Goal: Task Accomplishment & Management: Manage account settings

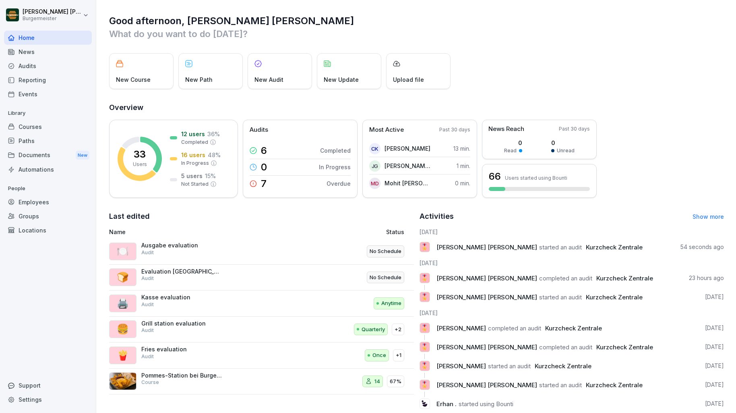
click at [25, 53] on div "News" at bounding box center [48, 52] width 88 height 14
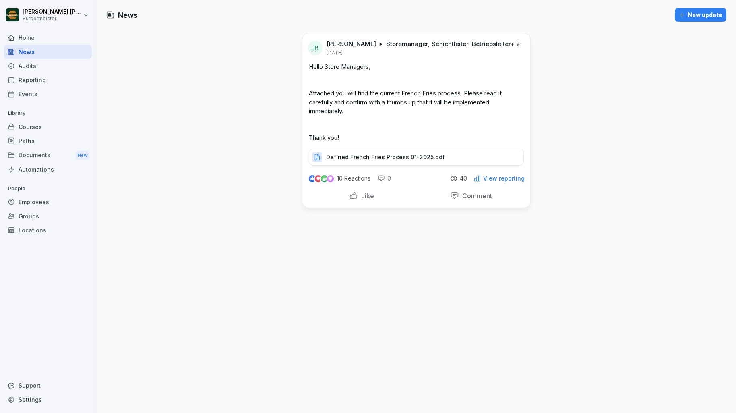
click at [27, 68] on div "Audits" at bounding box center [48, 66] width 88 height 14
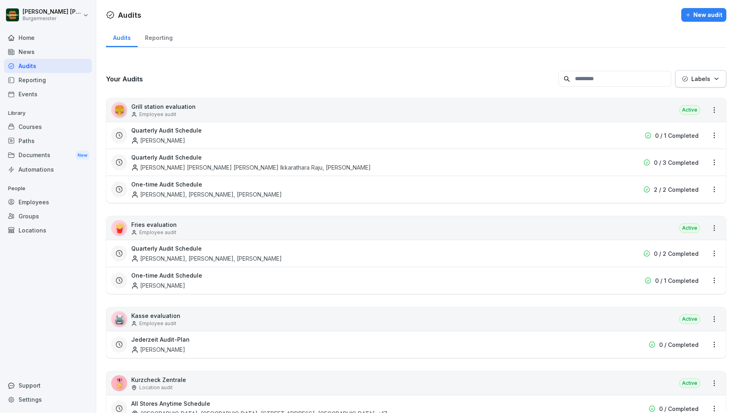
click at [31, 83] on div "Reporting" at bounding box center [48, 80] width 88 height 14
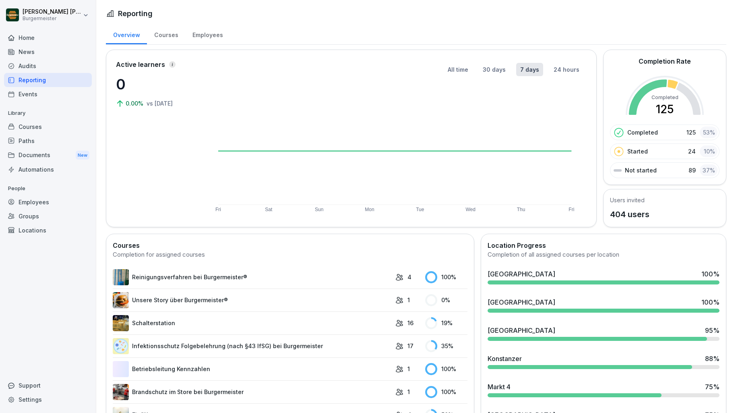
click at [32, 93] on div "Events" at bounding box center [48, 94] width 88 height 14
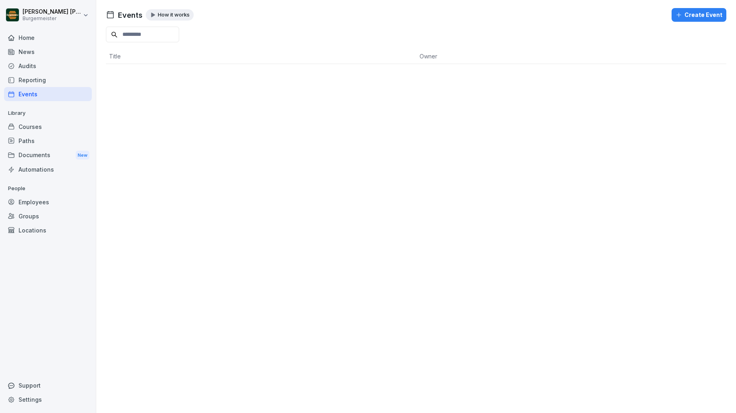
click at [28, 34] on div "Home" at bounding box center [48, 38] width 88 height 14
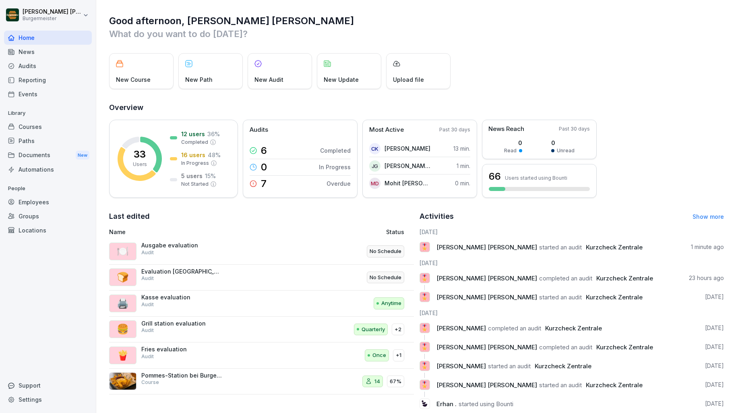
click at [586, 250] on span "Kurzcheck Zentrale" at bounding box center [614, 247] width 57 height 8
click at [596, 278] on span "Kurzcheck Zentrale" at bounding box center [624, 278] width 57 height 8
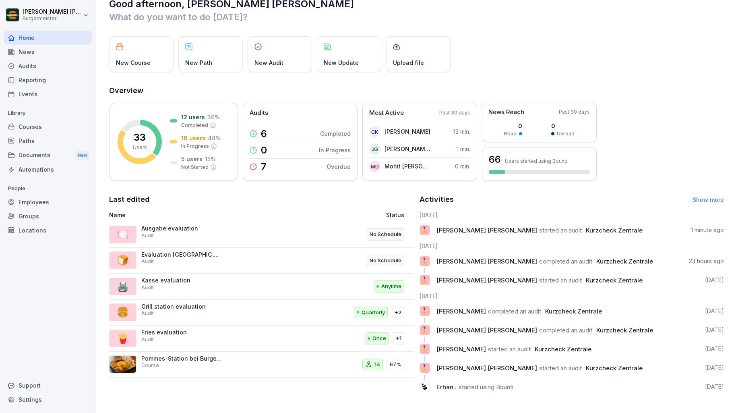
click at [39, 52] on div "News" at bounding box center [48, 52] width 88 height 14
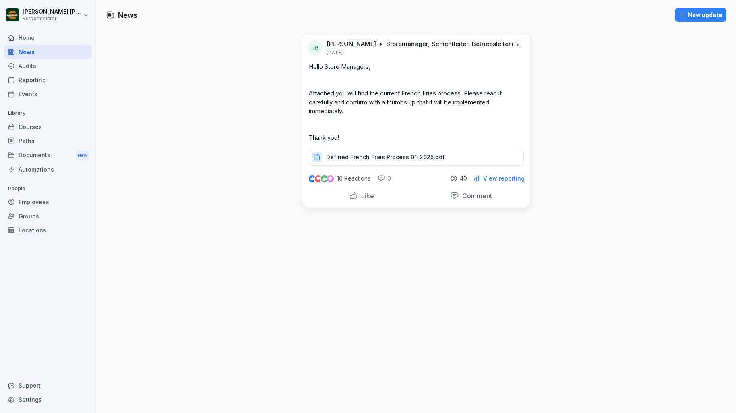
click at [397, 161] on p "Defined French Fries Process 01-2025.pdf" at bounding box center [385, 157] width 119 height 8
click at [47, 64] on div "Audits" at bounding box center [48, 66] width 88 height 14
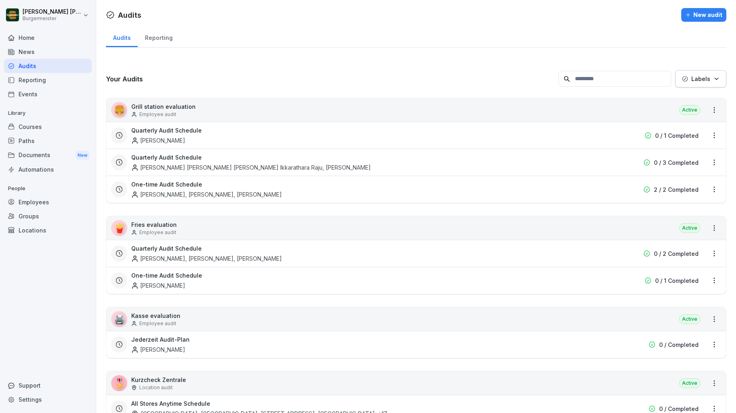
click at [28, 129] on div "Courses" at bounding box center [48, 127] width 88 height 14
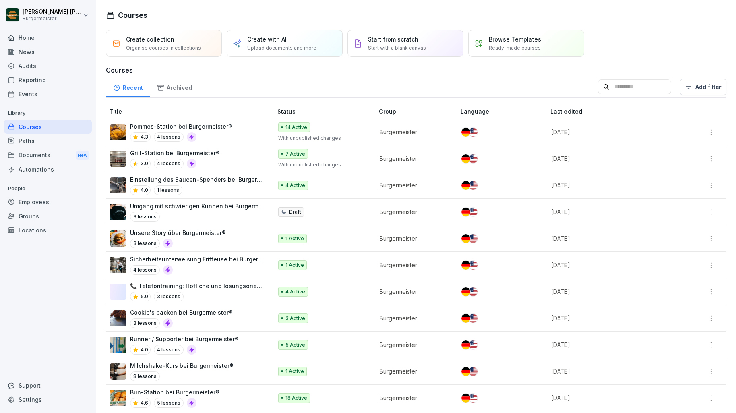
click at [219, 132] on div "4.3 4 lessons" at bounding box center [181, 137] width 102 height 10
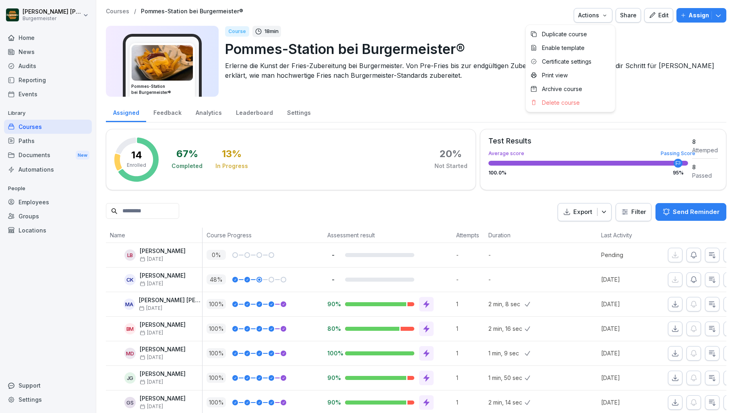
click at [600, 17] on div "Actions" at bounding box center [593, 15] width 30 height 9
click at [561, 13] on html "Juan Jose Leonardi Gonzalez Burgermeister Home News Audits Reporting Events Lib…" at bounding box center [368, 206] width 736 height 413
click at [662, 14] on div "Edit" at bounding box center [659, 15] width 20 height 9
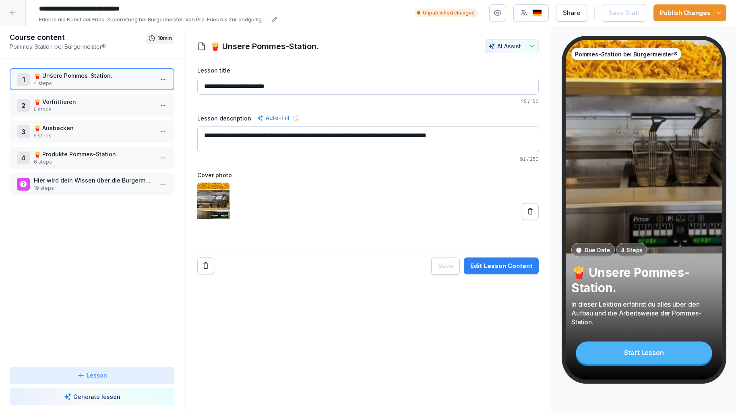
click at [99, 106] on p "5 steps" at bounding box center [94, 109] width 120 height 7
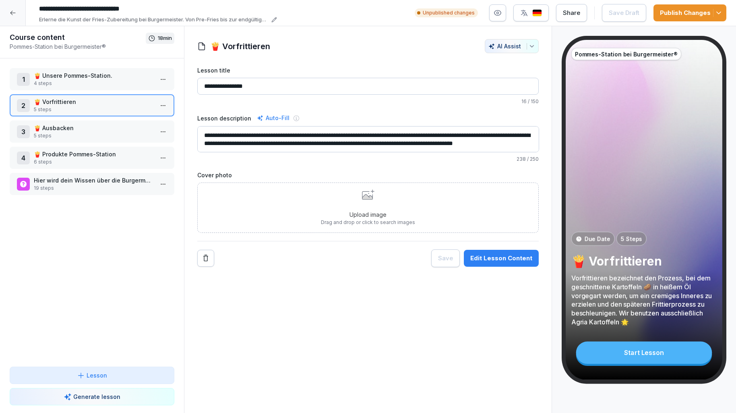
click at [74, 136] on p "5 steps" at bounding box center [94, 135] width 120 height 7
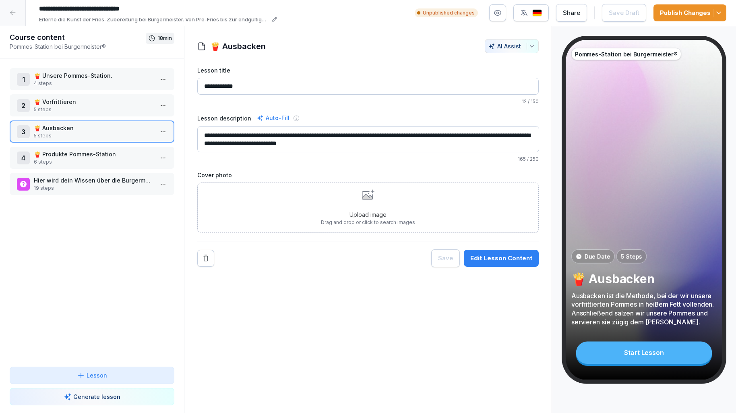
click at [69, 155] on p "🍟 Produkte Pommes-Station" at bounding box center [94, 154] width 120 height 8
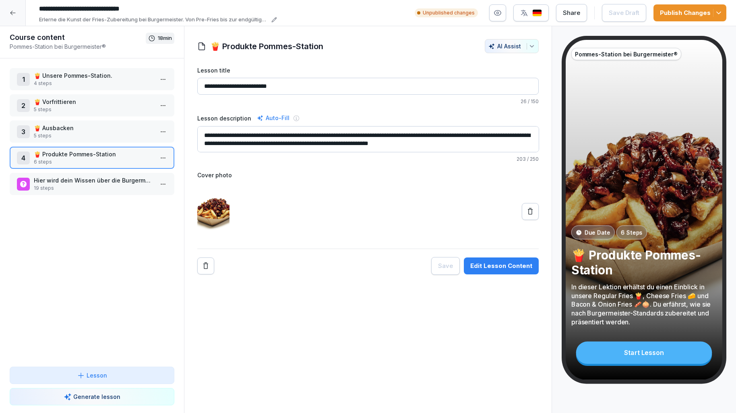
click at [92, 183] on p "Hier wird dein Wissen über die Burgermeister Fries abgefragt:" at bounding box center [94, 180] width 120 height 8
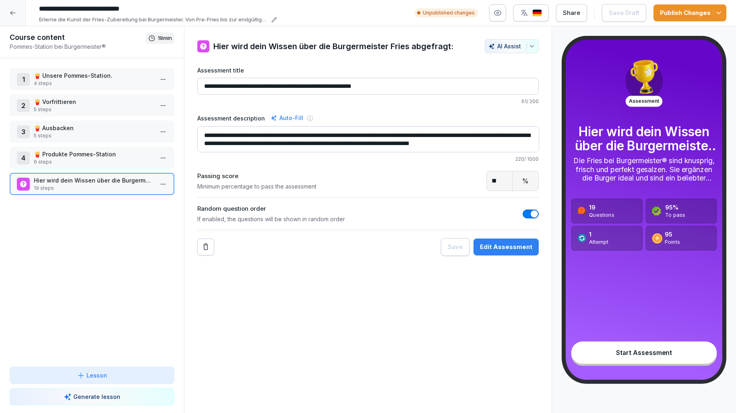
click at [18, 17] on div at bounding box center [13, 13] width 26 height 26
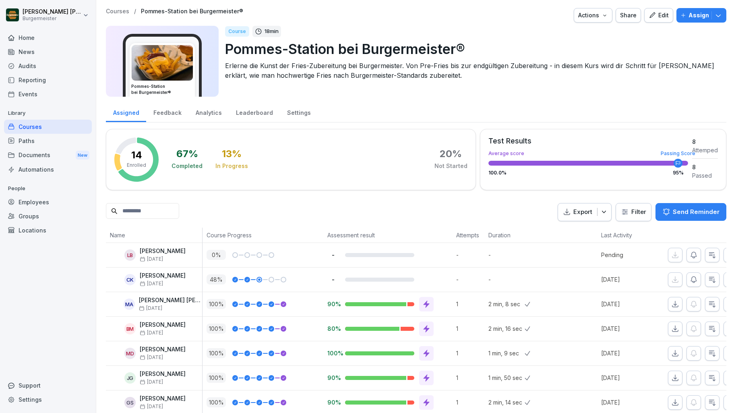
click at [124, 10] on p "Courses" at bounding box center [117, 11] width 23 height 7
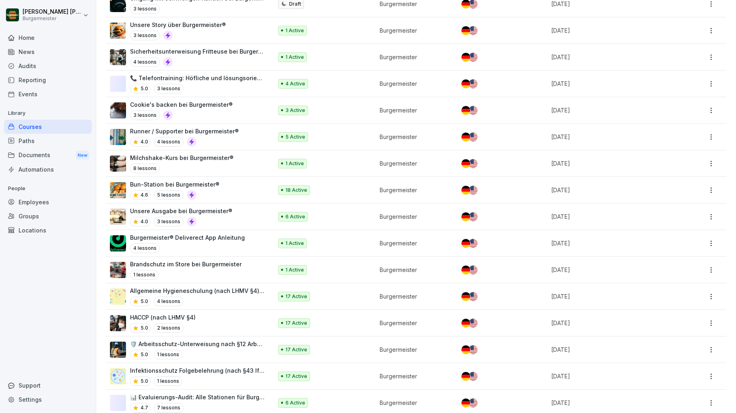
scroll to position [209, 0]
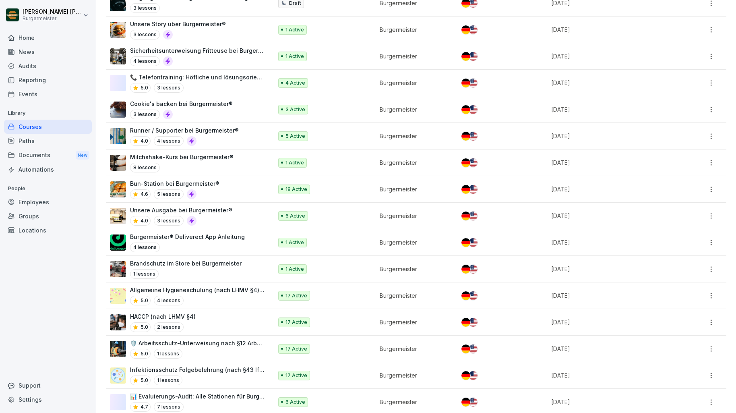
click at [44, 201] on div "Employees" at bounding box center [48, 202] width 88 height 14
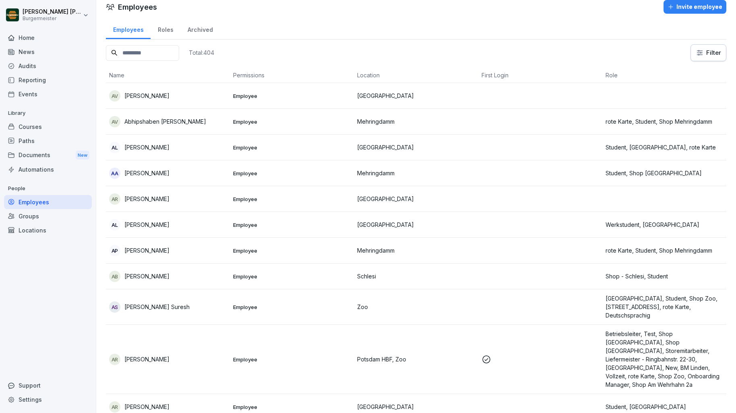
click at [151, 56] on input at bounding box center [142, 53] width 73 height 16
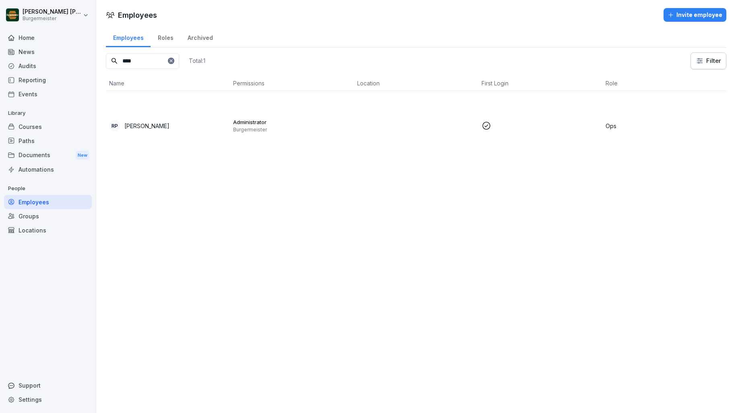
type input "****"
click at [150, 128] on p "[PERSON_NAME]" at bounding box center [146, 126] width 45 height 8
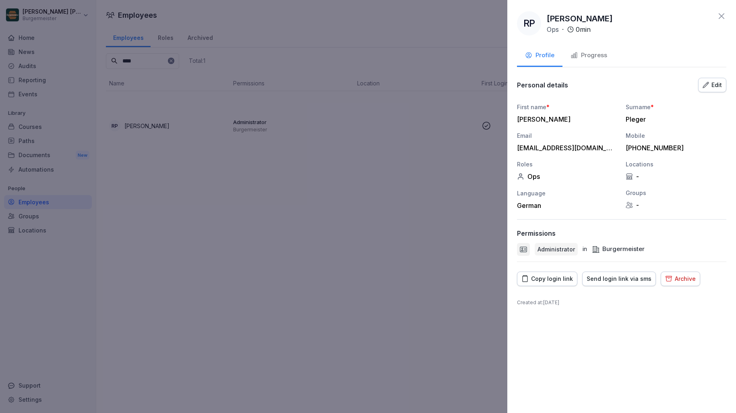
click at [585, 45] on button "Progress" at bounding box center [589, 56] width 53 height 22
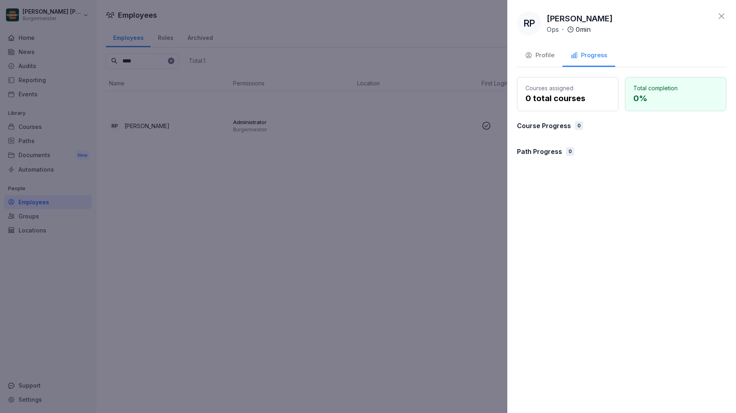
click at [549, 56] on div "Profile" at bounding box center [539, 55] width 29 height 9
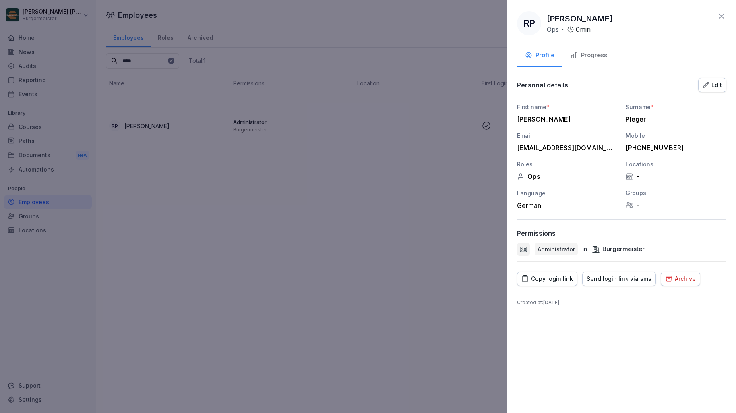
click at [722, 15] on icon at bounding box center [722, 16] width 6 height 6
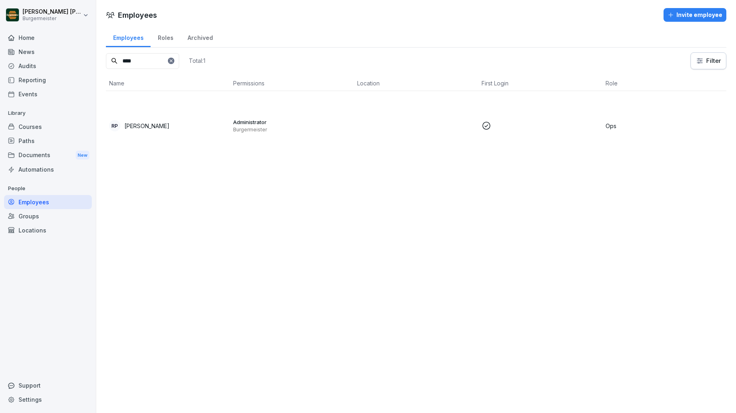
click at [36, 126] on div "Courses" at bounding box center [48, 127] width 88 height 14
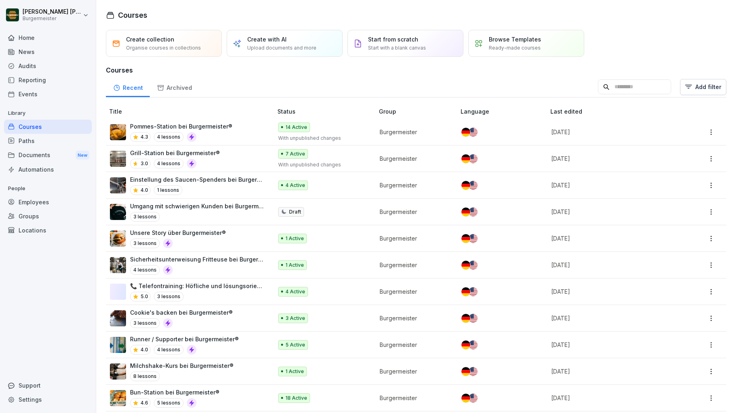
click at [712, 157] on html "Juan Jose Leonardi Gonzalez Burgermeister Home News Audits Reporting Events Lib…" at bounding box center [368, 206] width 736 height 413
click at [176, 155] on html "Juan Jose Leonardi Gonzalez Burgermeister Home News Audits Reporting Events Lib…" at bounding box center [368, 206] width 736 height 413
click at [176, 155] on p "Grill-Station bei Burgermeister®" at bounding box center [175, 153] width 90 height 8
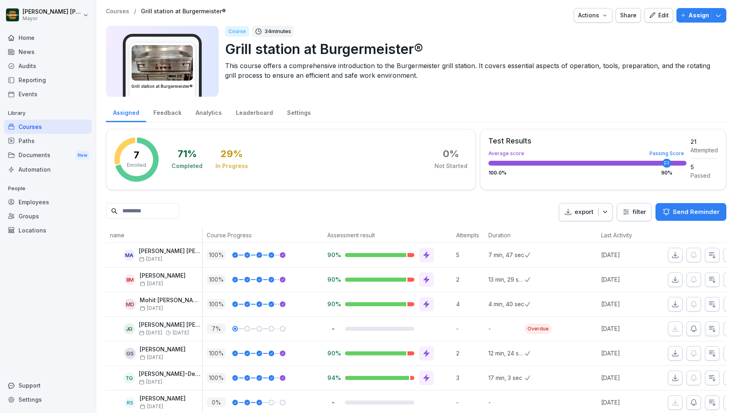
click at [658, 17] on div "Edit" at bounding box center [659, 15] width 20 height 9
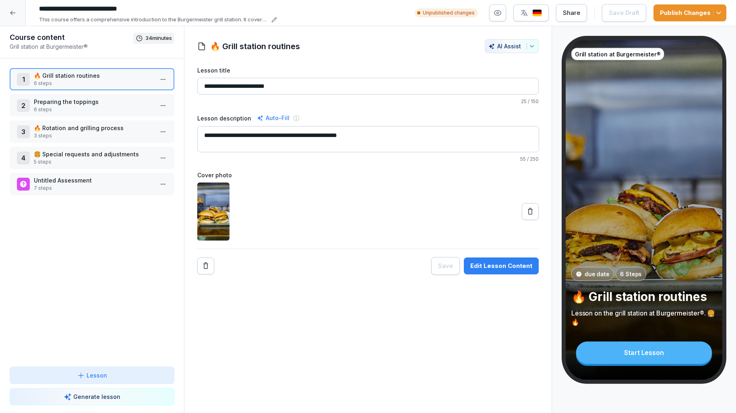
click at [8, 11] on div at bounding box center [13, 13] width 26 height 26
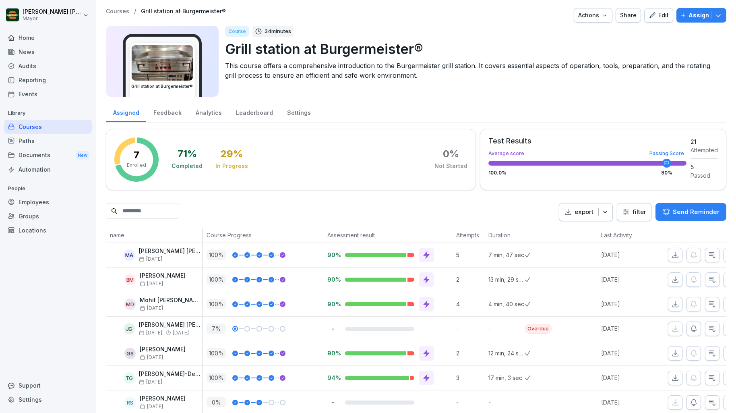
click at [632, 18] on font "Share" at bounding box center [628, 15] width 17 height 7
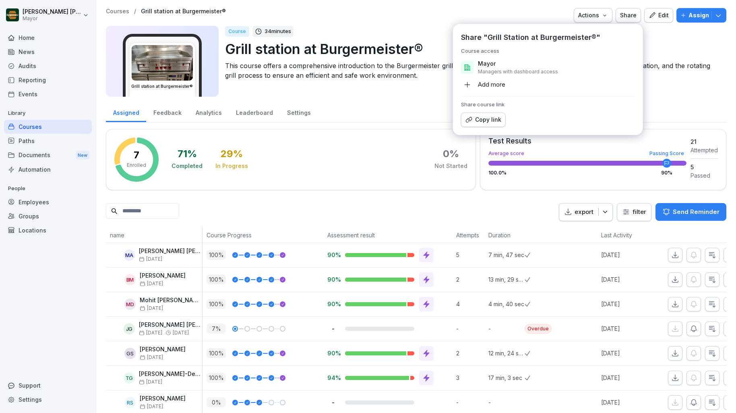
click at [495, 87] on font "Add more" at bounding box center [491, 85] width 27 height 8
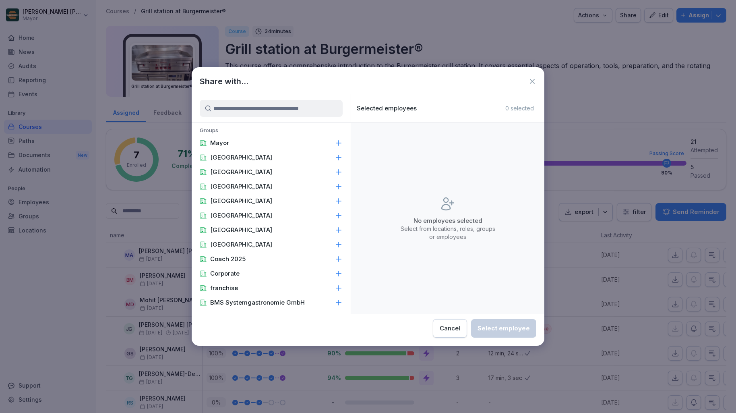
click at [337, 143] on icon at bounding box center [338, 143] width 5 height 5
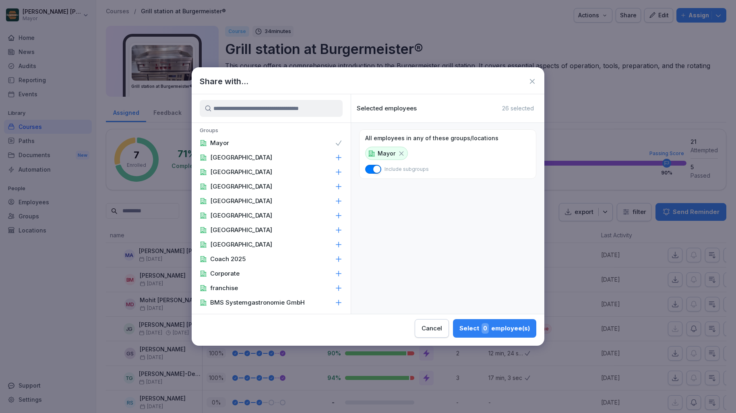
click at [399, 153] on icon at bounding box center [401, 153] width 4 height 4
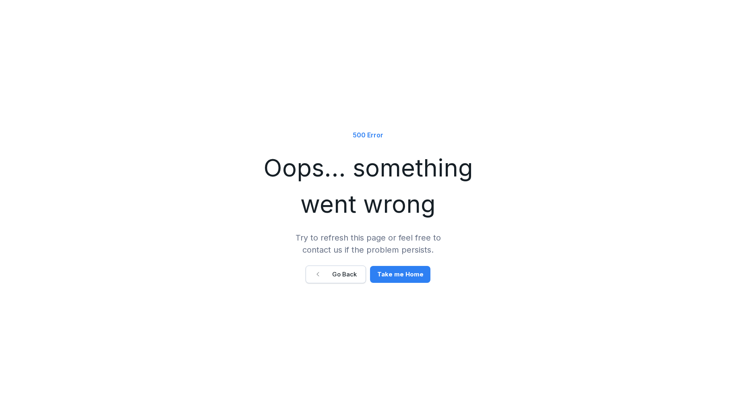
click at [331, 277] on div "Go Back" at bounding box center [336, 274] width 42 height 9
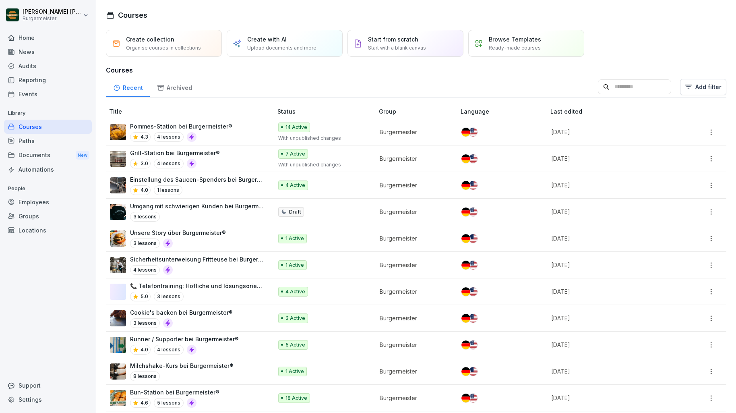
click at [213, 128] on p "Pommes-Station bei Burgermeister®" at bounding box center [181, 126] width 102 height 8
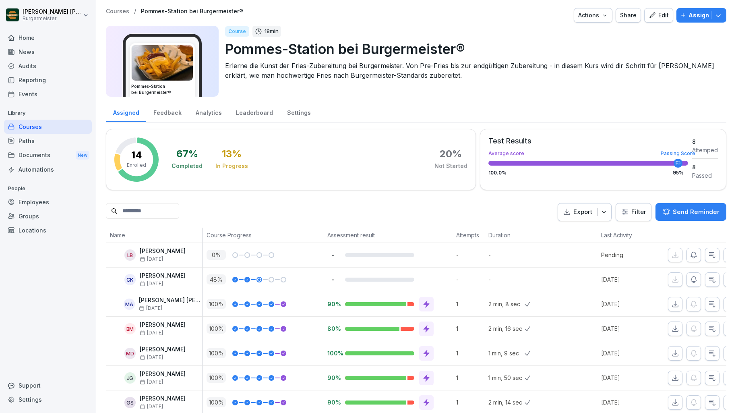
click at [601, 17] on div "Actions" at bounding box center [593, 15] width 30 height 9
click at [628, 14] on div "Share" at bounding box center [628, 15] width 17 height 9
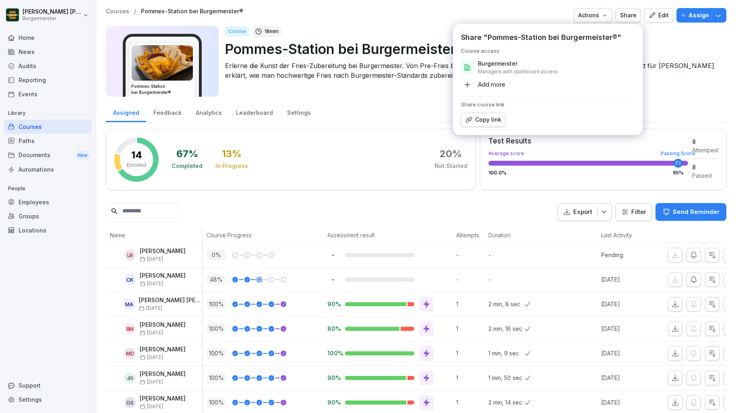
click at [483, 89] on div "Add more" at bounding box center [483, 84] width 44 height 13
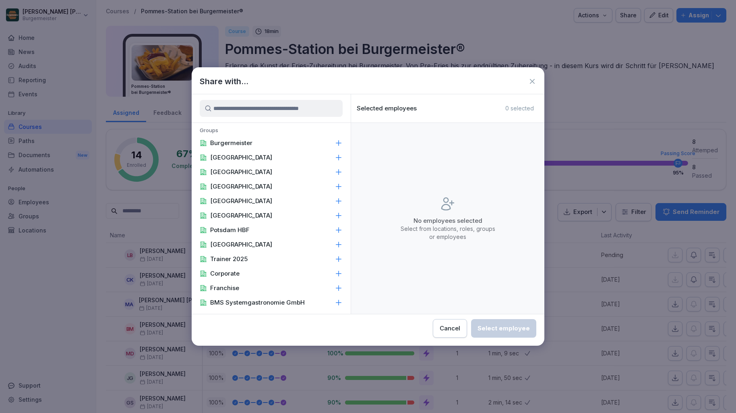
click at [315, 155] on div "Berlin" at bounding box center [271, 157] width 159 height 14
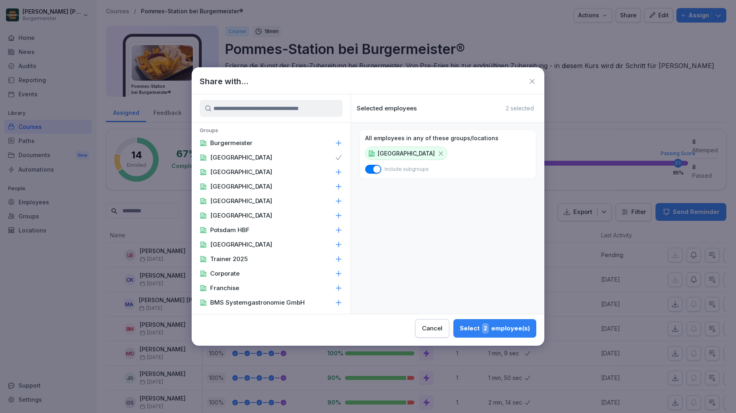
click at [289, 157] on div "Berlin" at bounding box center [271, 157] width 159 height 14
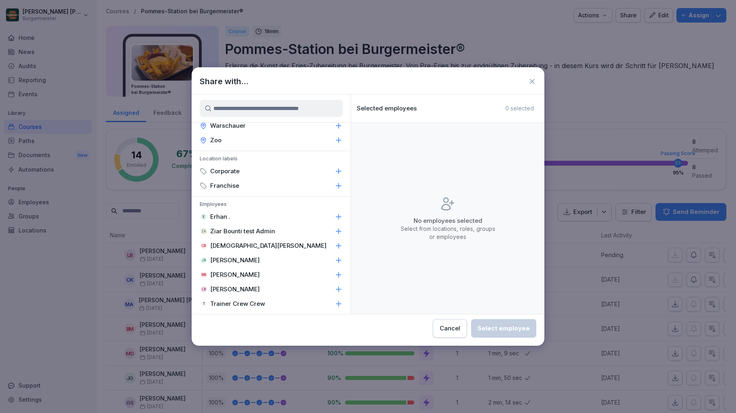
scroll to position [709, 0]
click at [226, 167] on p "Corporate" at bounding box center [224, 171] width 29 height 8
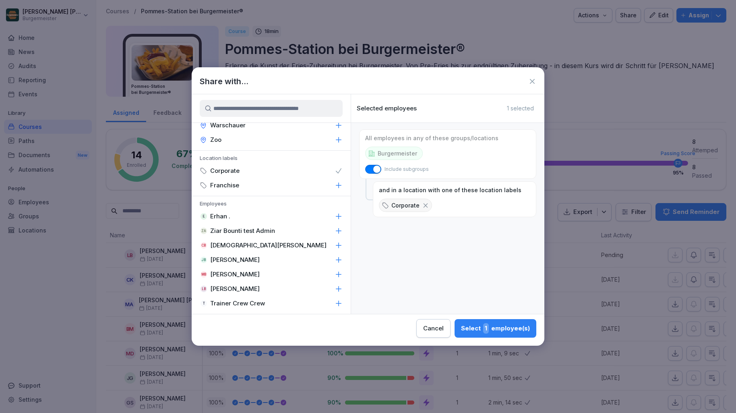
click at [226, 167] on p "Corporate" at bounding box center [224, 171] width 29 height 8
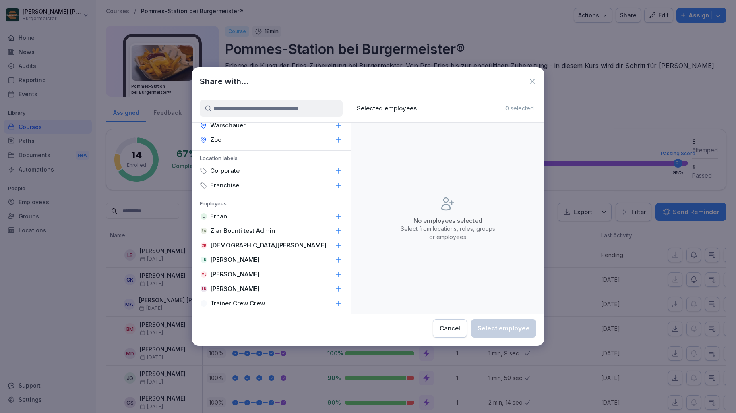
click at [228, 181] on p "Franchise" at bounding box center [224, 185] width 29 height 8
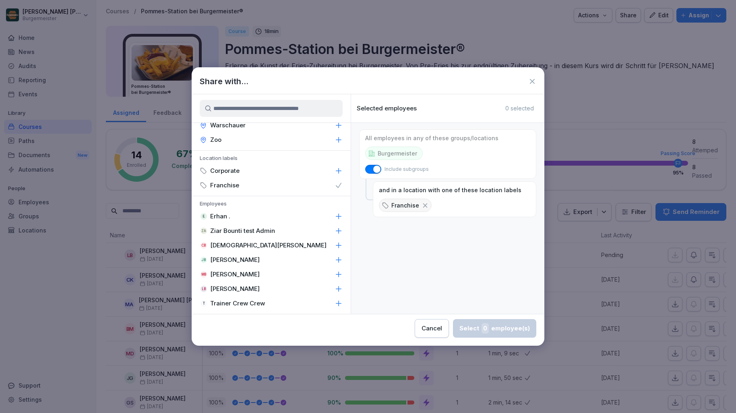
click at [228, 181] on p "Franchise" at bounding box center [224, 185] width 29 height 8
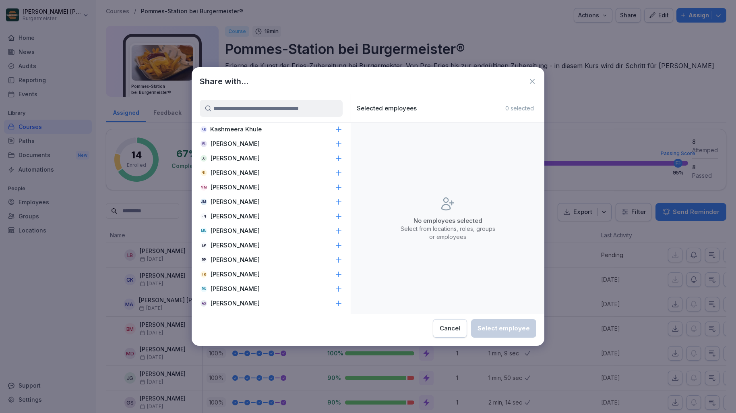
scroll to position [966, 0]
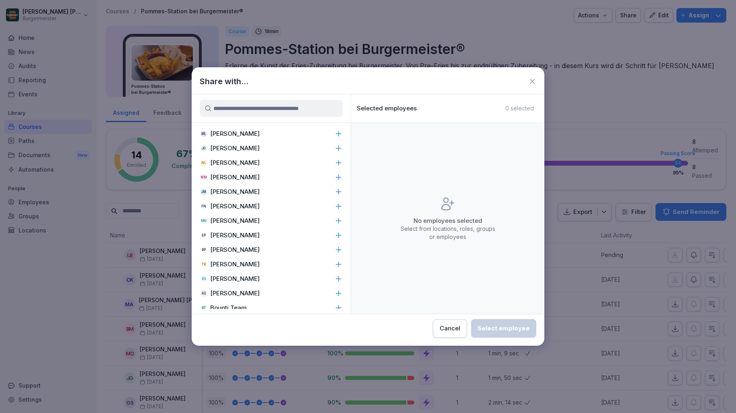
click at [261, 109] on input at bounding box center [271, 108] width 143 height 17
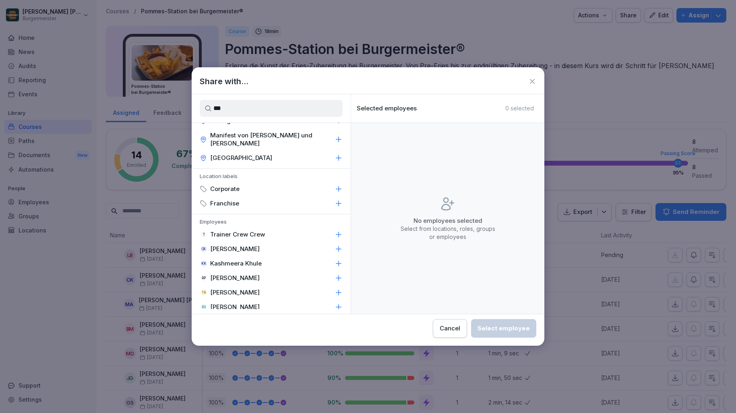
scroll to position [0, 0]
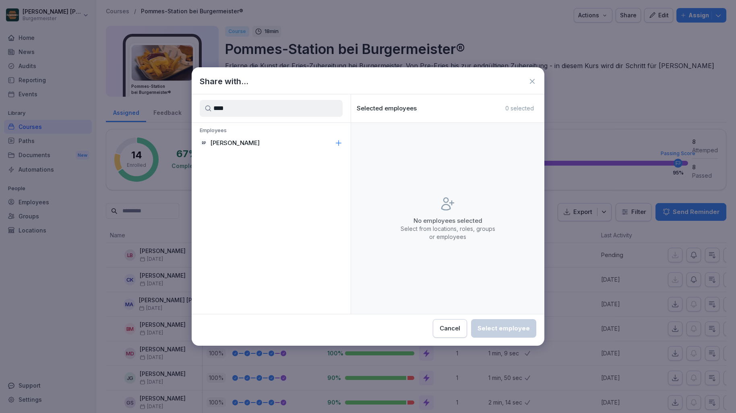
type input "****"
click at [272, 137] on div "RP Raphael Pleger" at bounding box center [271, 143] width 159 height 14
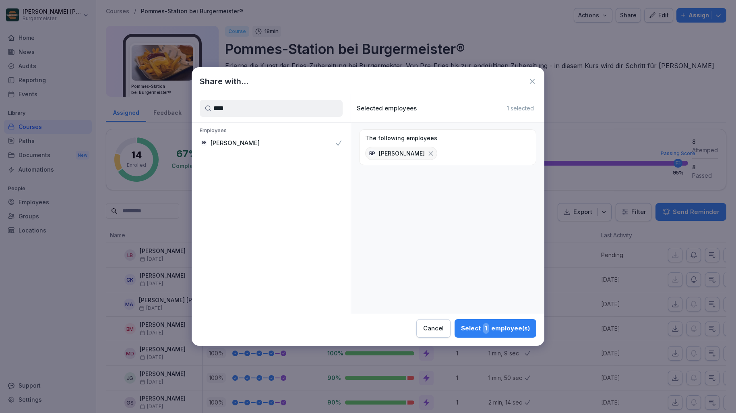
click at [488, 331] on span "1" at bounding box center [486, 328] width 6 height 10
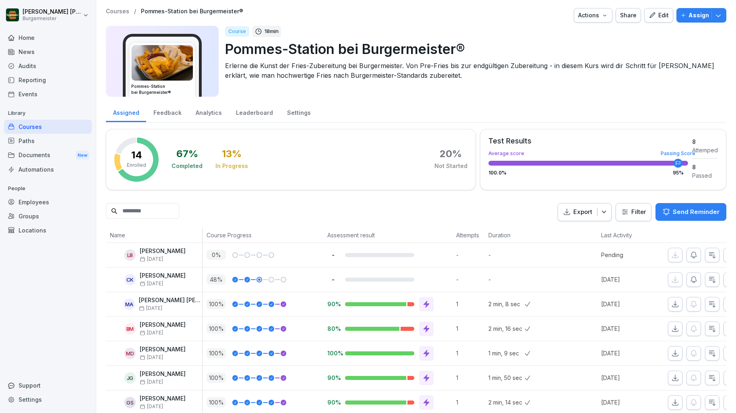
click at [629, 14] on div "Share" at bounding box center [628, 15] width 17 height 9
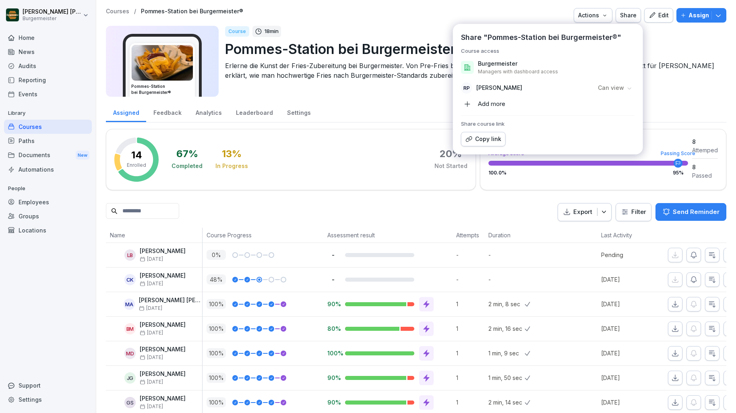
click at [494, 103] on div "Add more" at bounding box center [483, 103] width 44 height 13
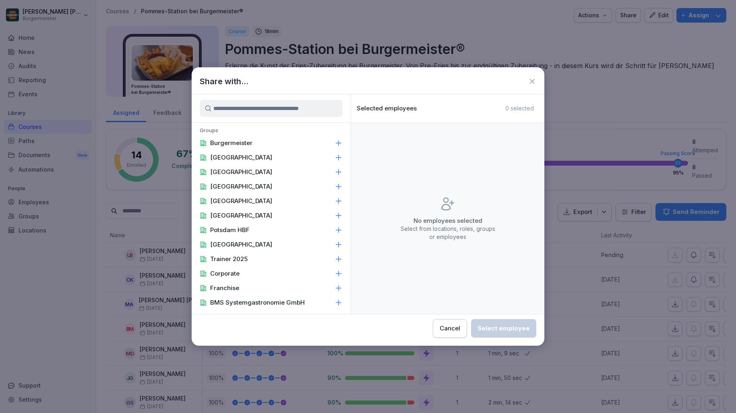
click at [248, 197] on div "Leipzig" at bounding box center [271, 201] width 159 height 14
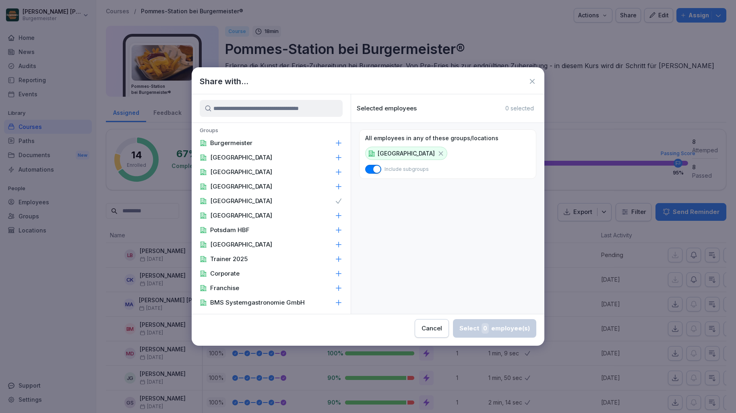
click at [534, 79] on icon at bounding box center [532, 81] width 5 height 5
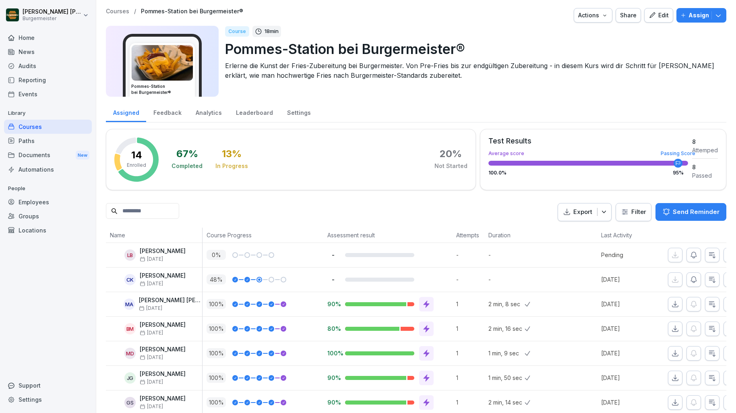
click at [523, 86] on div "Course 18 min Pommes-Station bei Burgermeister® Erlerne die Kunst der Fries-Zub…" at bounding box center [472, 61] width 495 height 71
click at [31, 62] on div "Audits" at bounding box center [48, 66] width 88 height 14
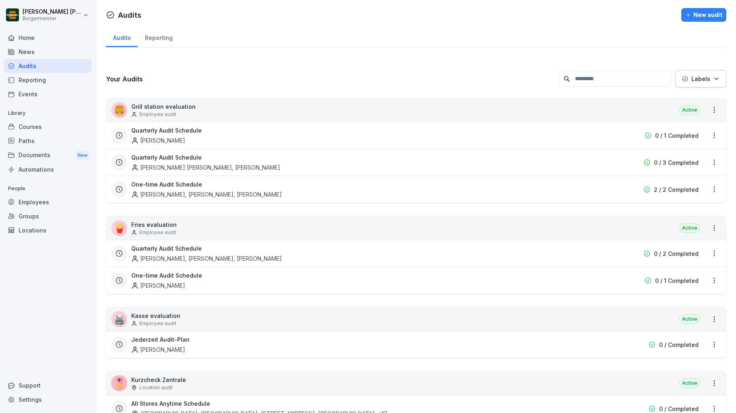
click at [154, 39] on div "Reporting" at bounding box center [159, 37] width 42 height 21
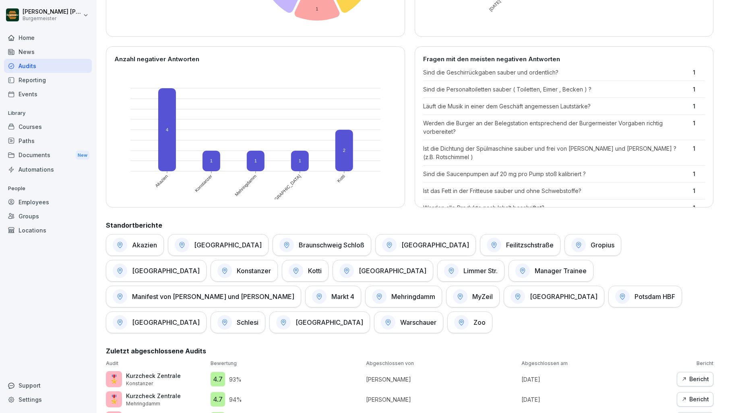
scroll to position [297, 0]
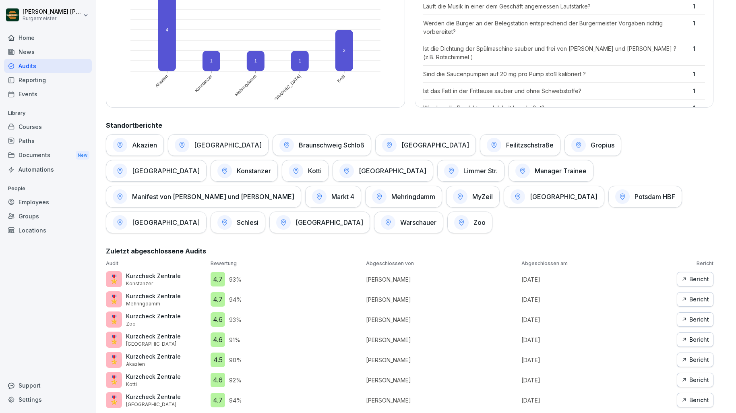
click at [26, 128] on div "Courses" at bounding box center [48, 127] width 88 height 14
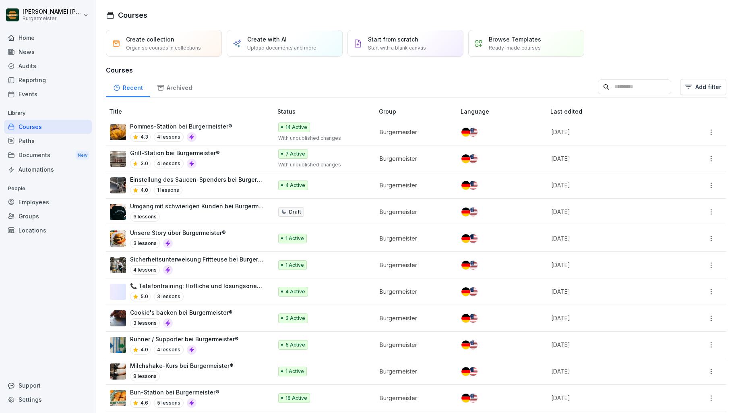
click at [176, 82] on div "Archived" at bounding box center [174, 87] width 49 height 21
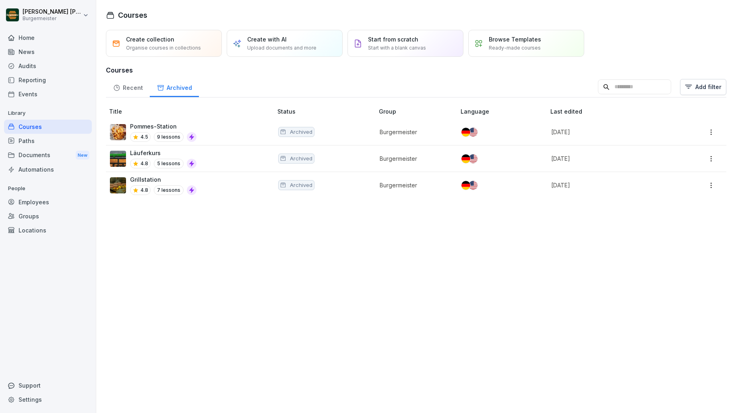
click at [33, 140] on div "Paths" at bounding box center [48, 141] width 88 height 14
click at [30, 82] on div "Reporting" at bounding box center [48, 80] width 88 height 14
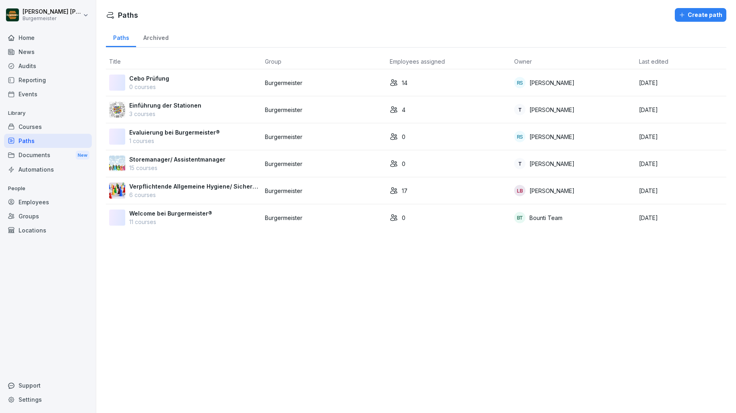
click at [152, 39] on div "Archived" at bounding box center [155, 37] width 39 height 21
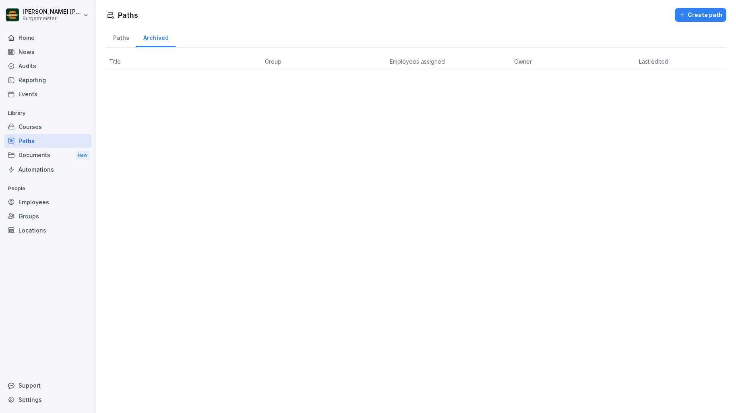
click at [124, 40] on div "Paths" at bounding box center [121, 37] width 30 height 21
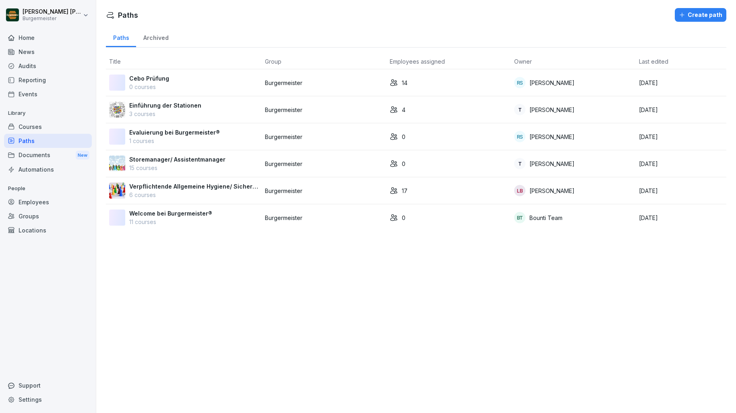
click at [27, 65] on div "Audits" at bounding box center [48, 66] width 88 height 14
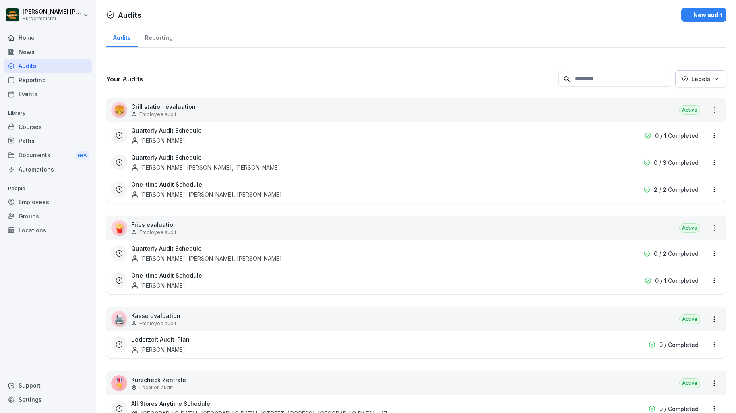
click at [157, 35] on div "Reporting" at bounding box center [159, 37] width 42 height 21
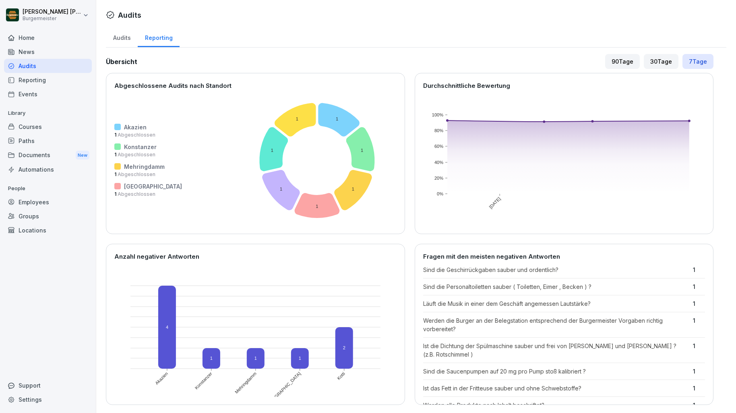
click at [40, 157] on div "Documents New" at bounding box center [48, 155] width 88 height 15
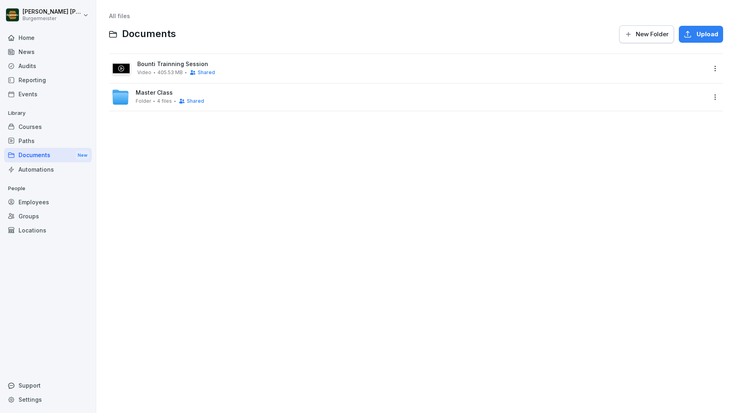
click at [32, 141] on div "Paths" at bounding box center [48, 141] width 88 height 14
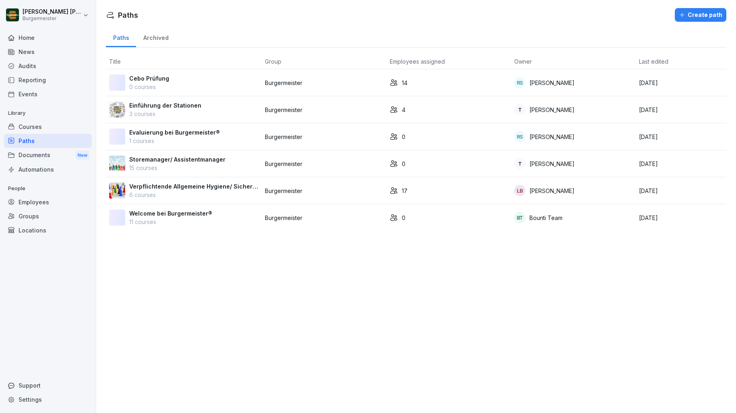
click at [35, 131] on div "Courses" at bounding box center [48, 127] width 88 height 14
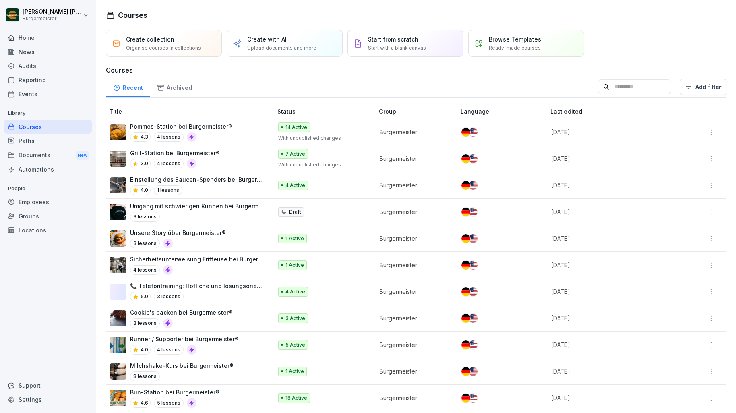
click at [177, 91] on div "Archived" at bounding box center [174, 87] width 49 height 21
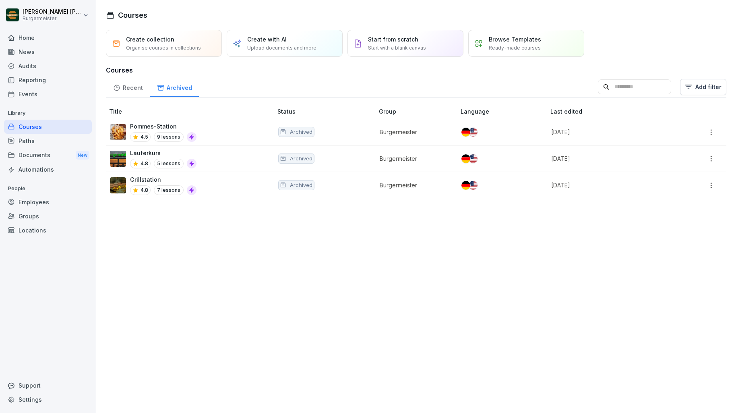
click at [134, 89] on div "Recent" at bounding box center [128, 87] width 44 height 21
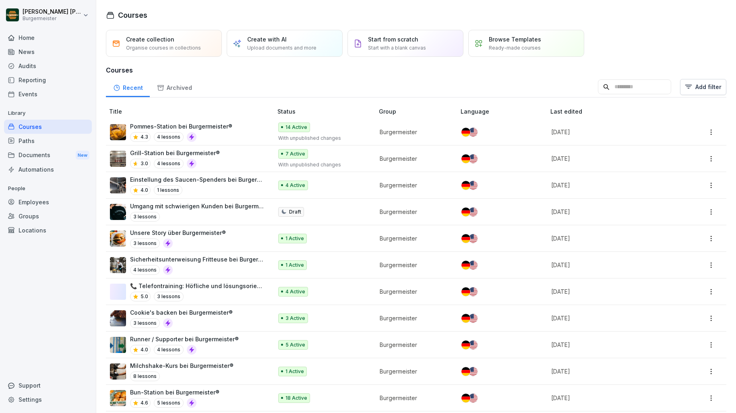
click at [25, 94] on div "Events" at bounding box center [48, 94] width 88 height 14
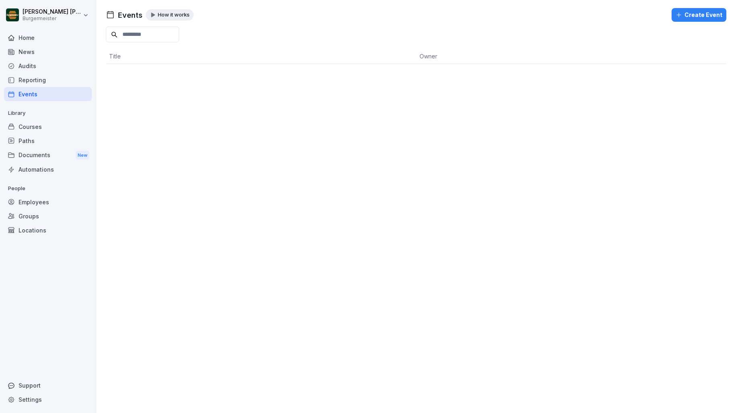
click at [27, 80] on div "Reporting" at bounding box center [48, 80] width 88 height 14
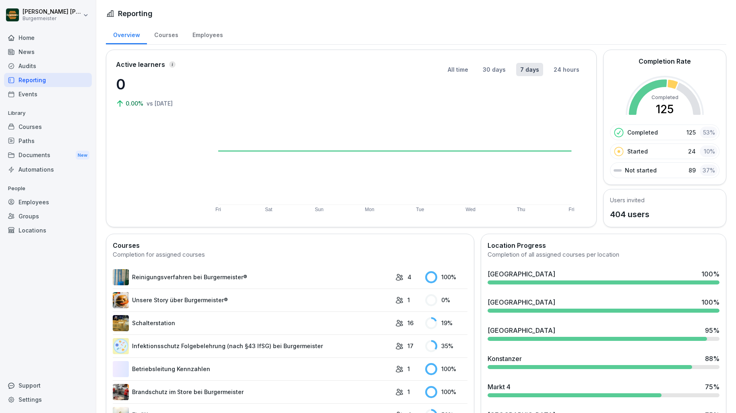
click at [170, 35] on div "Courses" at bounding box center [166, 34] width 38 height 21
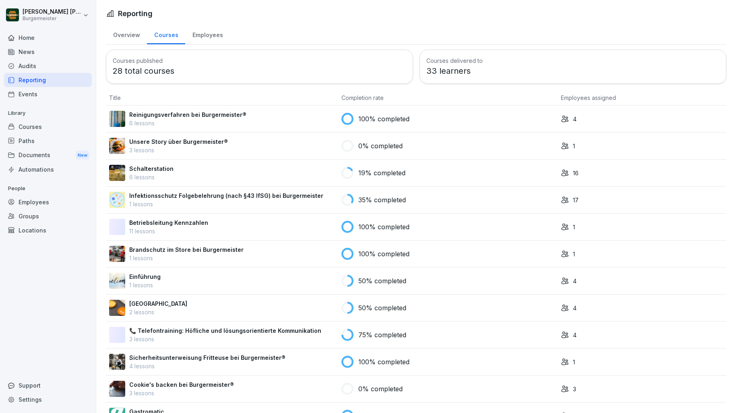
click at [209, 30] on div "Employees" at bounding box center [207, 34] width 45 height 21
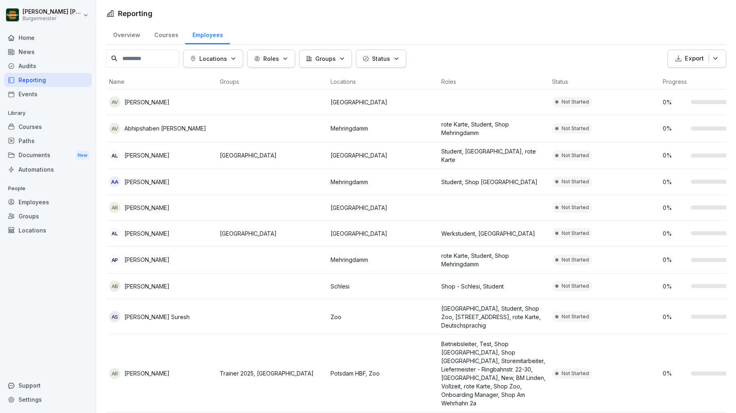
click at [169, 37] on div "Courses" at bounding box center [166, 34] width 38 height 21
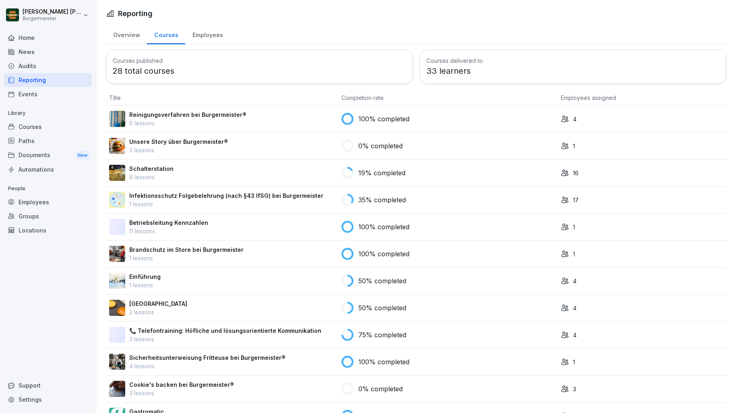
click at [128, 37] on div "Overview" at bounding box center [126, 34] width 41 height 21
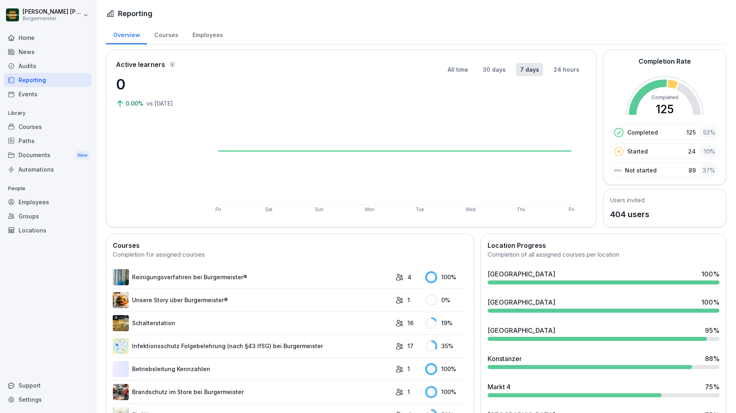
click at [27, 66] on div "Audits" at bounding box center [48, 66] width 88 height 14
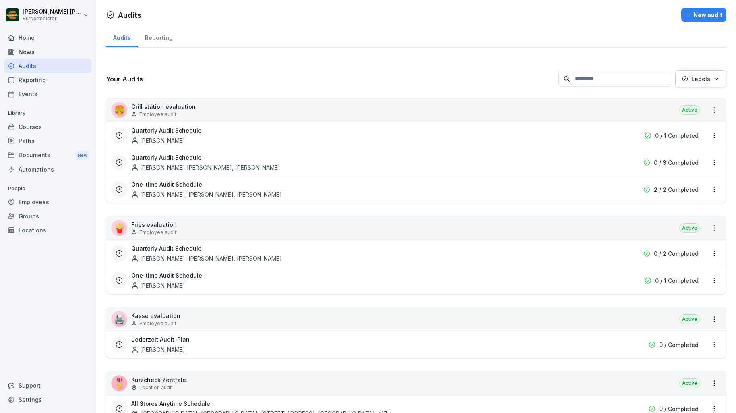
click at [150, 38] on div "Reporting" at bounding box center [159, 37] width 42 height 21
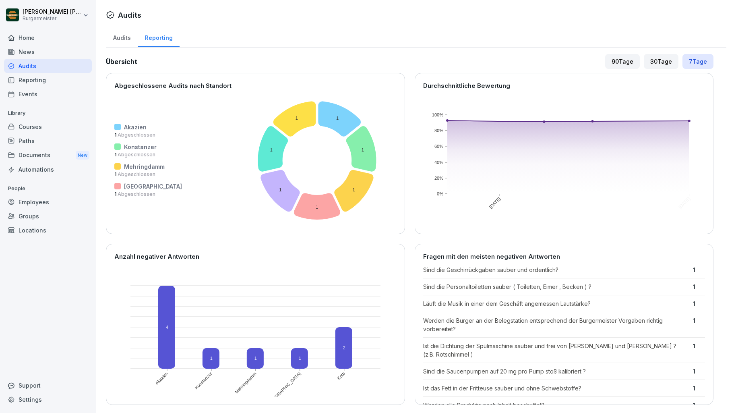
click at [130, 39] on div "Audits" at bounding box center [122, 37] width 32 height 21
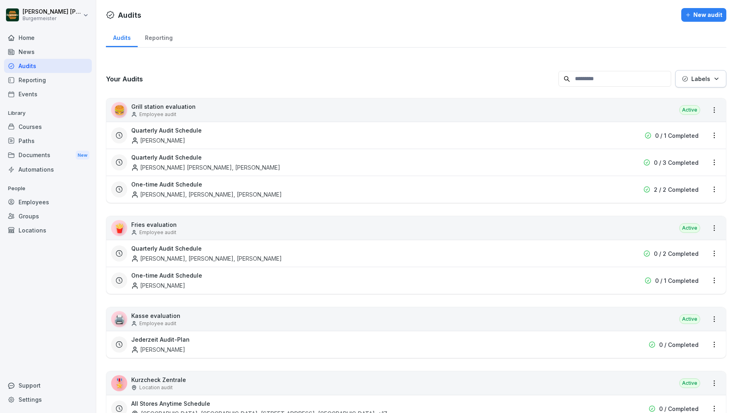
click at [44, 52] on div "News" at bounding box center [48, 52] width 88 height 14
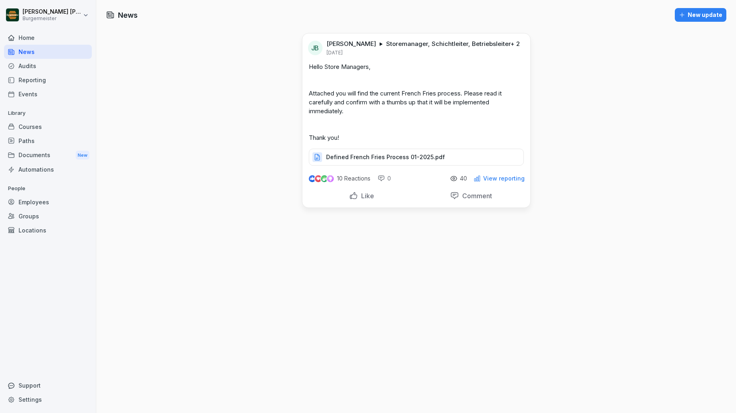
click at [58, 40] on div "Home" at bounding box center [48, 38] width 88 height 14
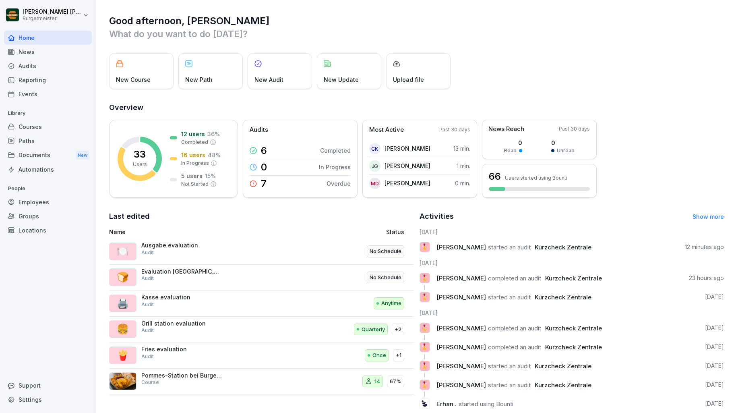
click at [134, 105] on h2 "Overview" at bounding box center [416, 107] width 615 height 11
drag, startPoint x: 134, startPoint y: 105, endPoint x: 103, endPoint y: 105, distance: 30.2
click at [103, 105] on div "Good afternoon, Juan Jose What do you want to do today? New Course New Path New…" at bounding box center [416, 215] width 640 height 430
click at [130, 107] on h2 "Overview" at bounding box center [416, 107] width 615 height 11
click at [137, 14] on h1 "Good afternoon, Juan Jose" at bounding box center [416, 20] width 615 height 13
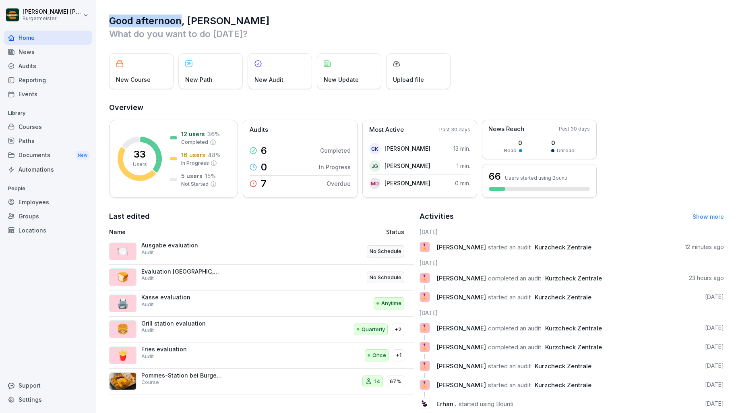
drag, startPoint x: 137, startPoint y: 14, endPoint x: 123, endPoint y: 14, distance: 13.7
click at [123, 14] on h1 "Good afternoon, Juan Jose" at bounding box center [416, 20] width 615 height 13
click at [126, 16] on h1 "Good afternoon, Juan Jose" at bounding box center [416, 20] width 615 height 13
click at [36, 205] on div "Employees" at bounding box center [48, 202] width 88 height 14
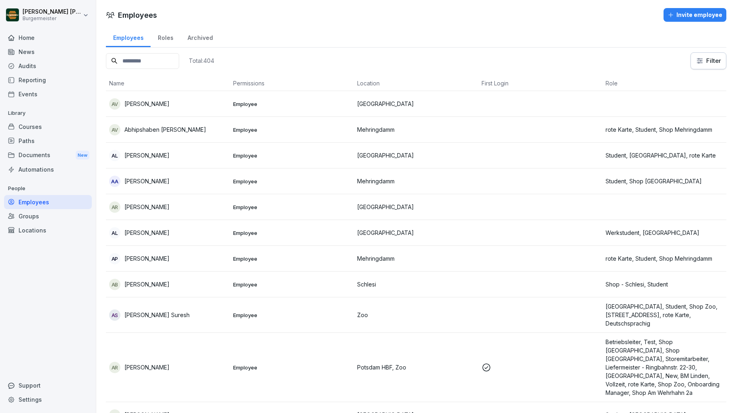
click at [31, 219] on div "Groups" at bounding box center [48, 216] width 88 height 14
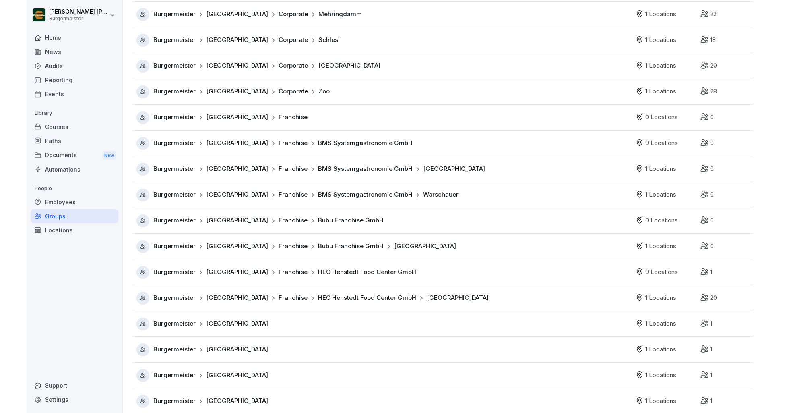
scroll to position [197, 0]
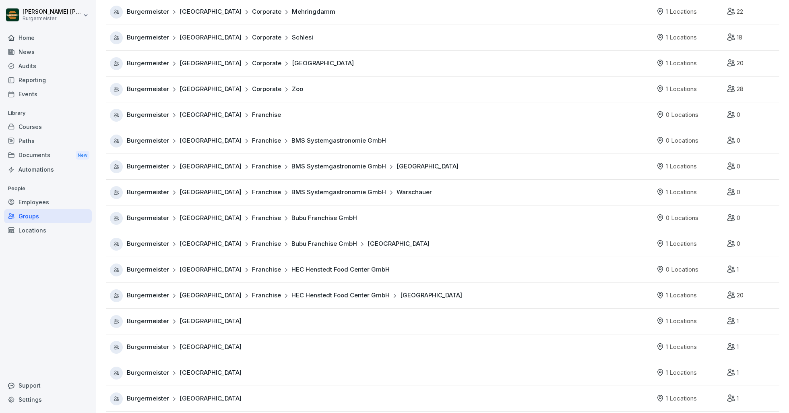
click at [39, 66] on div "Audits" at bounding box center [48, 66] width 88 height 14
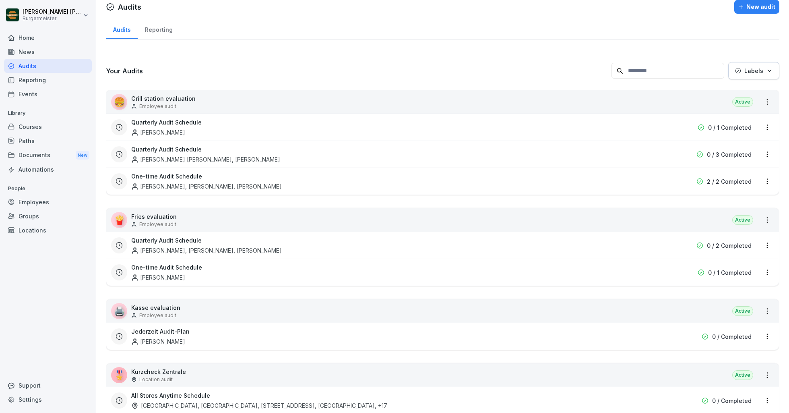
click at [163, 27] on div "Reporting" at bounding box center [159, 29] width 42 height 21
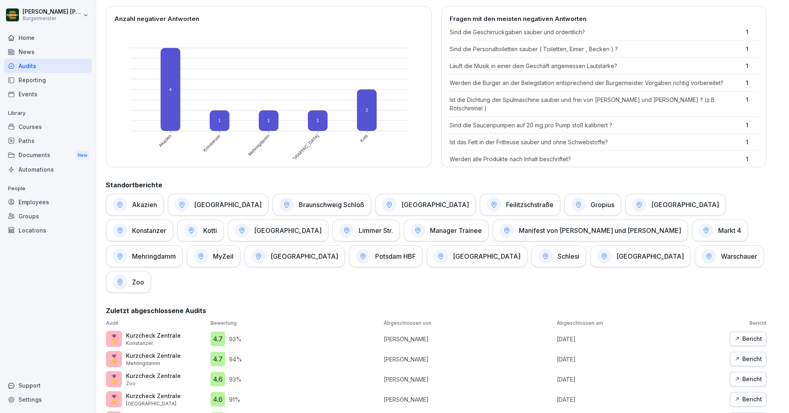
scroll to position [272, 0]
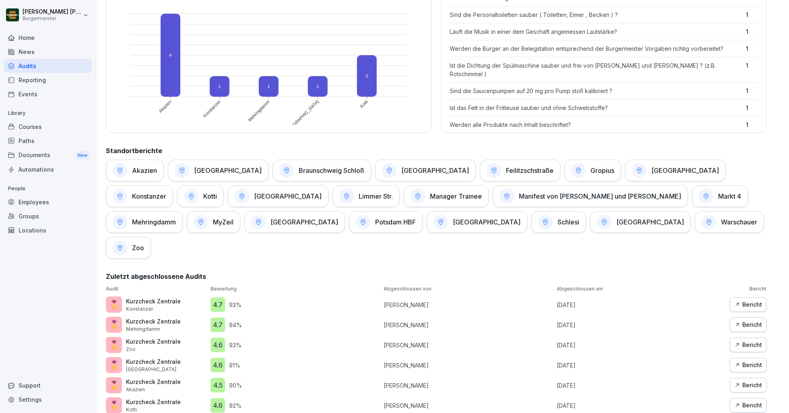
click at [736, 297] on button "Bericht" at bounding box center [748, 304] width 37 height 14
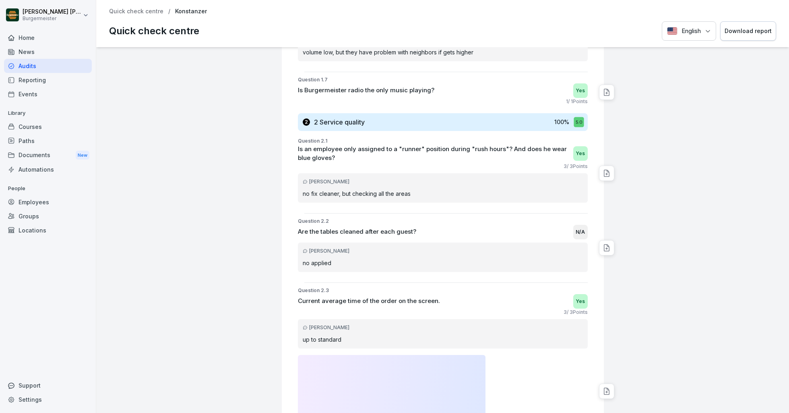
scroll to position [718, 0]
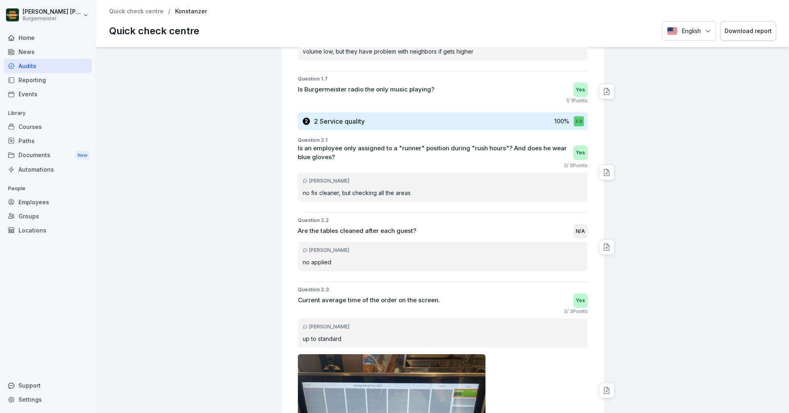
click at [152, 14] on p "Quick check centre" at bounding box center [136, 11] width 54 height 7
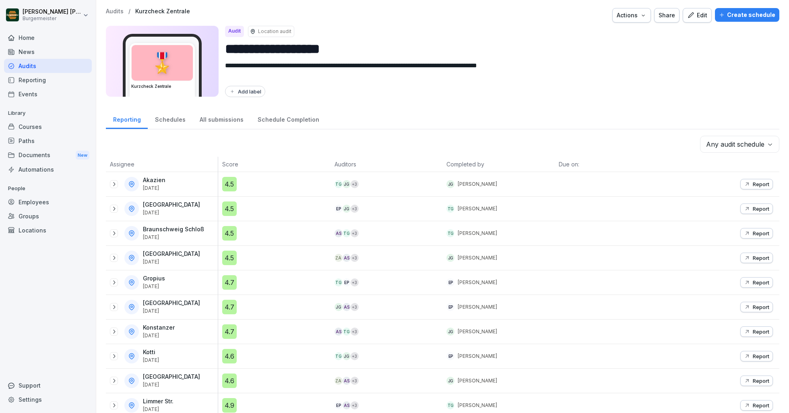
click at [43, 82] on div "Reporting" at bounding box center [48, 80] width 88 height 14
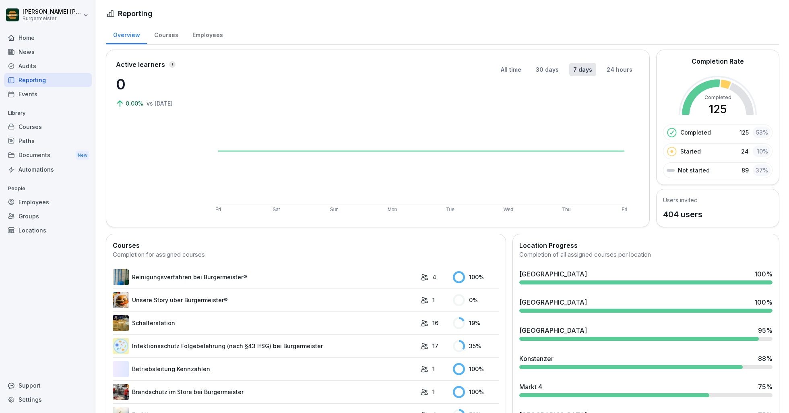
click at [176, 32] on div "Courses" at bounding box center [166, 34] width 38 height 21
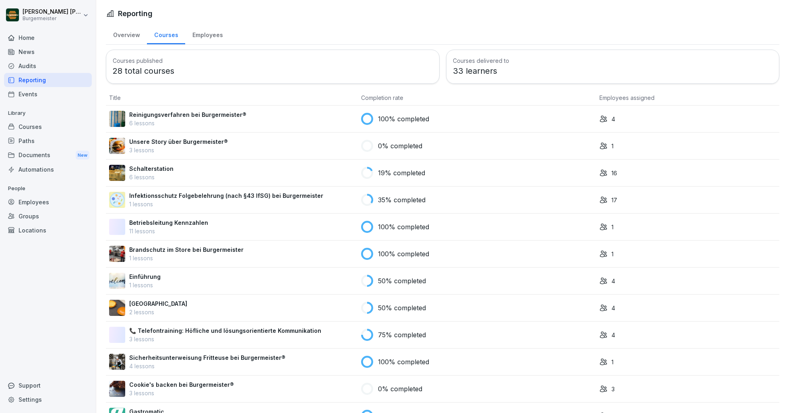
click at [200, 33] on div "Employees" at bounding box center [207, 34] width 45 height 21
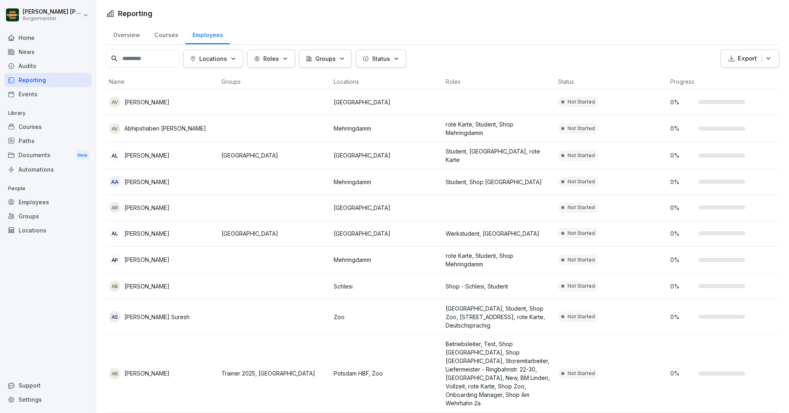
click at [31, 68] on div "Audits" at bounding box center [48, 66] width 88 height 14
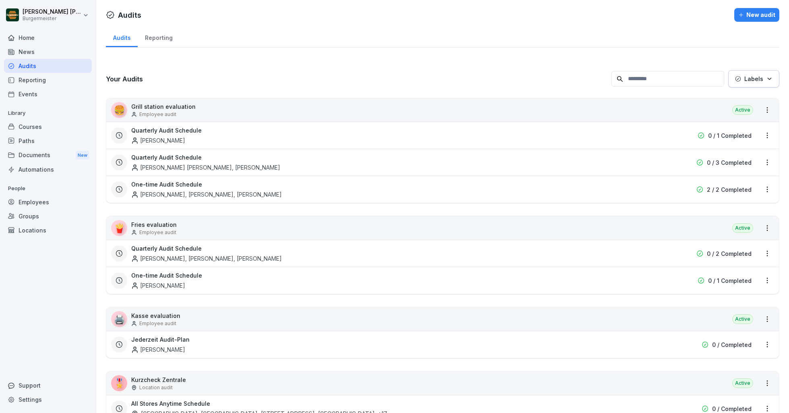
click at [160, 108] on p "Grill station evaluation" at bounding box center [163, 106] width 64 height 8
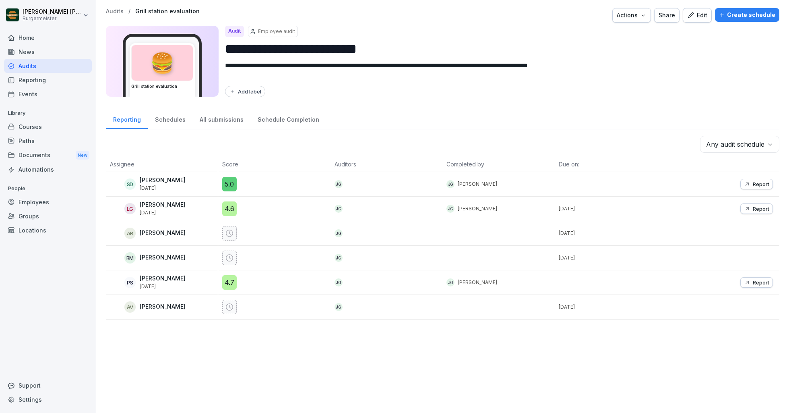
click at [736, 183] on p "Report" at bounding box center [761, 184] width 17 height 6
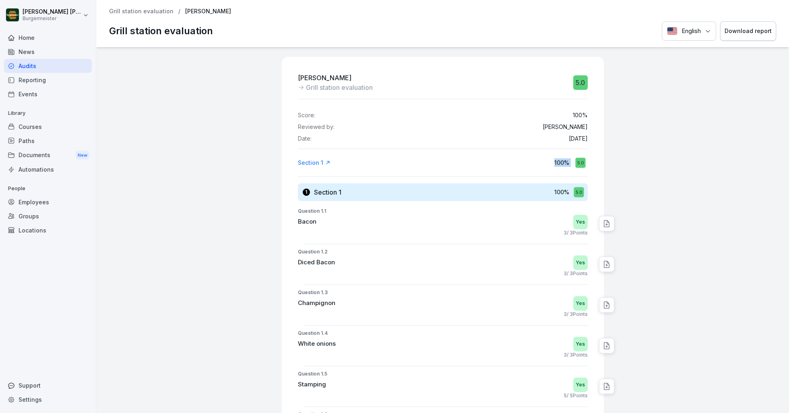
drag, startPoint x: 550, startPoint y: 162, endPoint x: 586, endPoint y: 162, distance: 35.4
click at [586, 162] on div "Section 1 100 % 5.0" at bounding box center [443, 162] width 290 height 14
drag, startPoint x: 553, startPoint y: 137, endPoint x: 577, endPoint y: 135, distance: 24.2
click at [579, 136] on p "Feb 20, 2025" at bounding box center [578, 138] width 19 height 7
click at [157, 11] on p "Grill station evaluation" at bounding box center [141, 11] width 64 height 7
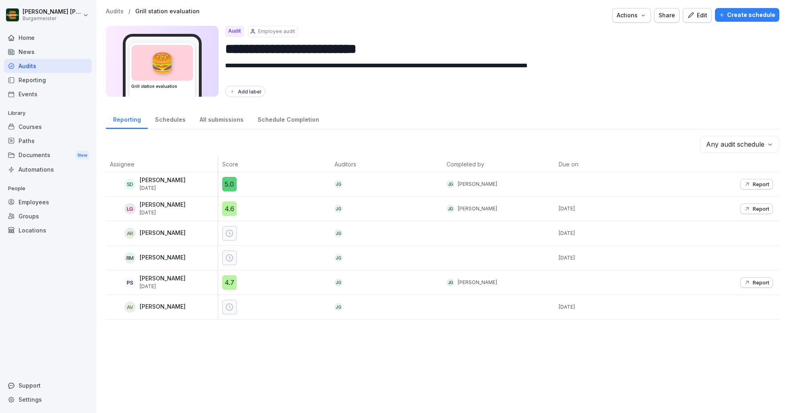
click at [115, 12] on p "Audits" at bounding box center [115, 11] width 18 height 7
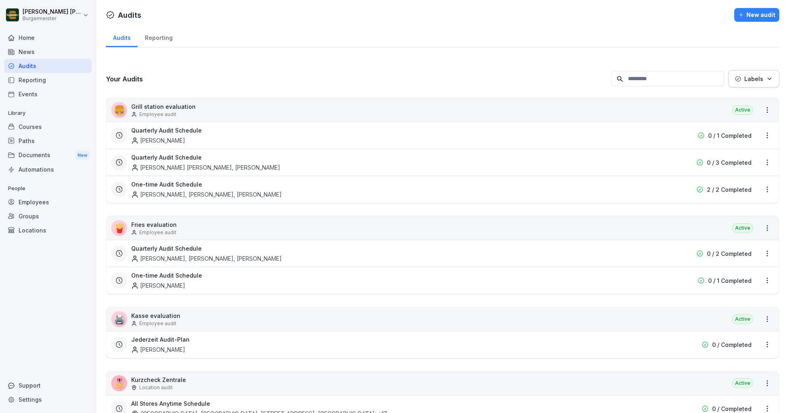
click at [155, 37] on div "Reporting" at bounding box center [159, 37] width 42 height 21
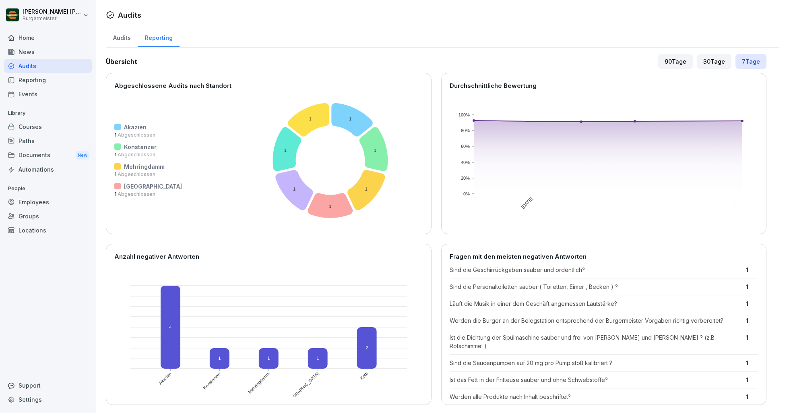
click at [122, 38] on div "Audits" at bounding box center [122, 37] width 32 height 21
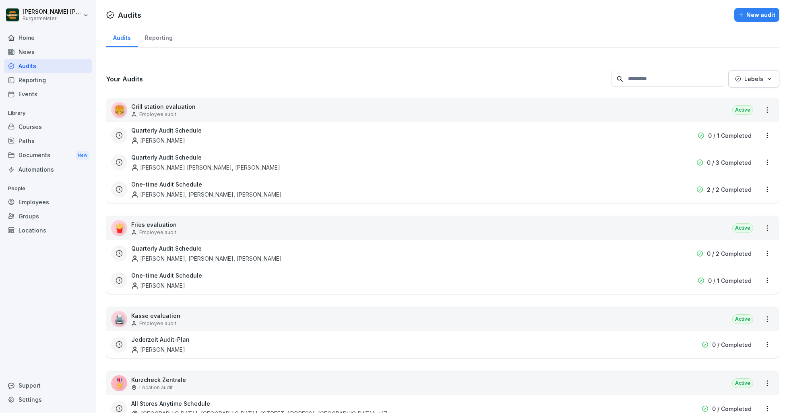
click at [163, 111] on p "Employee audit" at bounding box center [157, 114] width 37 height 7
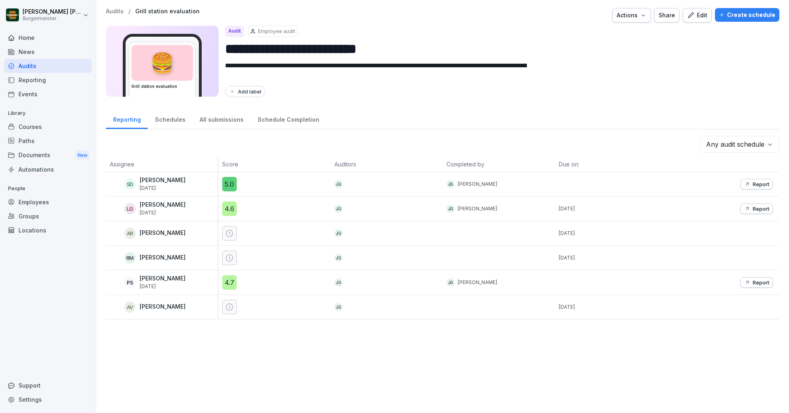
click at [121, 9] on p "Audits" at bounding box center [115, 11] width 18 height 7
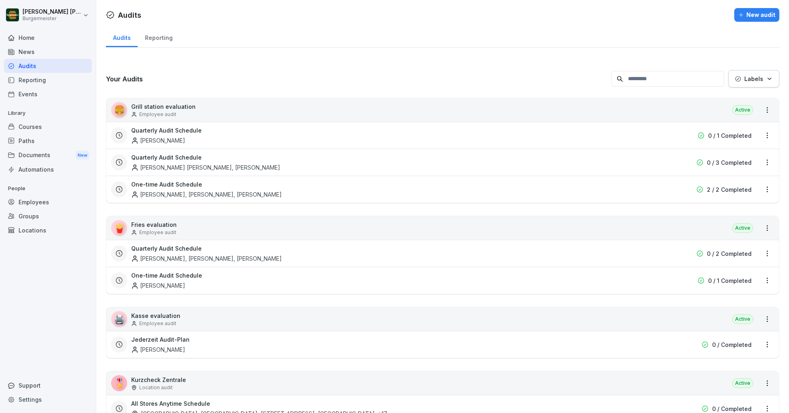
click at [177, 190] on div "[PERSON_NAME], [PERSON_NAME], [PERSON_NAME]" at bounding box center [206, 194] width 151 height 8
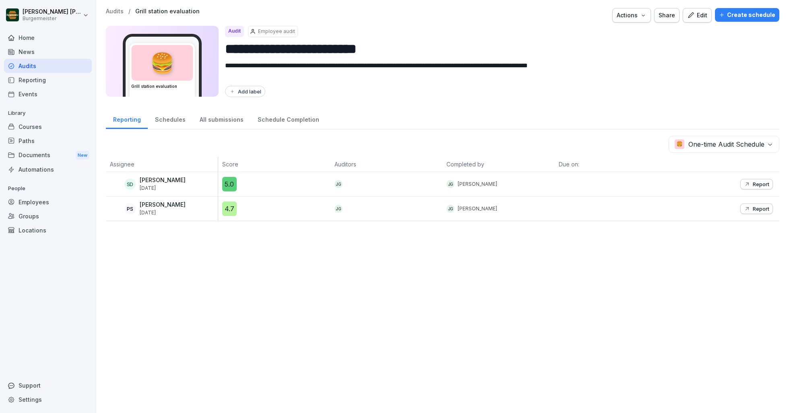
drag, startPoint x: 176, startPoint y: 189, endPoint x: 133, endPoint y: 179, distance: 44.6
click at [132, 179] on div "SD Sardana Dikshant Feb 20, 2025" at bounding box center [164, 184] width 108 height 14
click at [358, 254] on div "**********" at bounding box center [442, 206] width 693 height 413
click at [736, 184] on p "Report" at bounding box center [761, 184] width 17 height 6
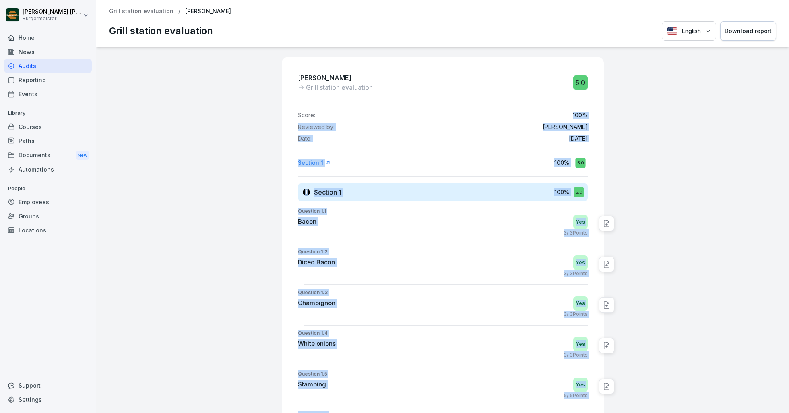
drag, startPoint x: 567, startPoint y: 114, endPoint x: 623, endPoint y: 115, distance: 55.2
click at [622, 115] on div "Sardana Dikshant Grill station evaluation 5.0 Score: 100 % Reviewed by: Juan Jo…" at bounding box center [442, 230] width 693 height 366
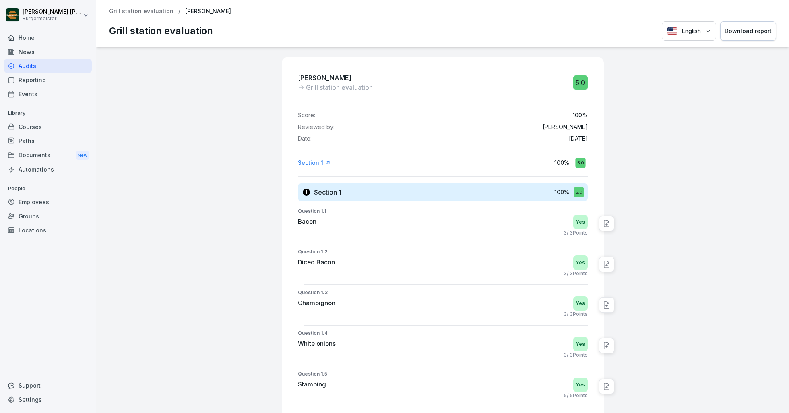
click at [151, 15] on div "Grill station evaluation / Sardana Dikshant Grill station evaluation English Do…" at bounding box center [442, 23] width 693 height 47
click at [152, 11] on p "Grill station evaluation" at bounding box center [141, 11] width 64 height 7
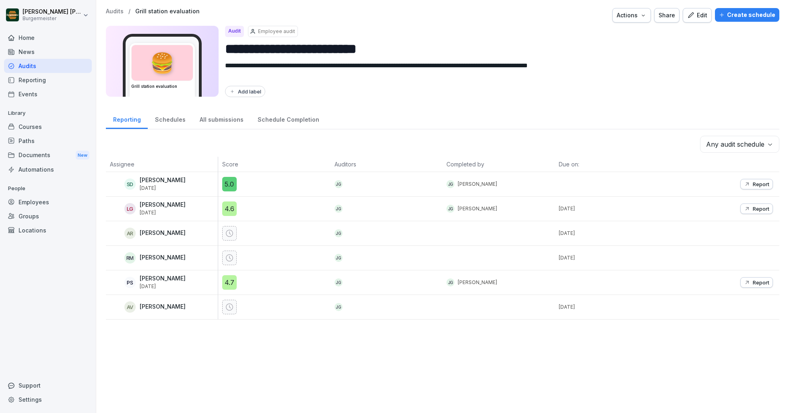
click at [168, 121] on div "Schedules" at bounding box center [170, 118] width 45 height 21
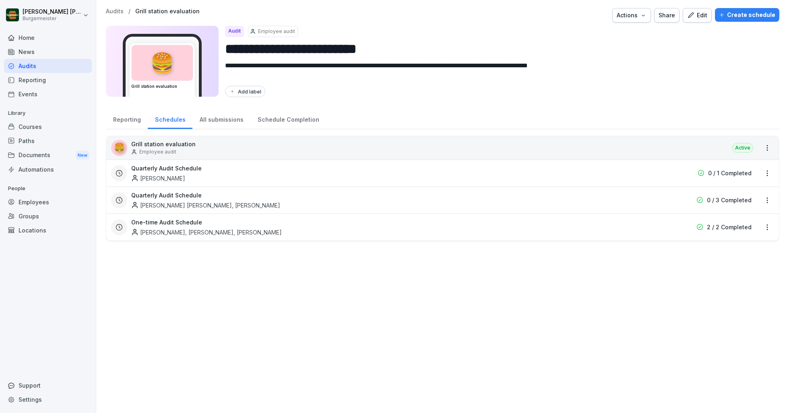
click at [224, 119] on div "All submissions" at bounding box center [221, 118] width 58 height 21
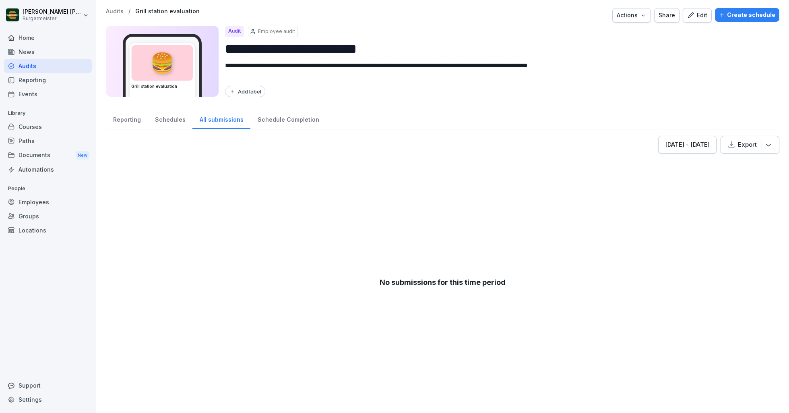
click at [277, 120] on div "Schedule Completion" at bounding box center [288, 118] width 76 height 21
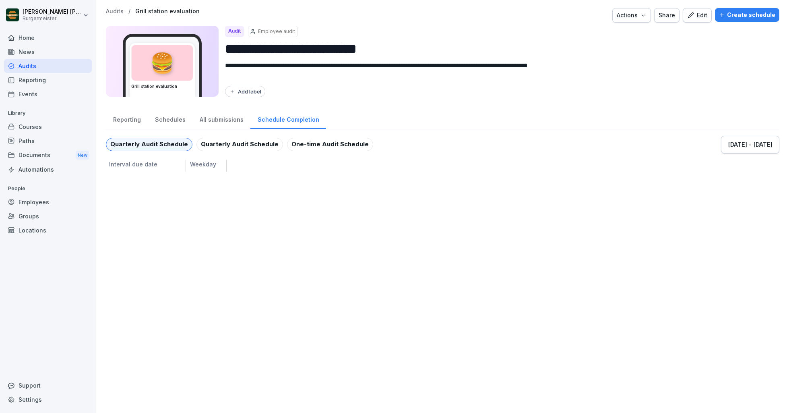
click at [222, 123] on div "All submissions" at bounding box center [221, 118] width 58 height 21
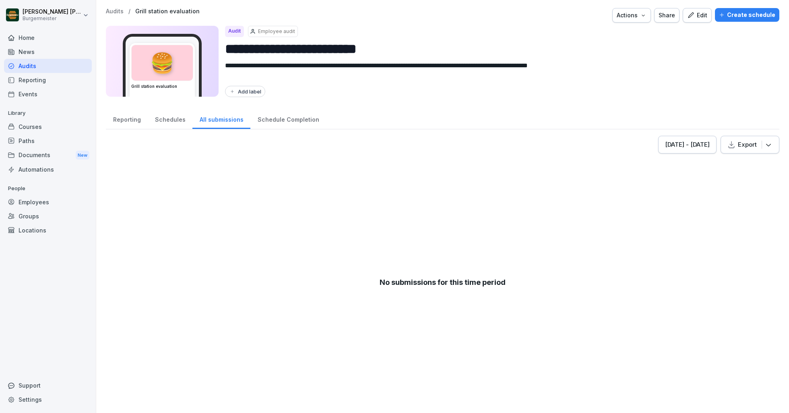
click at [116, 12] on p "Audits" at bounding box center [115, 11] width 18 height 7
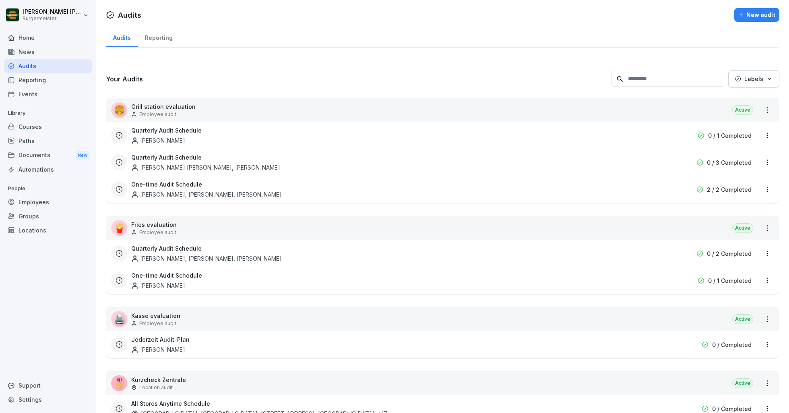
click at [157, 39] on div "Reporting" at bounding box center [159, 37] width 42 height 21
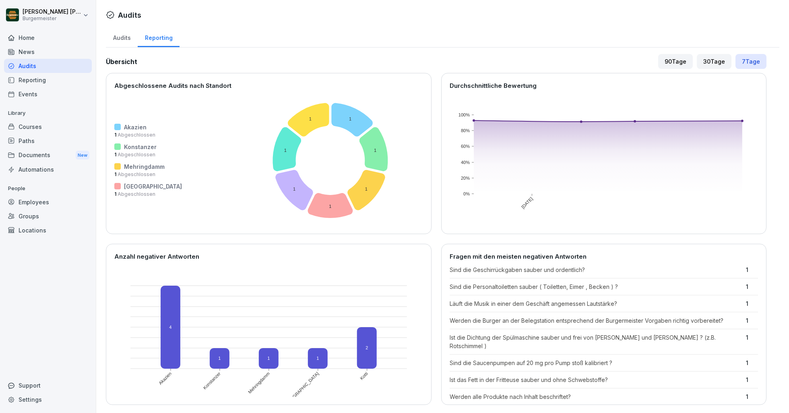
click at [117, 29] on div "Audits" at bounding box center [122, 37] width 32 height 21
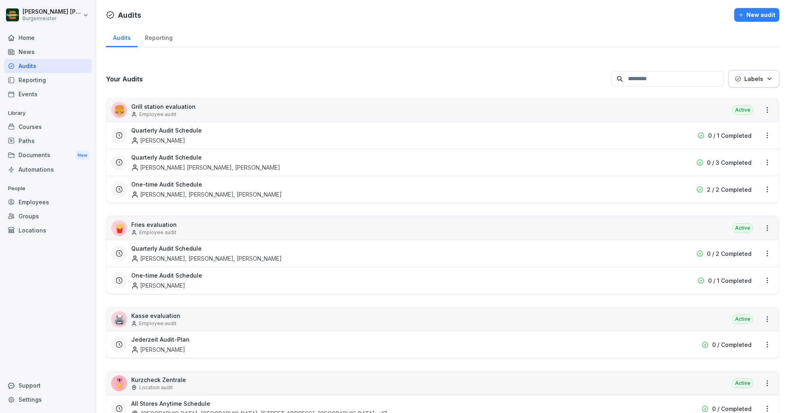
click at [155, 138] on div "[PERSON_NAME]" at bounding box center [158, 140] width 54 height 8
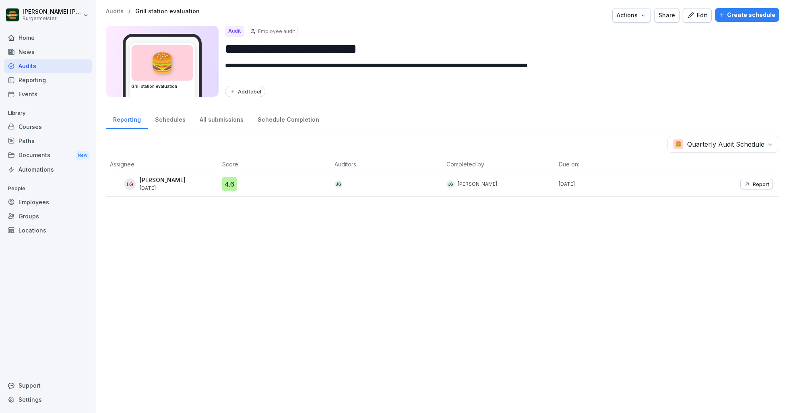
click at [736, 188] on div "Report" at bounding box center [723, 184] width 112 height 24
click at [736, 179] on button "Report" at bounding box center [757, 184] width 33 height 10
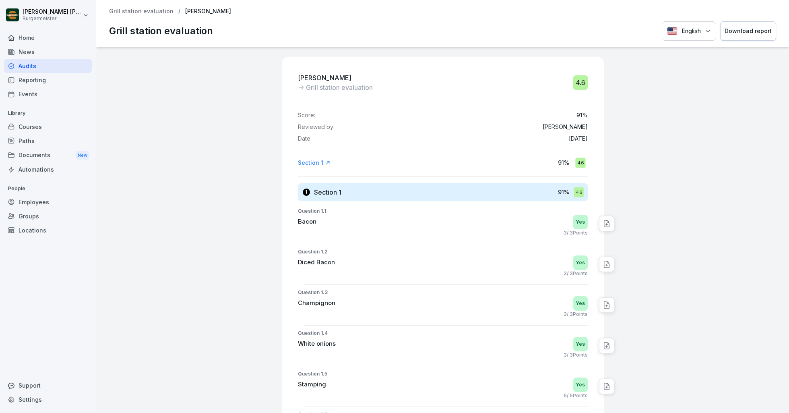
click at [153, 13] on p "Grill station evaluation" at bounding box center [141, 11] width 64 height 7
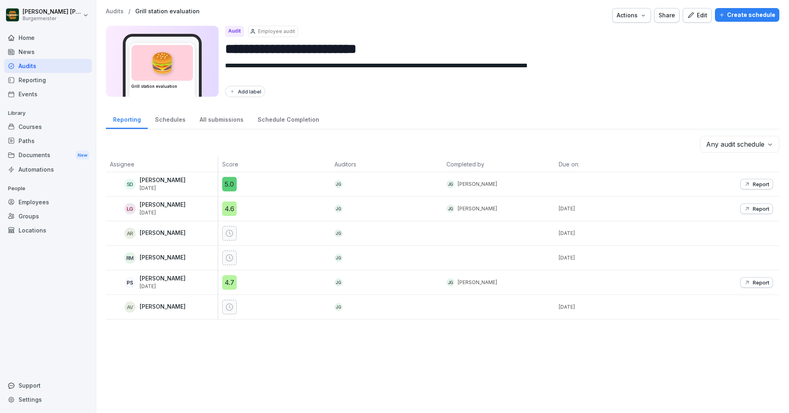
click at [167, 121] on div "Schedules" at bounding box center [170, 118] width 45 height 21
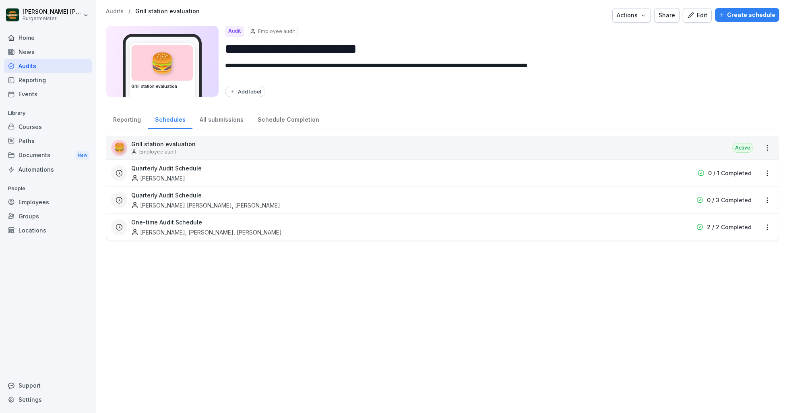
click at [205, 120] on div "All submissions" at bounding box center [221, 118] width 58 height 21
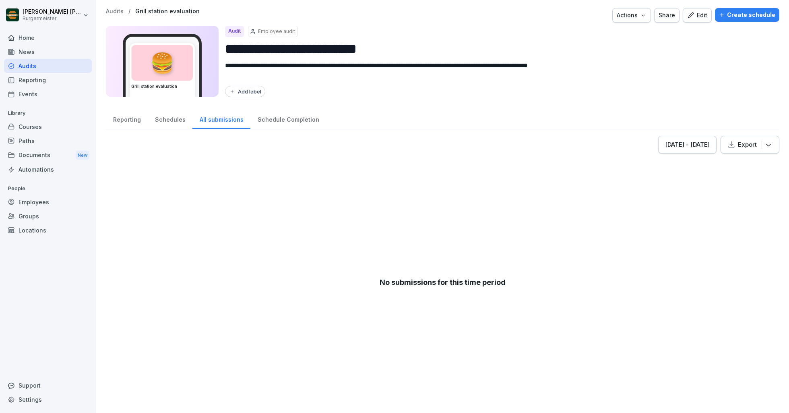
click at [269, 115] on div "Schedule Completion" at bounding box center [288, 118] width 76 height 21
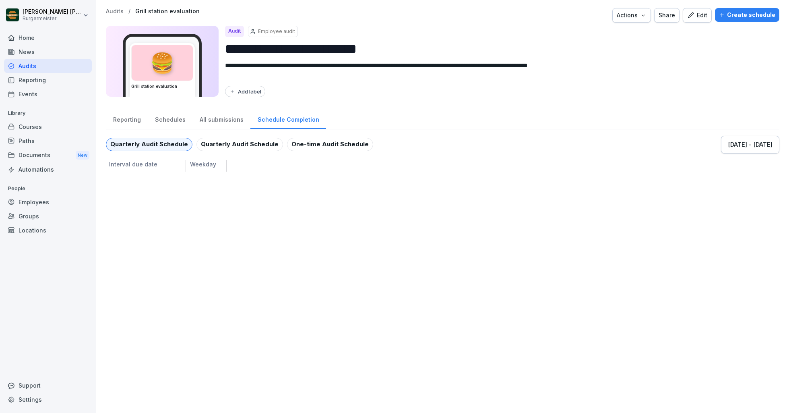
click at [131, 119] on div "Reporting" at bounding box center [127, 118] width 42 height 21
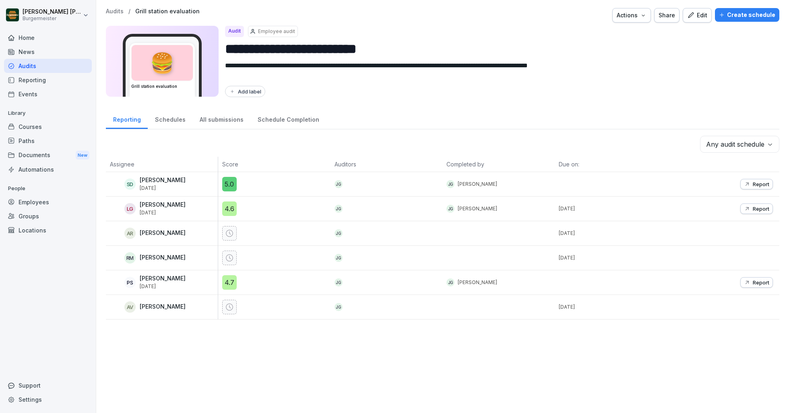
click at [115, 12] on p "Audits" at bounding box center [115, 11] width 18 height 7
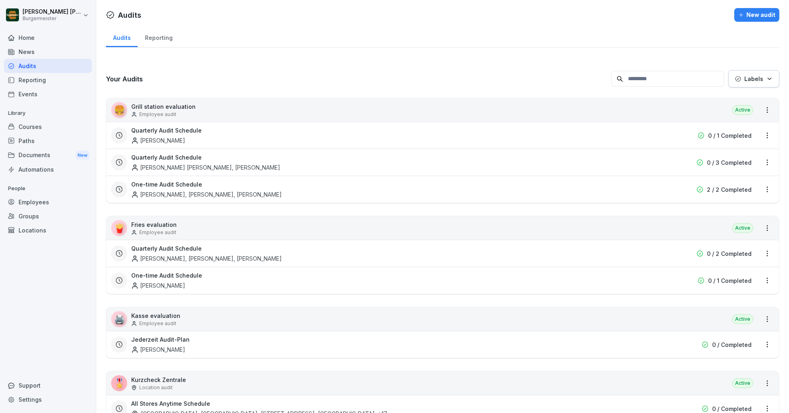
click at [51, 79] on div "Reporting" at bounding box center [48, 80] width 88 height 14
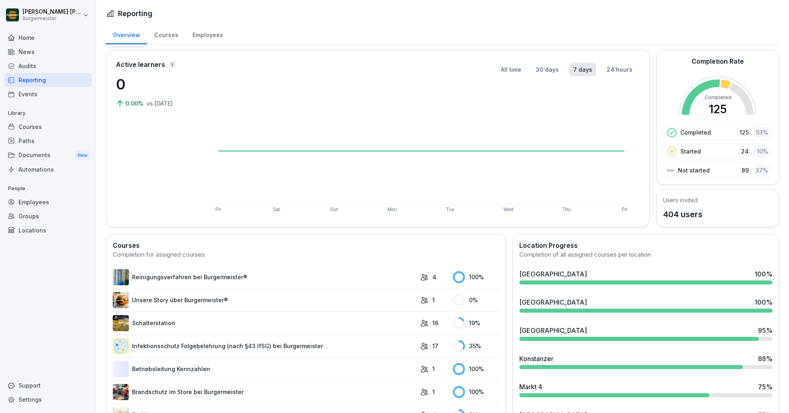
click at [164, 29] on div "Courses" at bounding box center [166, 34] width 38 height 21
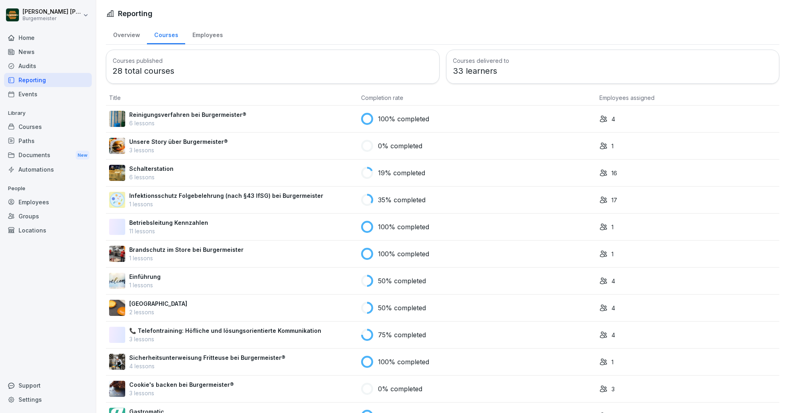
click at [195, 38] on div "Employees" at bounding box center [207, 34] width 45 height 21
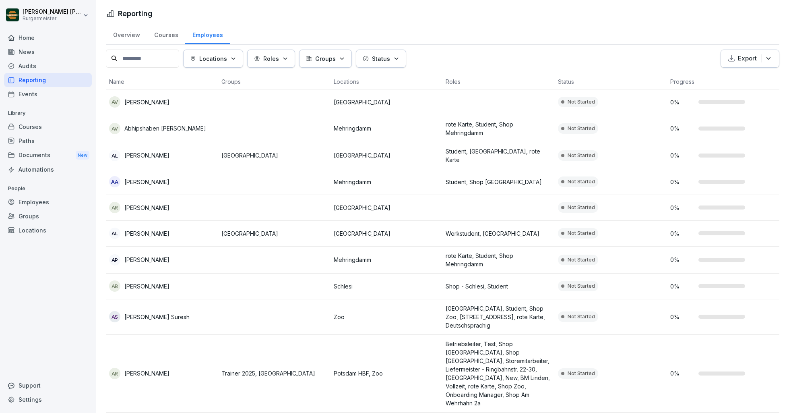
click at [20, 64] on div "Audits" at bounding box center [48, 66] width 88 height 14
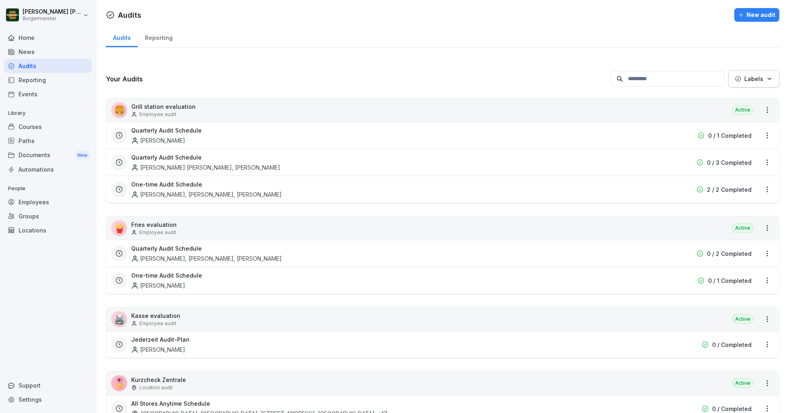
click at [156, 37] on div "Reporting" at bounding box center [159, 37] width 42 height 21
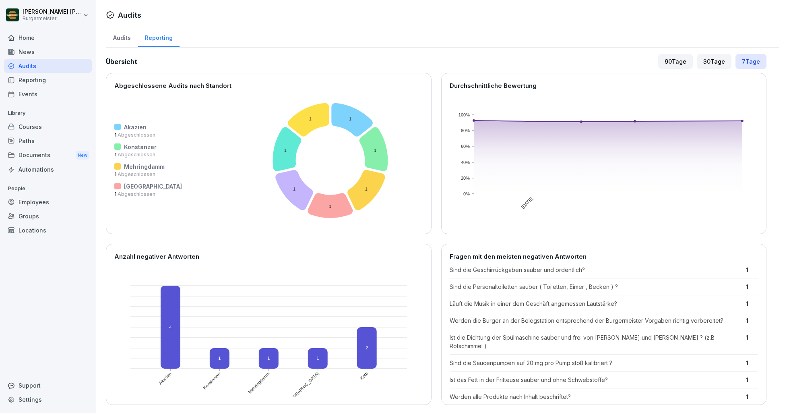
click at [123, 37] on div "Audits" at bounding box center [122, 37] width 32 height 21
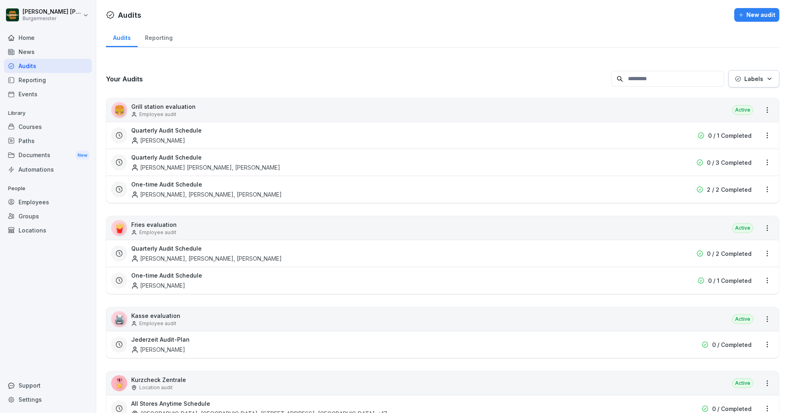
click at [33, 79] on div "Reporting" at bounding box center [48, 80] width 88 height 14
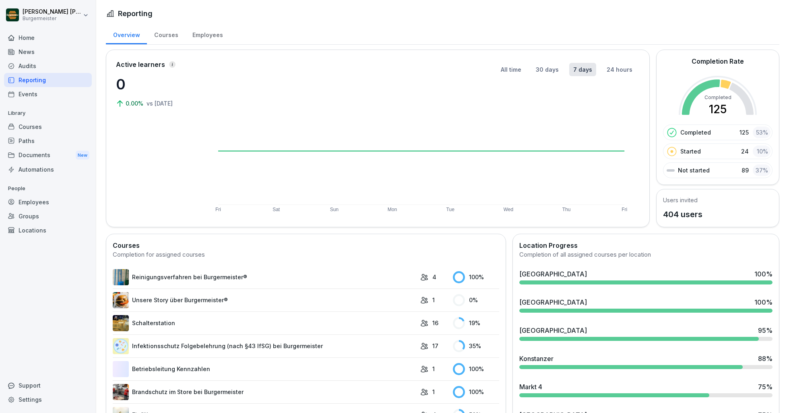
click at [168, 38] on div "Courses" at bounding box center [166, 34] width 38 height 21
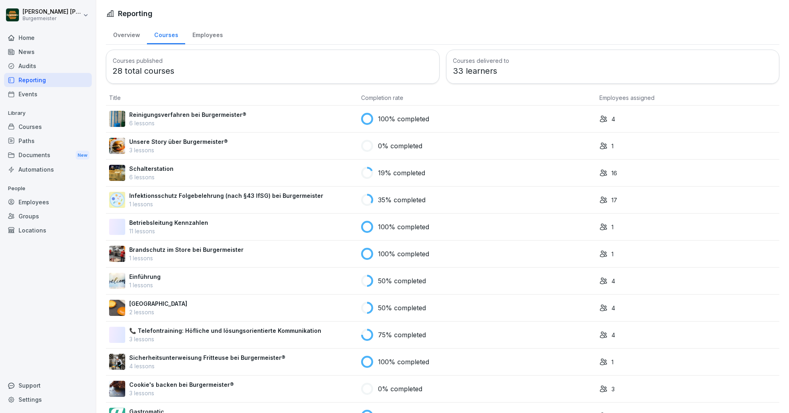
click at [221, 32] on div "Employees" at bounding box center [207, 34] width 45 height 21
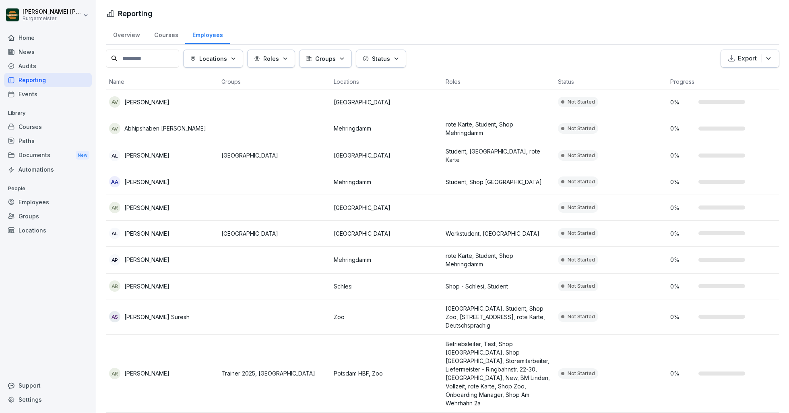
click at [37, 101] on div "Events" at bounding box center [48, 94] width 88 height 14
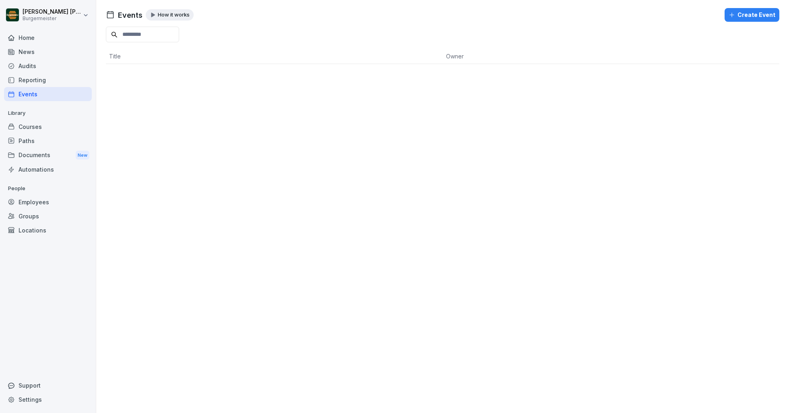
click at [49, 201] on div "Employees" at bounding box center [48, 202] width 88 height 14
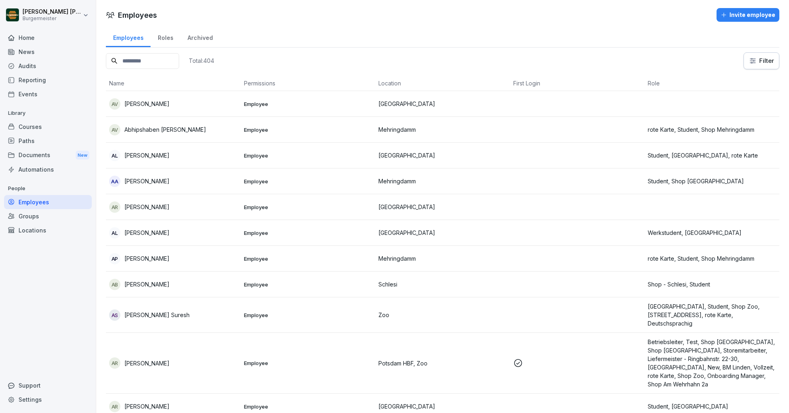
click at [37, 217] on div "Groups" at bounding box center [48, 216] width 88 height 14
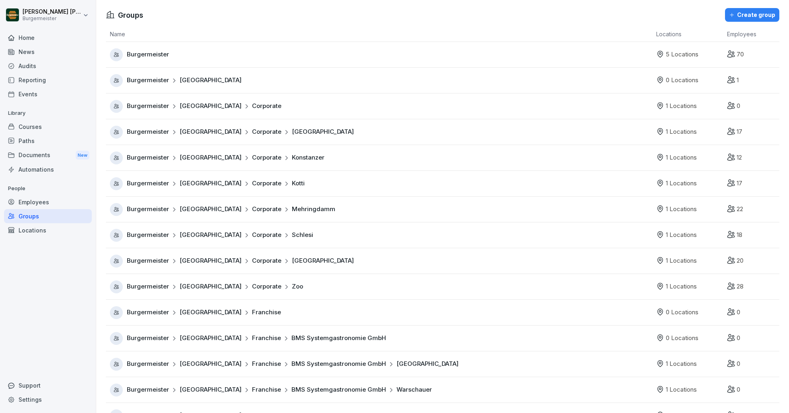
click at [41, 230] on div "Locations" at bounding box center [48, 230] width 88 height 14
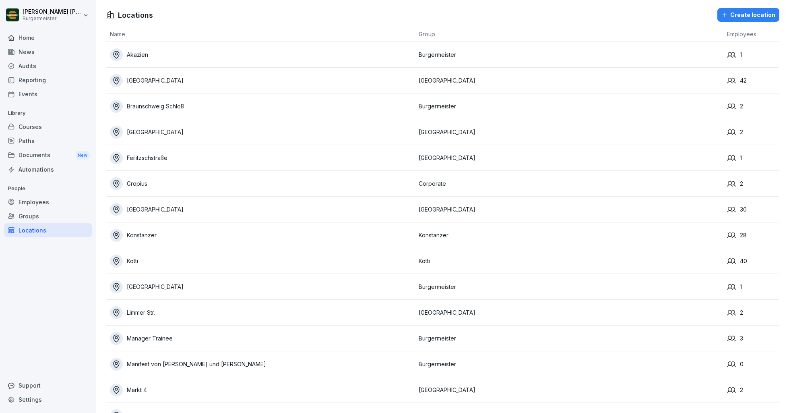
click at [48, 217] on div "Groups" at bounding box center [48, 216] width 88 height 14
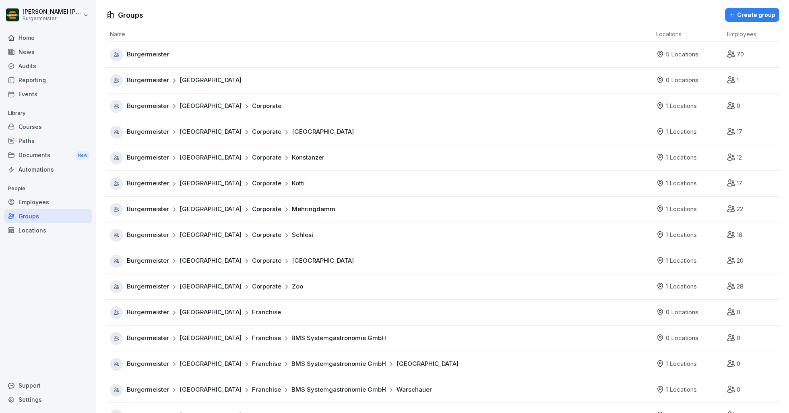
click at [47, 198] on div "Employees" at bounding box center [48, 202] width 88 height 14
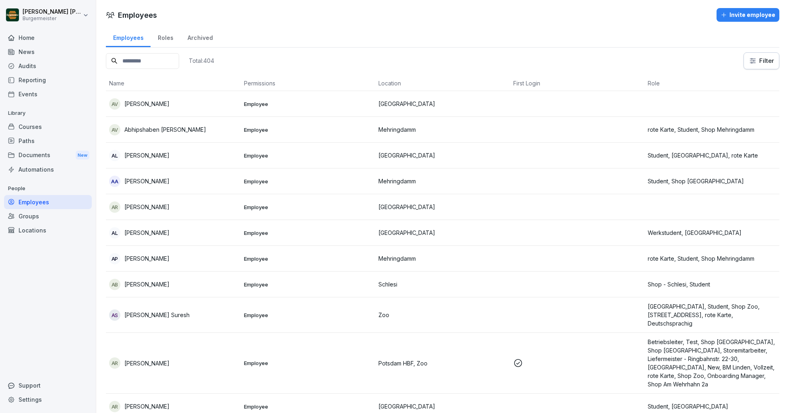
click at [46, 213] on div "Groups" at bounding box center [48, 216] width 88 height 14
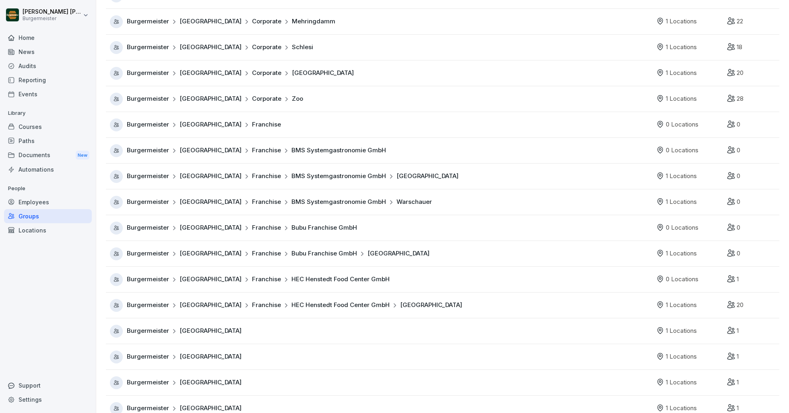
scroll to position [279, 0]
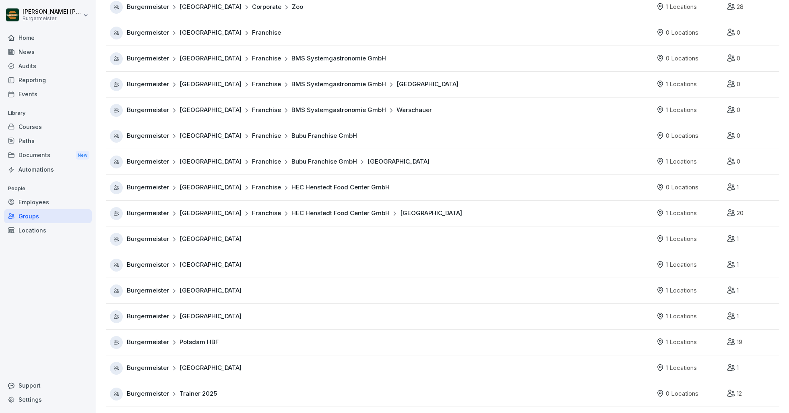
click at [37, 199] on div "Employees" at bounding box center [48, 202] width 88 height 14
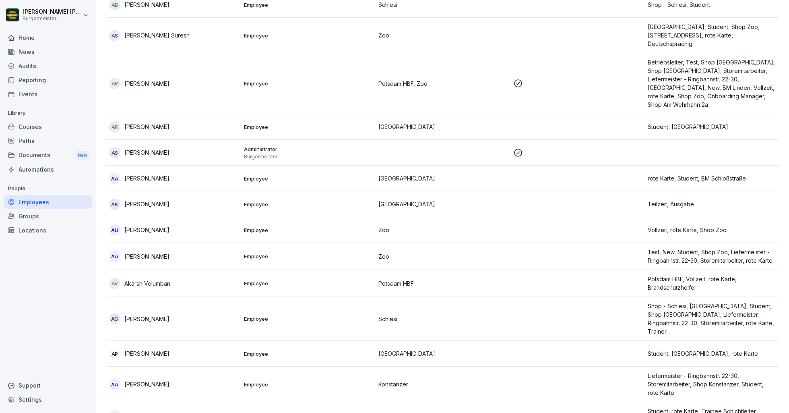
scroll to position [8, 0]
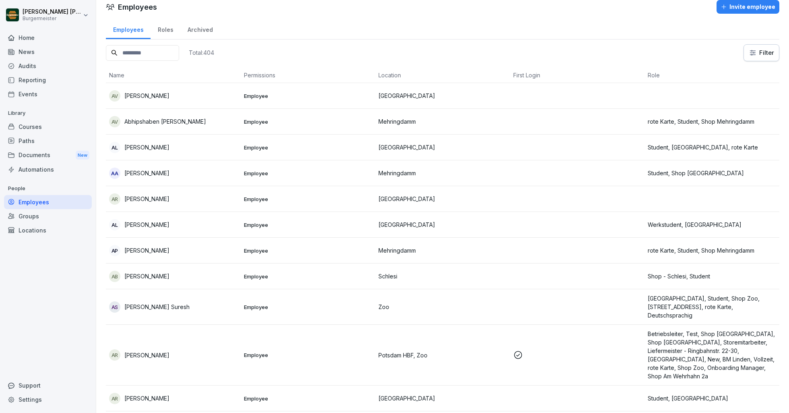
click at [38, 152] on div "Documents New" at bounding box center [48, 155] width 88 height 15
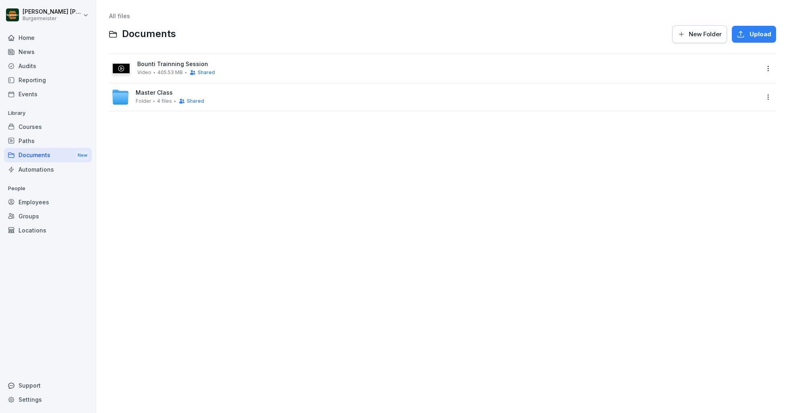
click at [736, 94] on html "Juan Jose Leonardi Gonzalez Burgermeister Home News Audits Reporting Events Lib…" at bounding box center [394, 206] width 789 height 413
click at [736, 67] on html "Juan Jose Leonardi Gonzalez Burgermeister Home News Audits Reporting Events Lib…" at bounding box center [394, 206] width 789 height 413
click at [717, 97] on div "Share" at bounding box center [720, 101] width 19 height 10
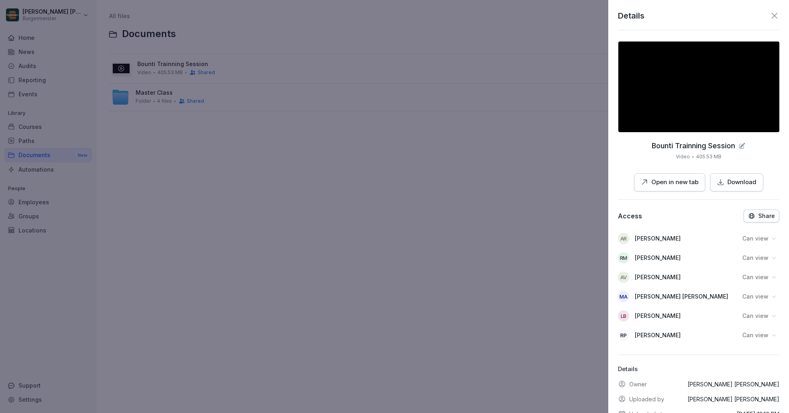
scroll to position [41, 0]
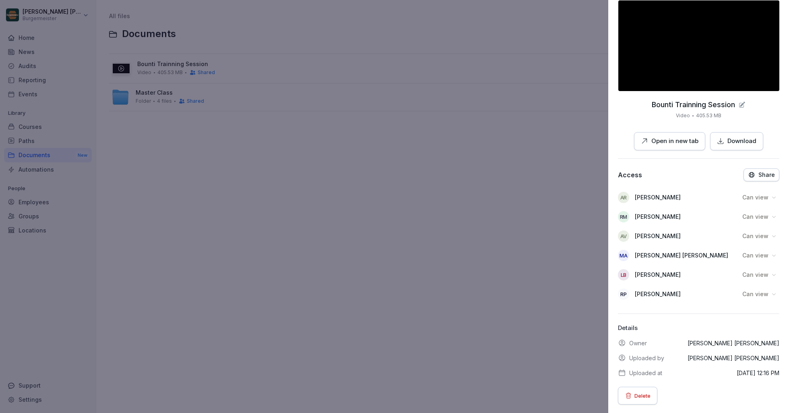
click at [736, 176] on div "Share" at bounding box center [761, 174] width 27 height 7
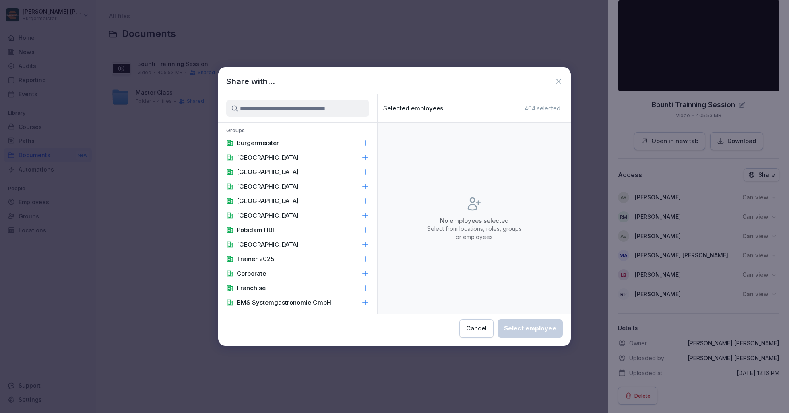
click at [345, 108] on input at bounding box center [297, 108] width 143 height 17
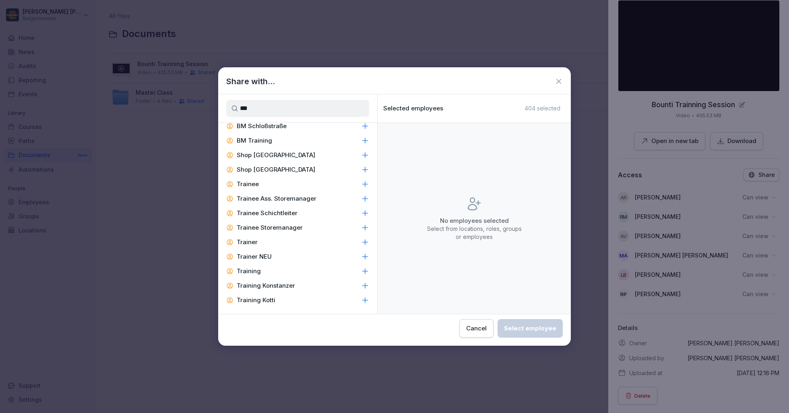
scroll to position [0, 0]
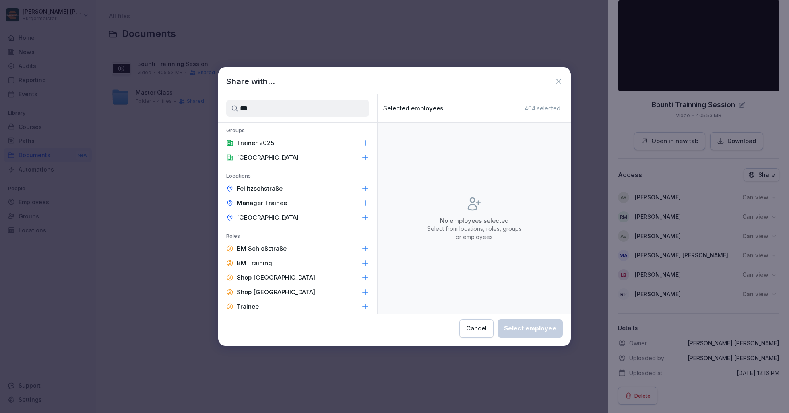
type input "***"
click at [561, 78] on icon at bounding box center [559, 81] width 8 height 8
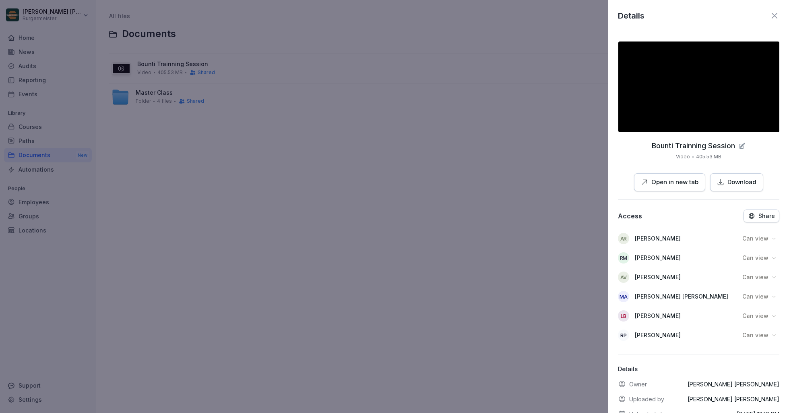
click at [736, 212] on icon "button" at bounding box center [751, 215] width 7 height 7
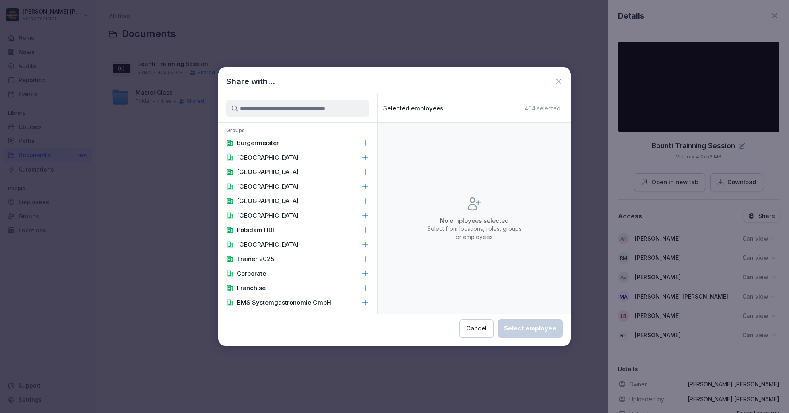
click at [319, 111] on input at bounding box center [297, 108] width 143 height 17
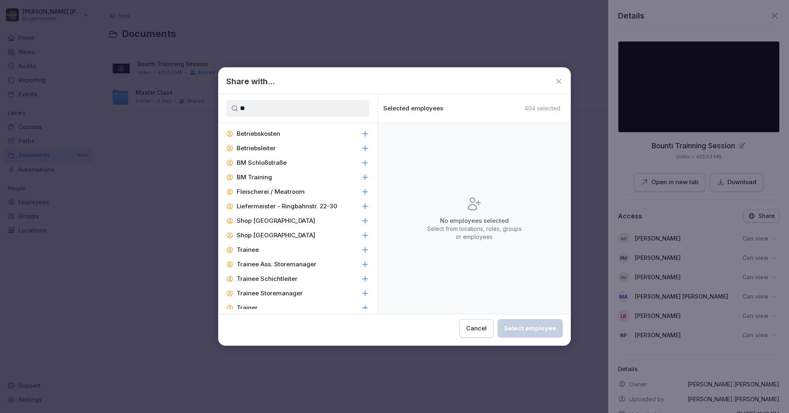
scroll to position [158, 0]
type input "**"
click at [560, 79] on icon at bounding box center [559, 81] width 8 height 8
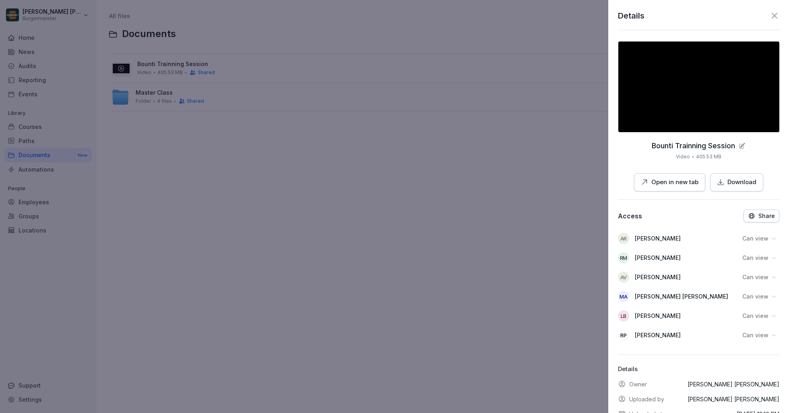
click at [736, 213] on p "Share" at bounding box center [767, 216] width 17 height 6
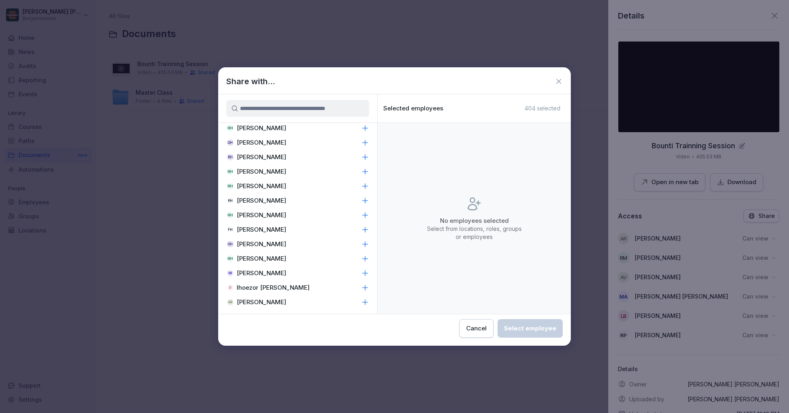
scroll to position [3744, 0]
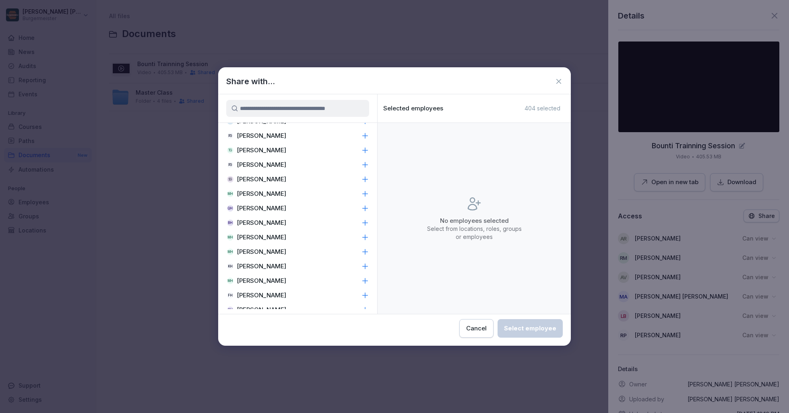
click at [284, 112] on input at bounding box center [297, 108] width 143 height 17
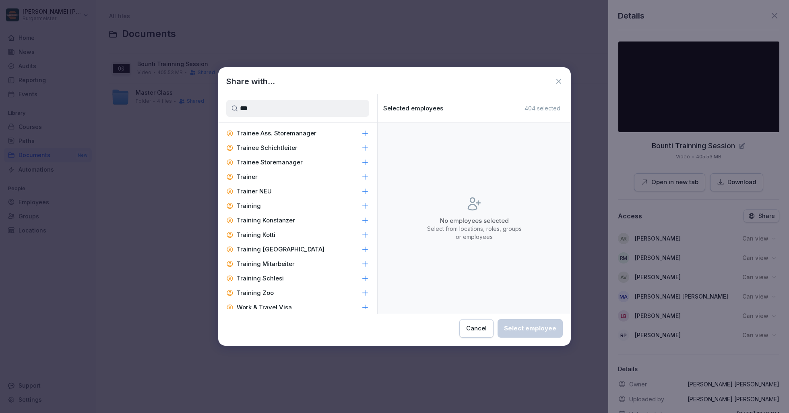
scroll to position [227, 0]
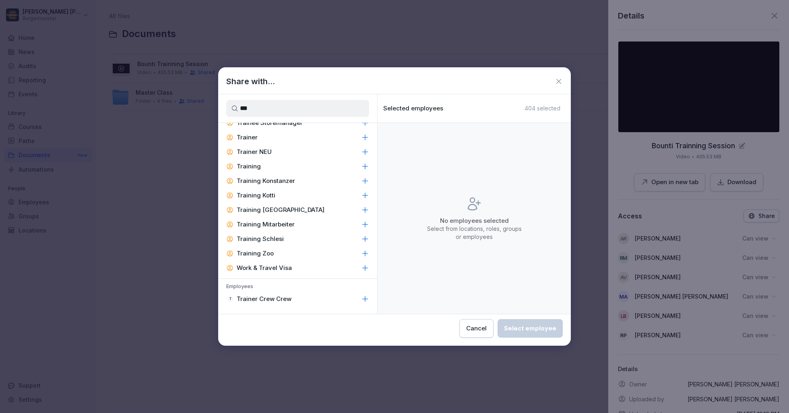
type input "***"
click at [265, 299] on p "Trainer Crew Crew" at bounding box center [264, 299] width 55 height 8
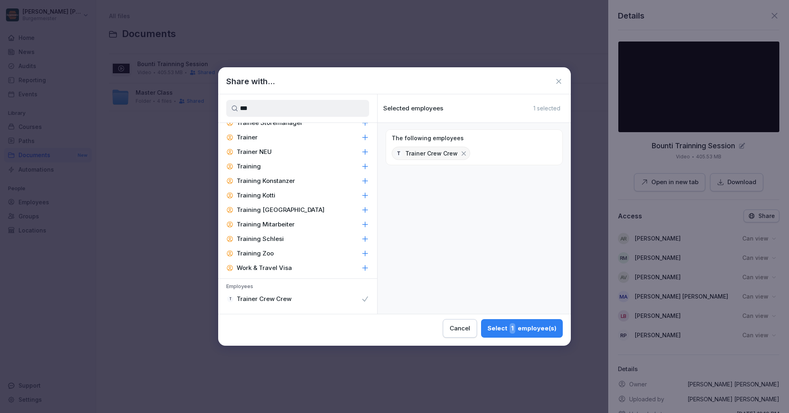
click at [265, 299] on p "Trainer Crew Crew" at bounding box center [264, 299] width 55 height 8
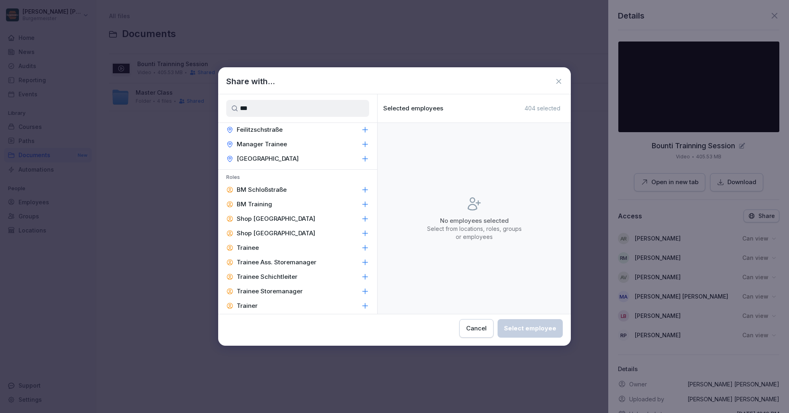
scroll to position [0, 0]
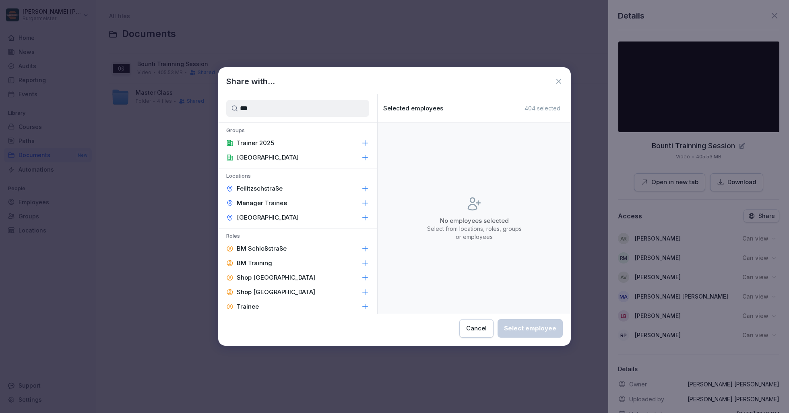
click at [296, 82] on div "Share with..." at bounding box center [394, 81] width 353 height 12
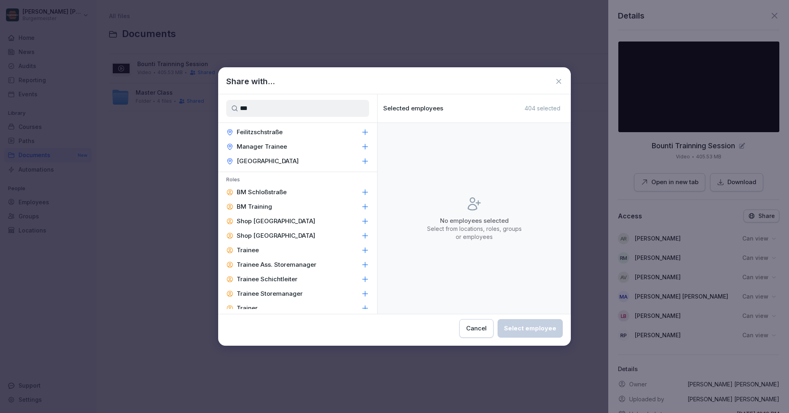
scroll to position [55, 0]
click at [233, 179] on p "Roles" at bounding box center [297, 181] width 159 height 9
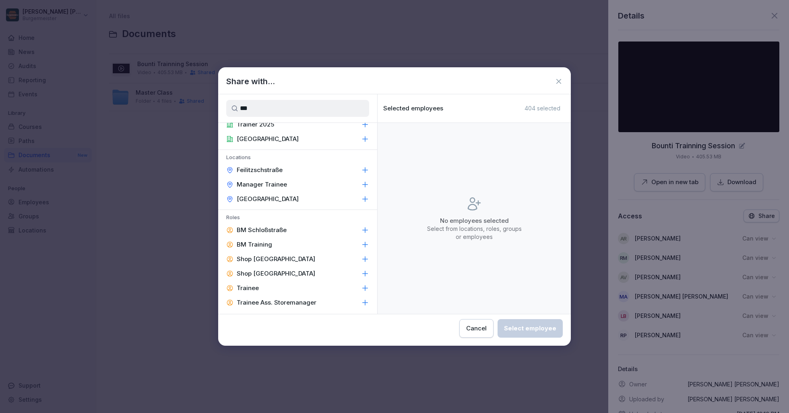
scroll to position [0, 0]
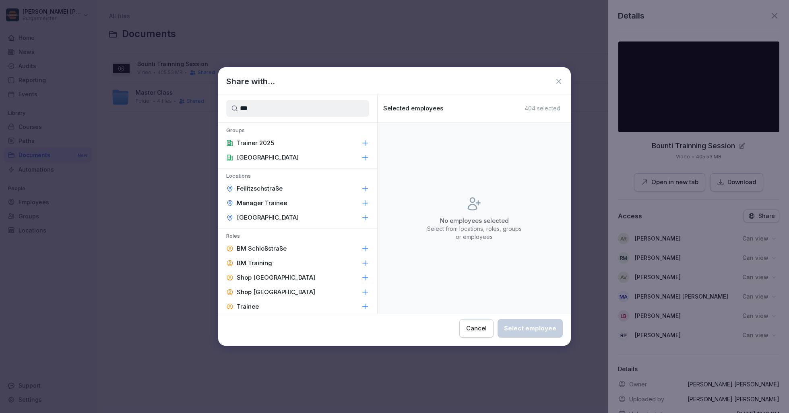
click at [557, 81] on icon at bounding box center [559, 81] width 8 height 8
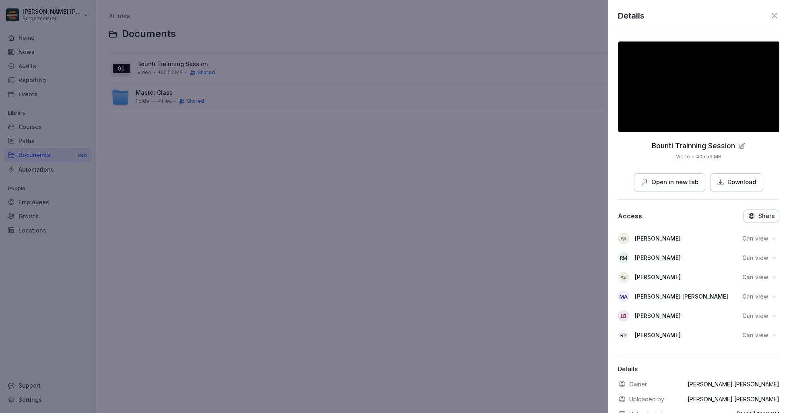
scroll to position [41, 0]
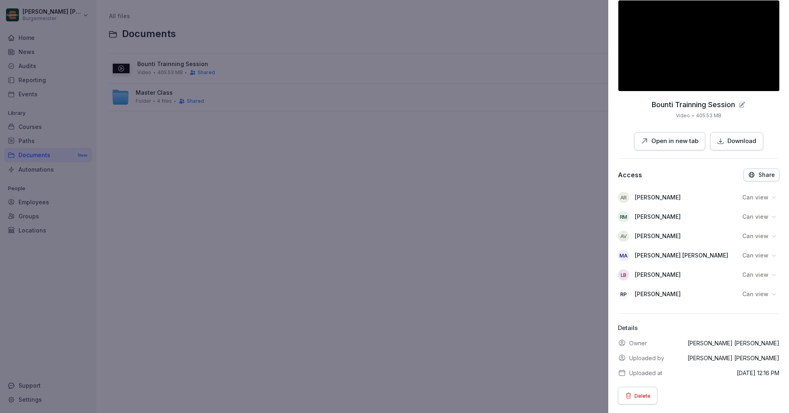
click at [736, 178] on button "Share" at bounding box center [762, 174] width 36 height 13
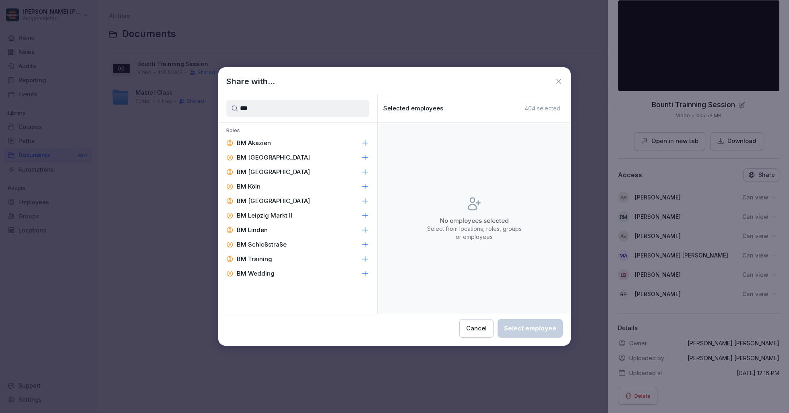
scroll to position [0, 0]
click at [350, 257] on div "BM Training" at bounding box center [297, 259] width 159 height 14
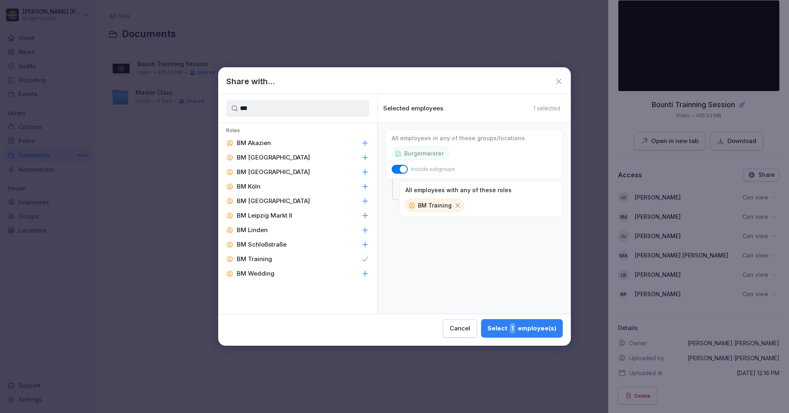
click at [350, 257] on div "BM Training" at bounding box center [297, 259] width 159 height 14
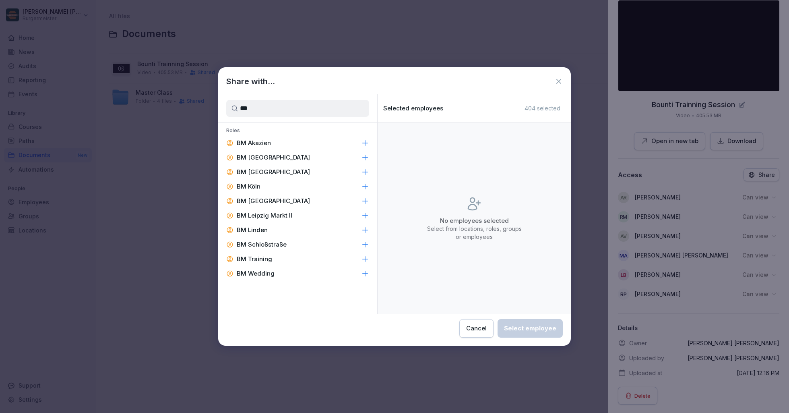
click at [274, 257] on div "BM Training" at bounding box center [297, 259] width 159 height 14
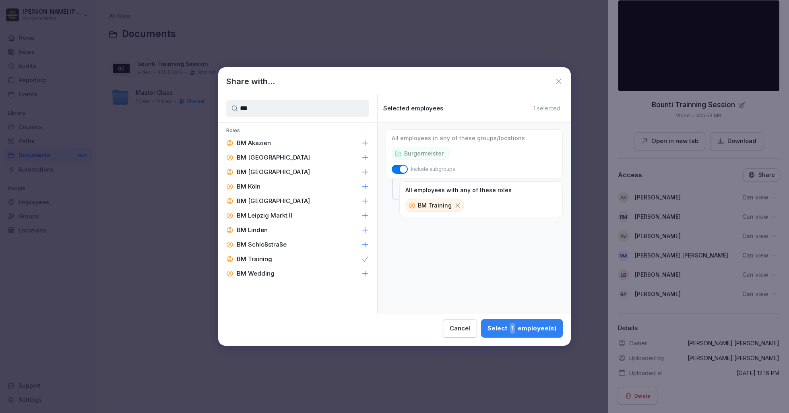
click at [274, 257] on div "BM Training" at bounding box center [297, 259] width 159 height 14
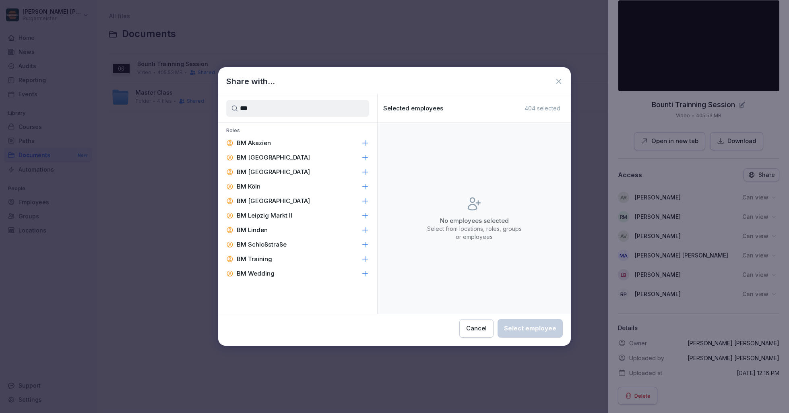
click at [347, 110] on input "**" at bounding box center [297, 108] width 143 height 17
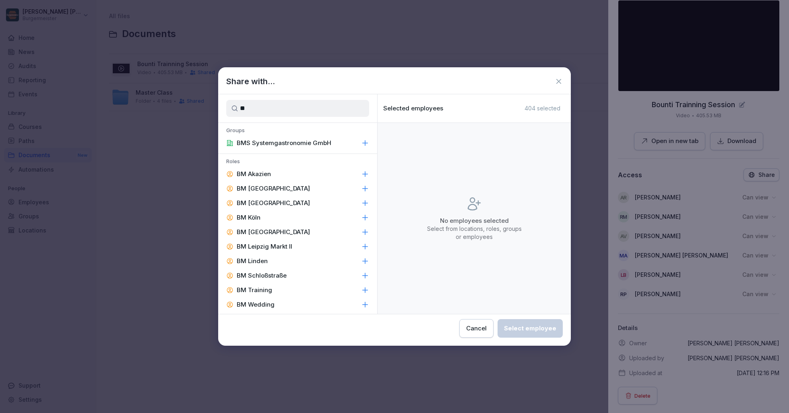
type input "*"
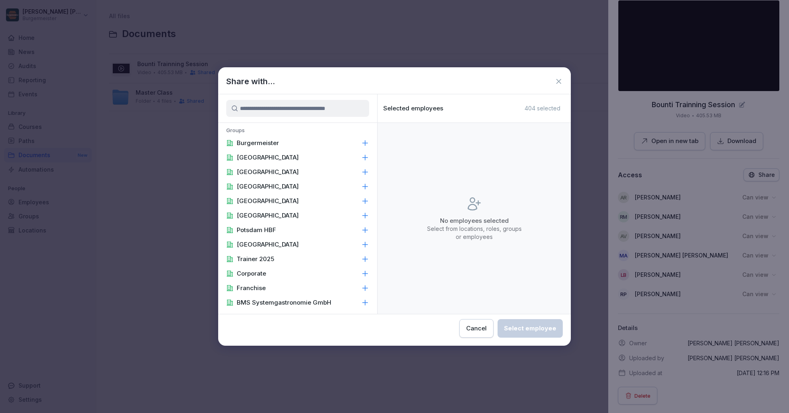
click at [560, 80] on icon at bounding box center [558, 81] width 5 height 5
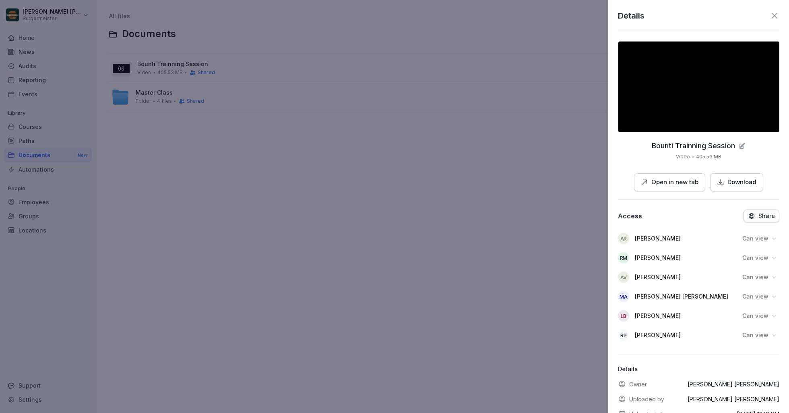
click at [736, 16] on icon at bounding box center [775, 16] width 10 height 10
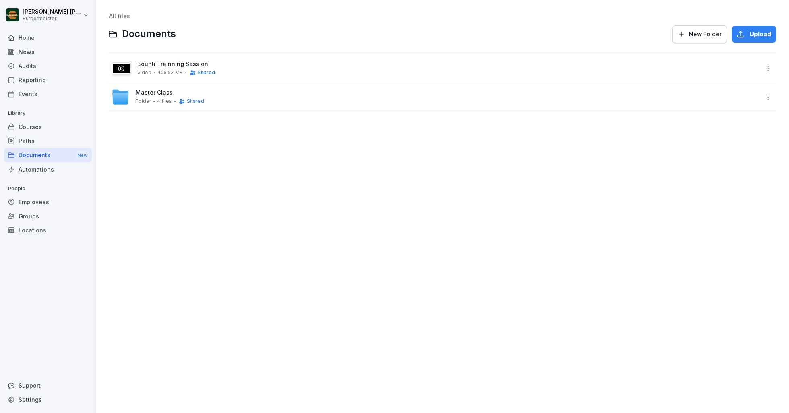
click at [26, 38] on div "Home" at bounding box center [48, 38] width 88 height 14
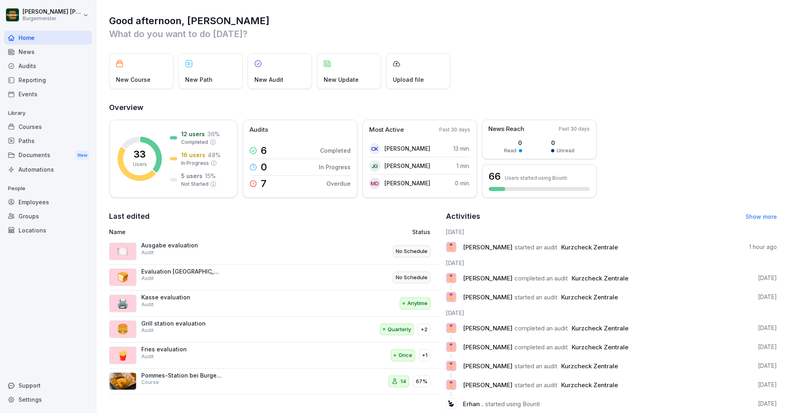
click at [31, 67] on div "Audits" at bounding box center [48, 66] width 88 height 14
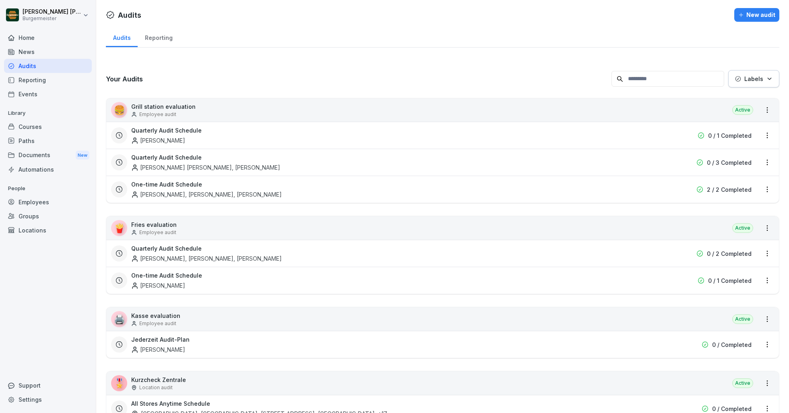
click at [35, 78] on div "Reporting" at bounding box center [48, 80] width 88 height 14
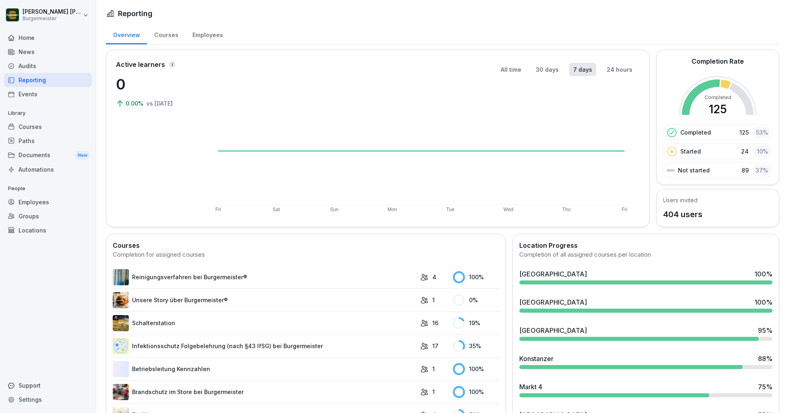
click at [161, 33] on div "Courses" at bounding box center [166, 34] width 38 height 21
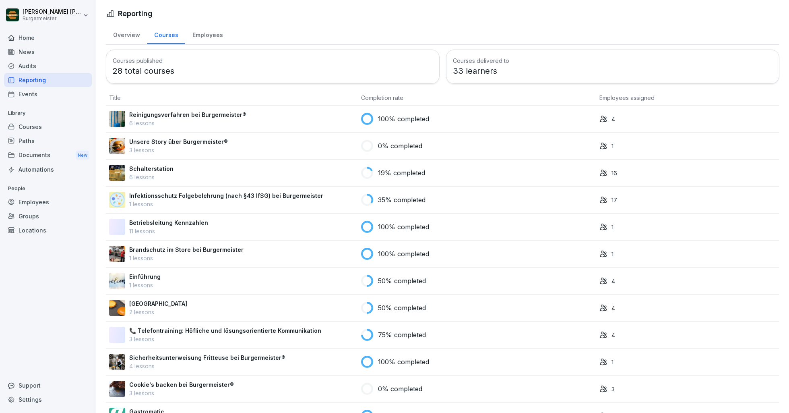
click at [35, 229] on div "Locations" at bounding box center [48, 230] width 88 height 14
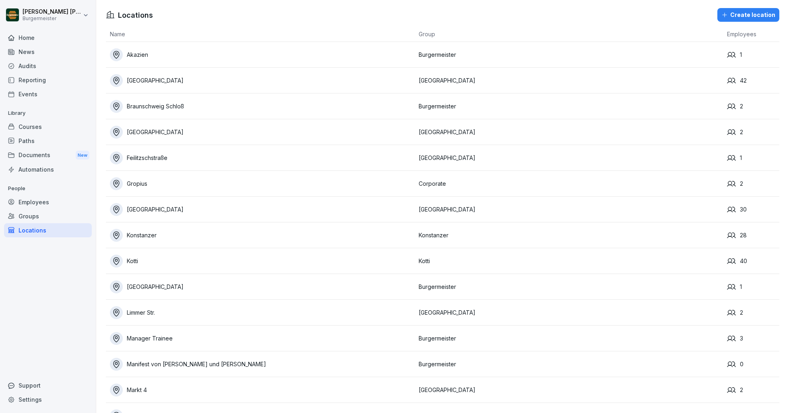
click at [29, 37] on div "Home" at bounding box center [48, 38] width 88 height 14
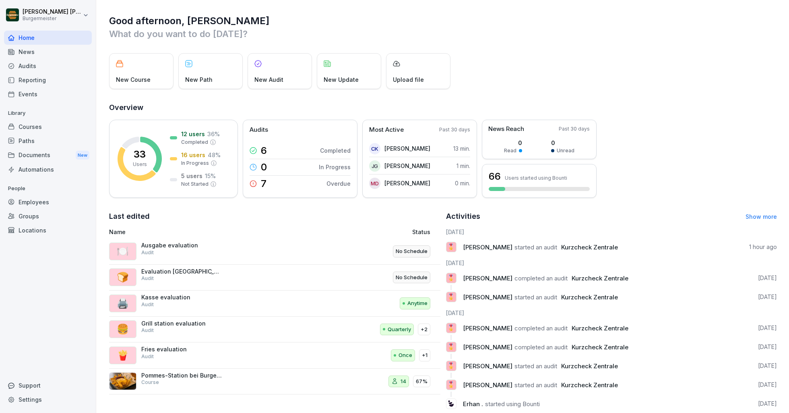
click at [257, 25] on h1 "Good afternoon, Juan Jose" at bounding box center [443, 20] width 668 height 13
click at [757, 214] on link "Show more" at bounding box center [761, 216] width 31 height 7
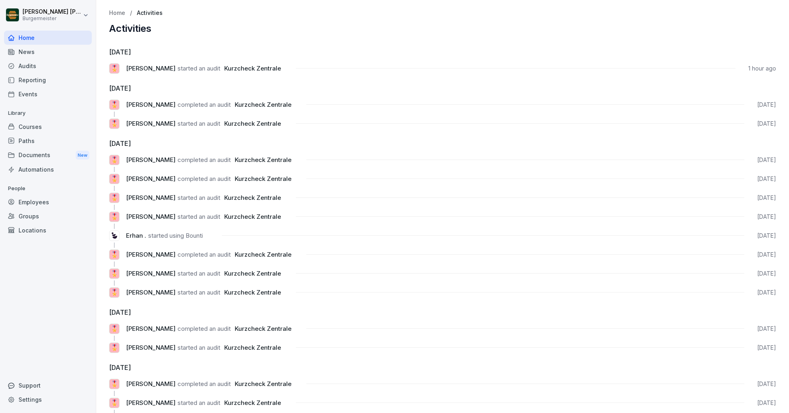
click at [116, 10] on p "Home" at bounding box center [117, 13] width 16 height 7
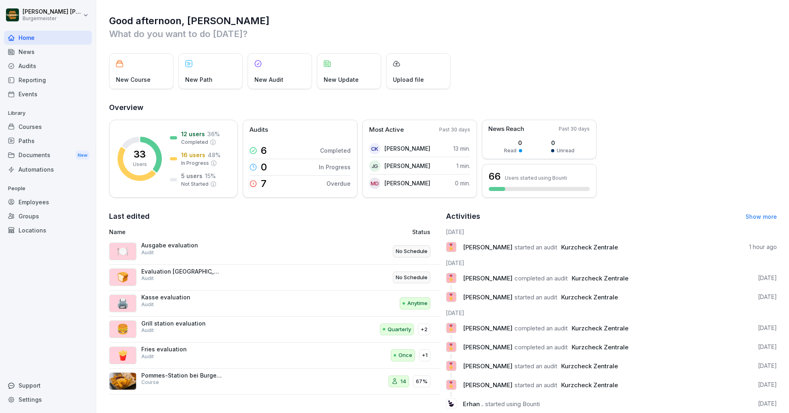
click at [364, 31] on p "What do you want to do today?" at bounding box center [443, 33] width 668 height 13
click at [27, 64] on div "Audits" at bounding box center [48, 66] width 88 height 14
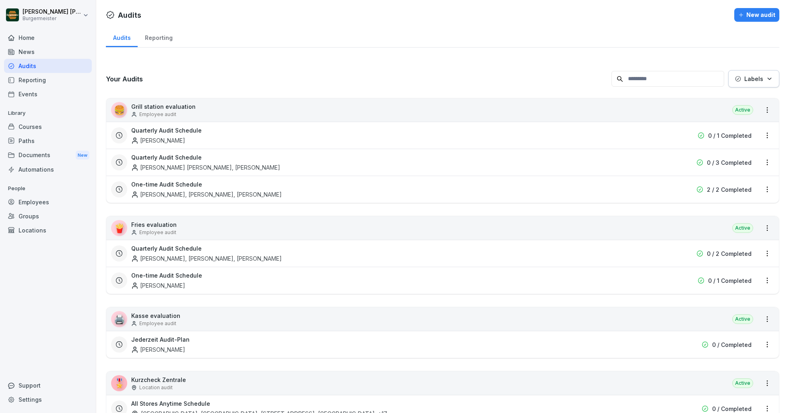
click at [156, 34] on div "Reporting" at bounding box center [159, 37] width 42 height 21
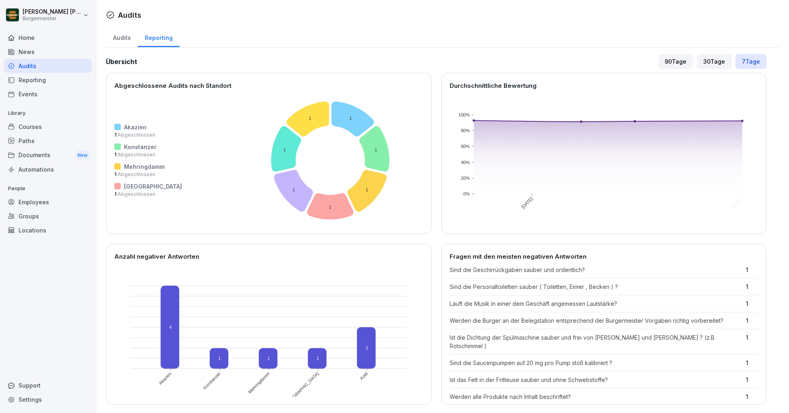
click at [122, 35] on div "Audits" at bounding box center [122, 37] width 32 height 21
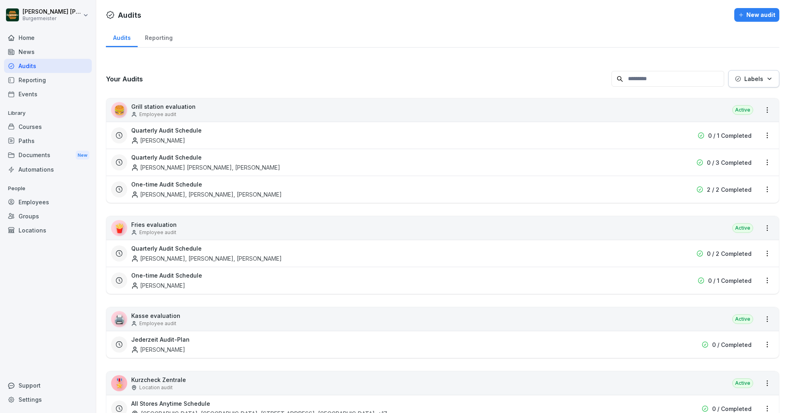
click at [28, 214] on div "Groups" at bounding box center [48, 216] width 88 height 14
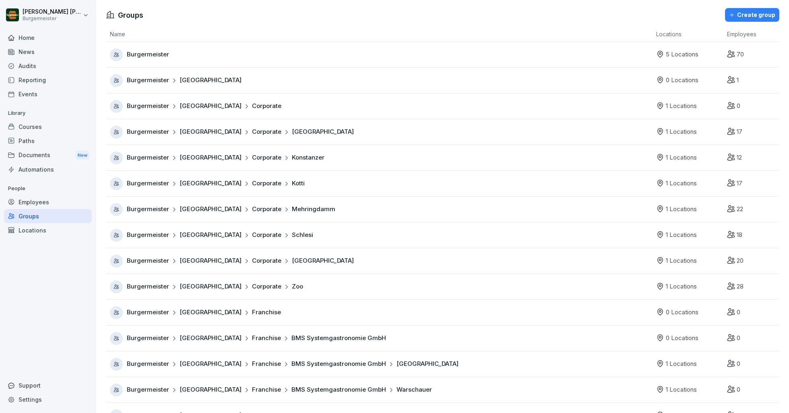
click at [33, 201] on div "Employees" at bounding box center [48, 202] width 88 height 14
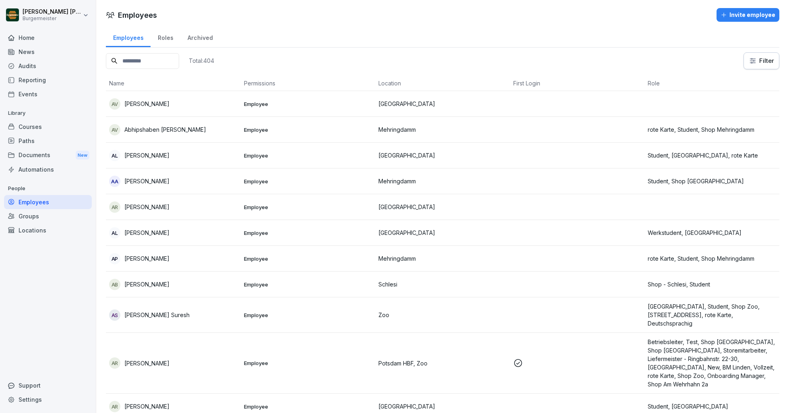
click at [22, 213] on div "Groups" at bounding box center [48, 216] width 88 height 14
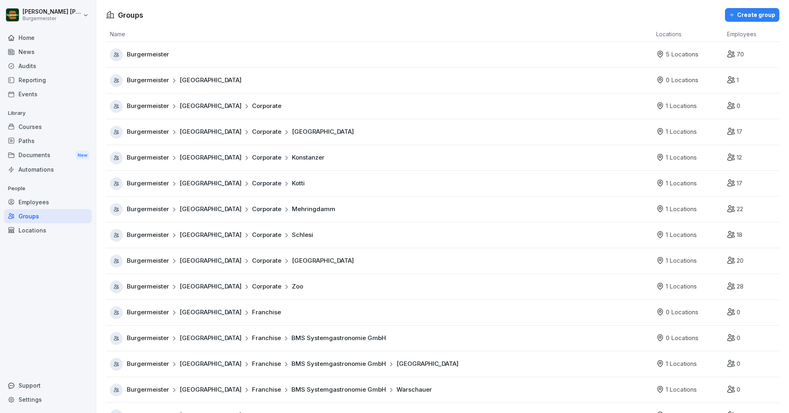
scroll to position [279, 0]
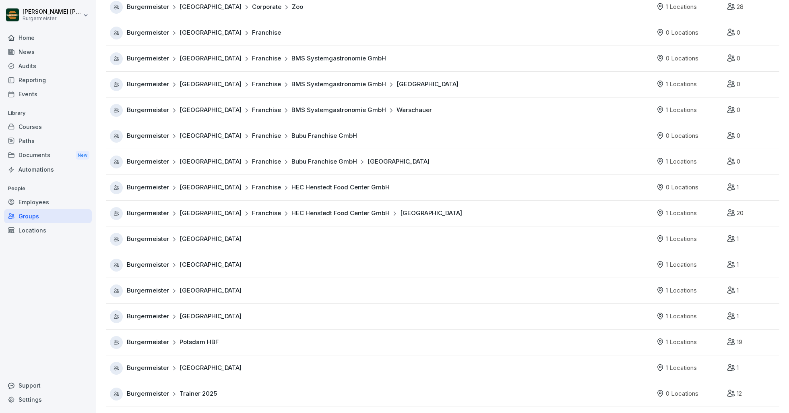
click at [51, 233] on div "Locations" at bounding box center [48, 230] width 88 height 14
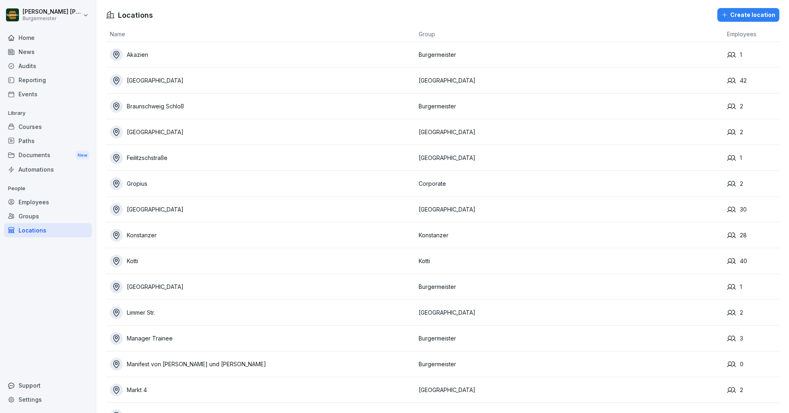
click at [29, 213] on div "Groups" at bounding box center [48, 216] width 88 height 14
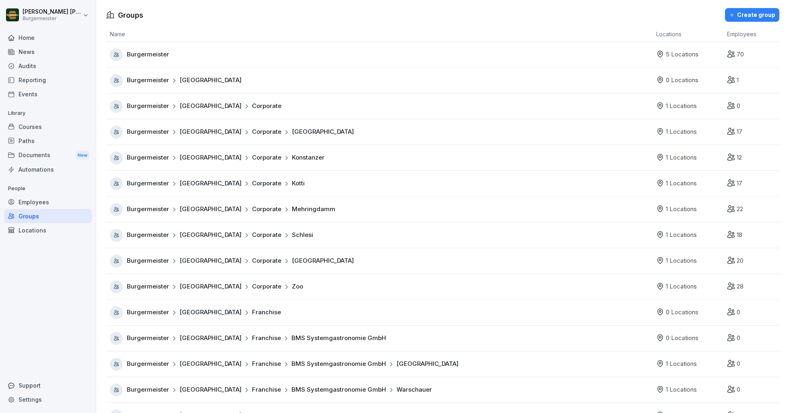
scroll to position [279, 0]
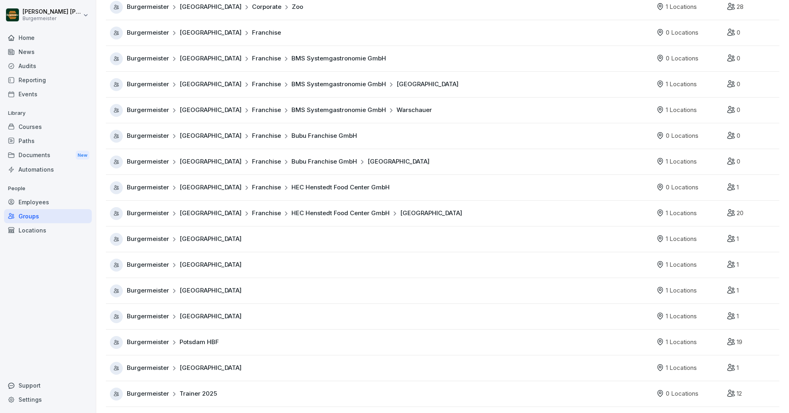
click at [254, 392] on div "Burgermeister Trainer 2025" at bounding box center [381, 393] width 542 height 13
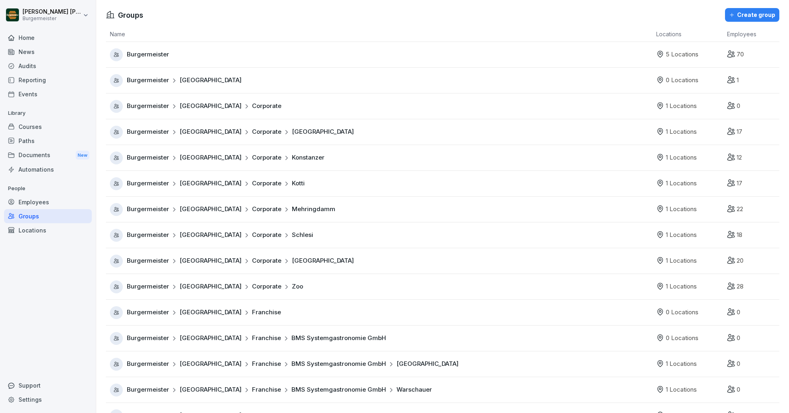
click at [171, 14] on div "Groups Create group" at bounding box center [442, 15] width 693 height 14
drag, startPoint x: 171, startPoint y: 14, endPoint x: 106, endPoint y: 13, distance: 65.2
click at [106, 13] on div "Groups Create group" at bounding box center [442, 15] width 693 height 14
click at [148, 16] on div "Groups Create group" at bounding box center [442, 15] width 693 height 14
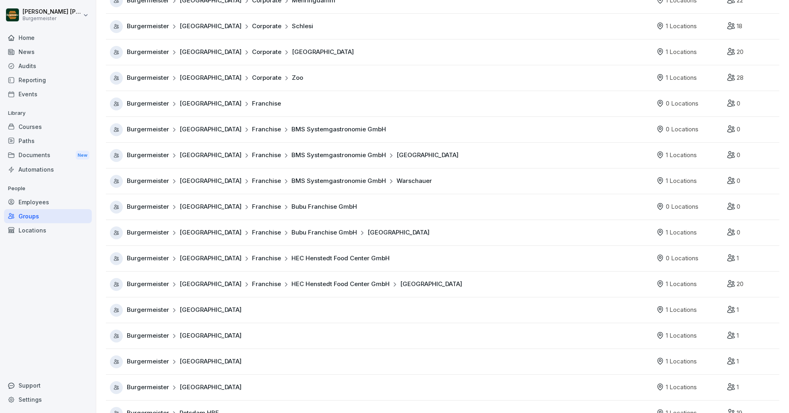
scroll to position [208, 0]
click at [397, 184] on span "Warschauer" at bounding box center [414, 181] width 35 height 9
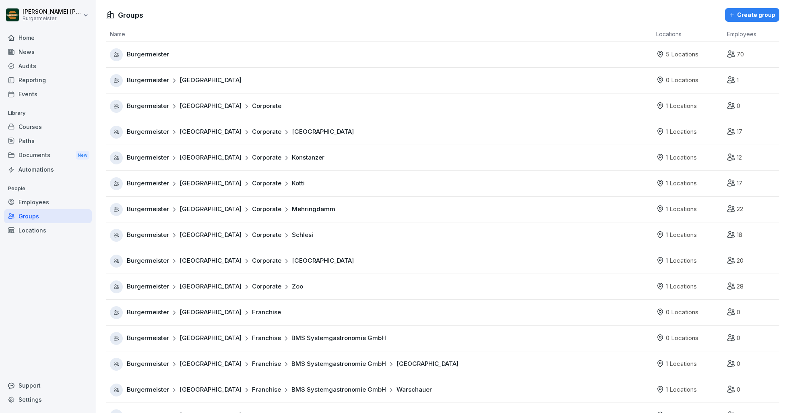
click at [320, 27] on th "Name" at bounding box center [379, 34] width 546 height 15
click at [31, 125] on div "Courses" at bounding box center [48, 127] width 88 height 14
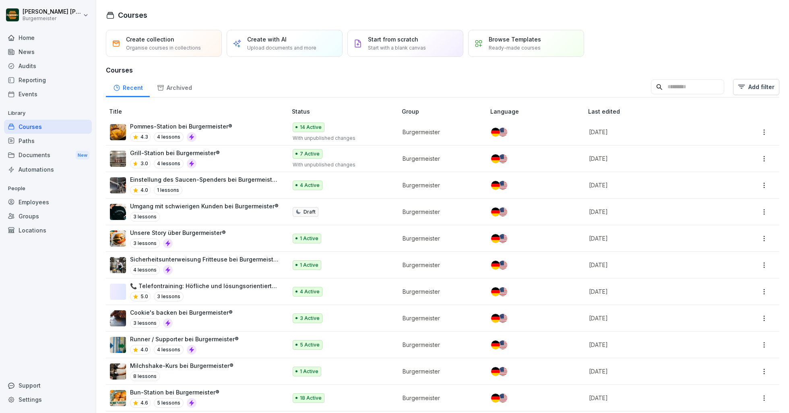
scroll to position [64, 0]
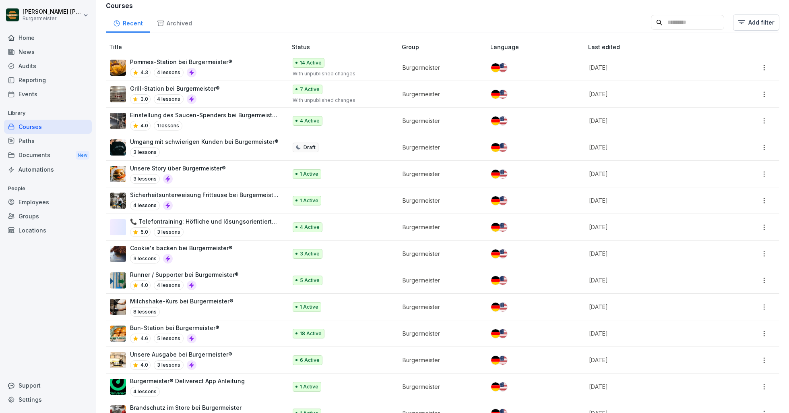
click at [267, 68] on div "Pommes-Station bei Burgermeister® 4.3 4 lessons" at bounding box center [194, 68] width 169 height 20
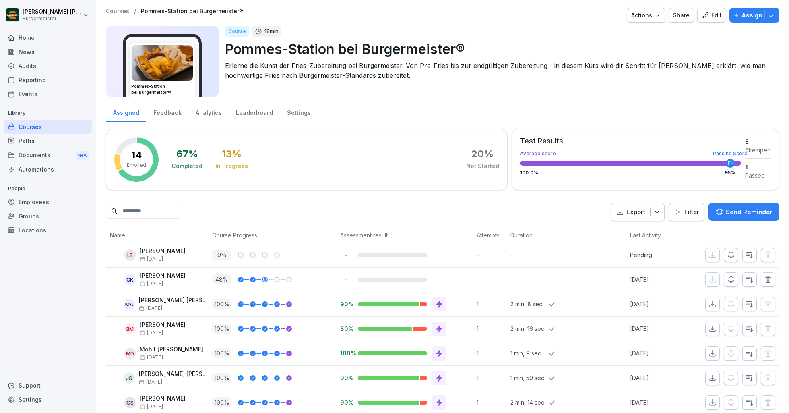
click at [690, 15] on div "Share" at bounding box center [681, 15] width 17 height 9
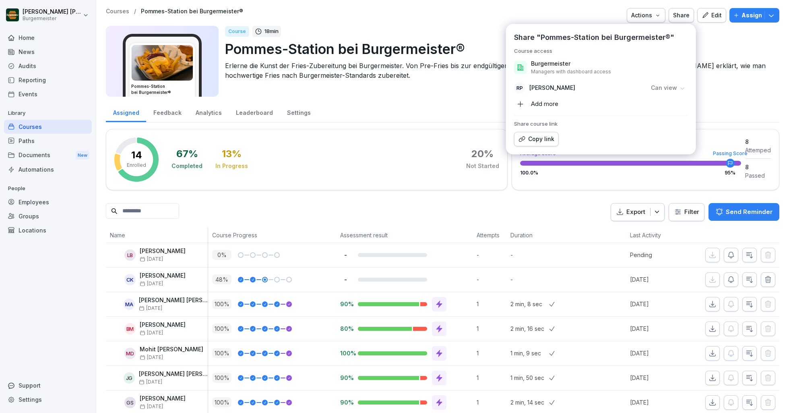
click at [475, 26] on div "Course 18 min" at bounding box center [499, 31] width 548 height 11
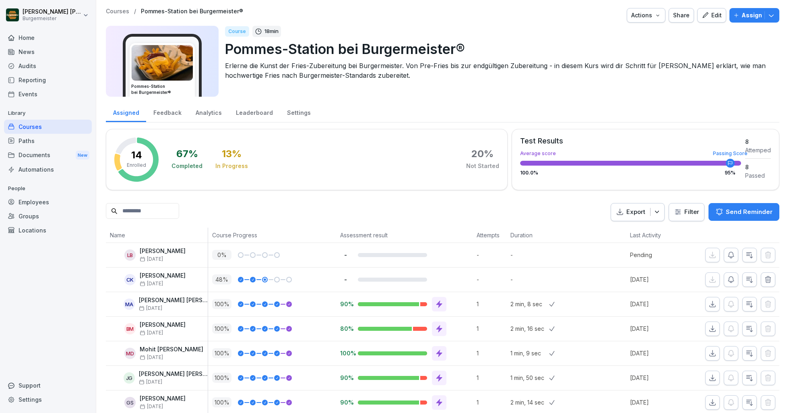
click at [70, 127] on div "Courses" at bounding box center [48, 127] width 88 height 14
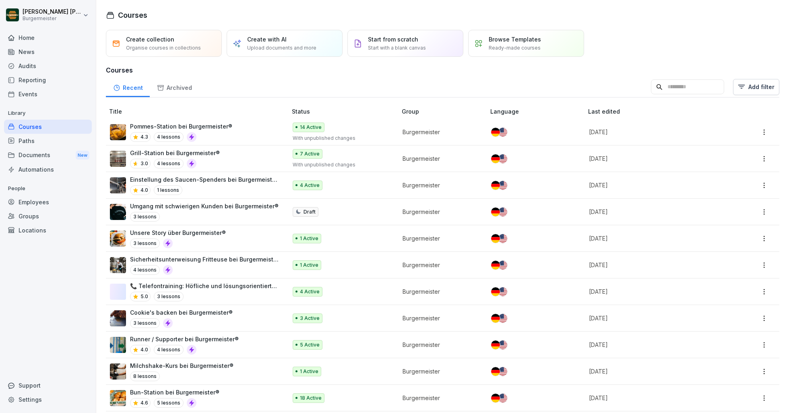
click at [256, 130] on div "Pommes-Station bei Burgermeister® 4.3 4 lessons" at bounding box center [194, 132] width 169 height 20
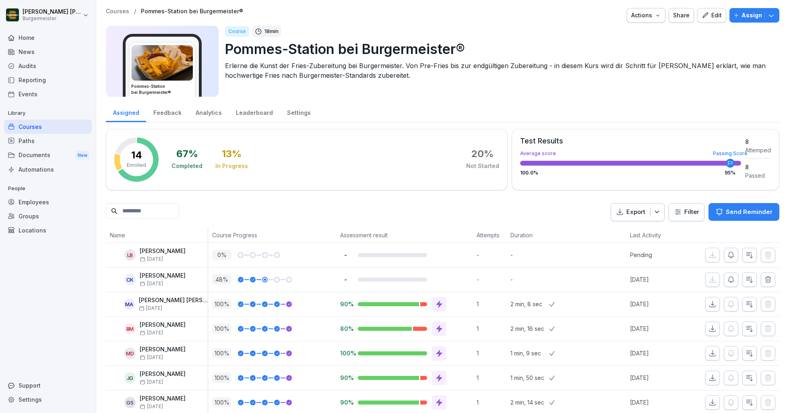
click at [28, 137] on div "Paths" at bounding box center [48, 141] width 88 height 14
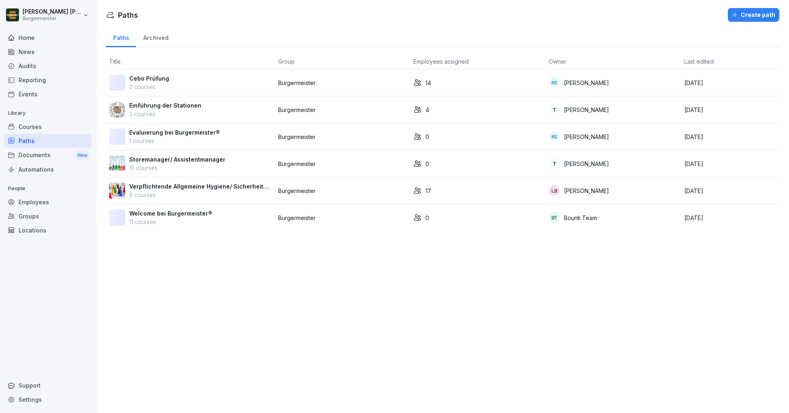
click at [215, 140] on div "Evaluierung bei Burgermeister® 1 courses" at bounding box center [190, 136] width 163 height 17
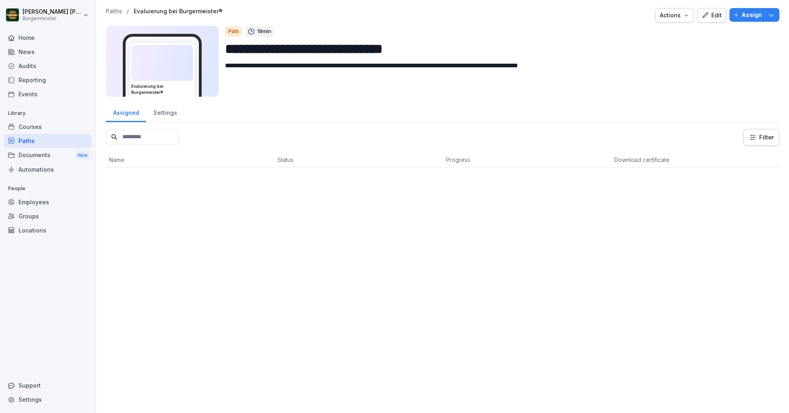
click at [109, 13] on p "Paths" at bounding box center [114, 11] width 16 height 7
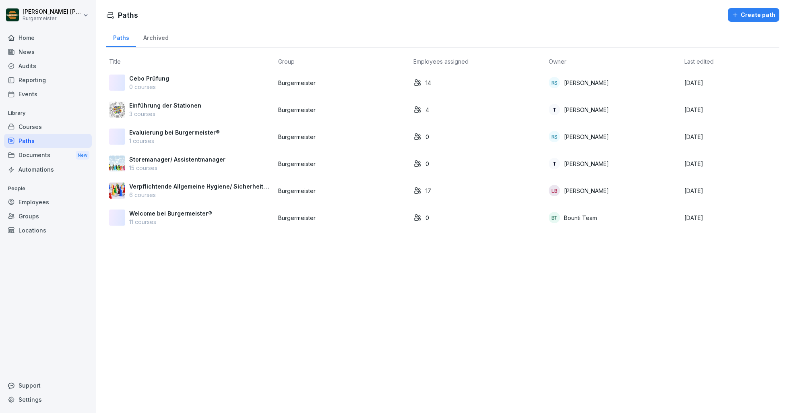
click at [217, 189] on p "Verpflichtende Allgemeine Hygiene/ Sicherheitsschulungen" at bounding box center [200, 186] width 143 height 8
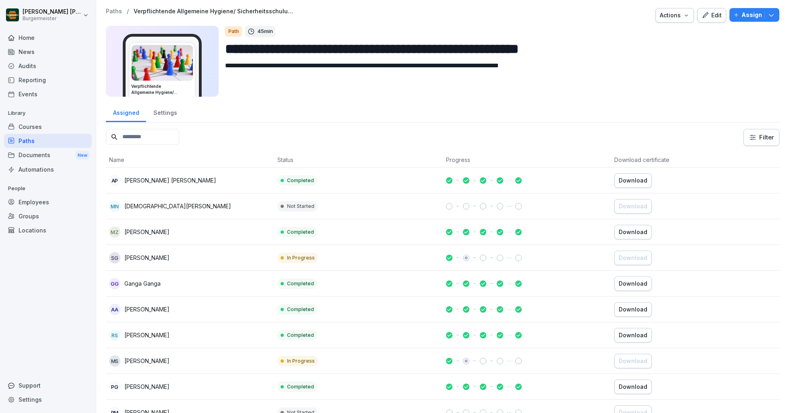
click at [113, 10] on p "Paths" at bounding box center [114, 11] width 16 height 7
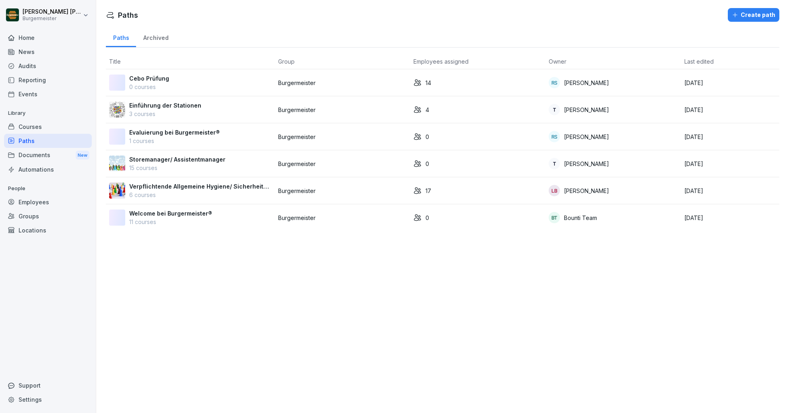
click at [173, 221] on p "11 courses" at bounding box center [170, 221] width 83 height 8
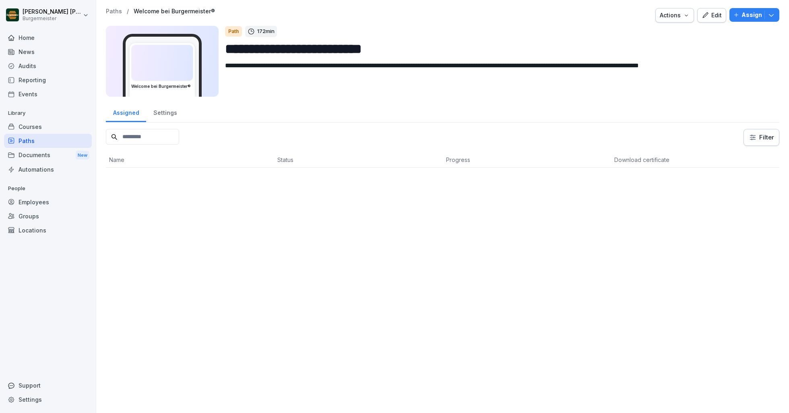
click at [110, 10] on p "Paths" at bounding box center [114, 11] width 16 height 7
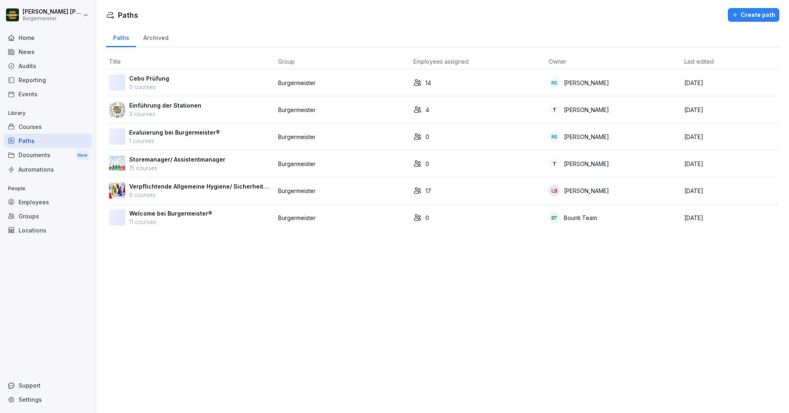
click at [164, 85] on p "0 courses" at bounding box center [149, 87] width 40 height 8
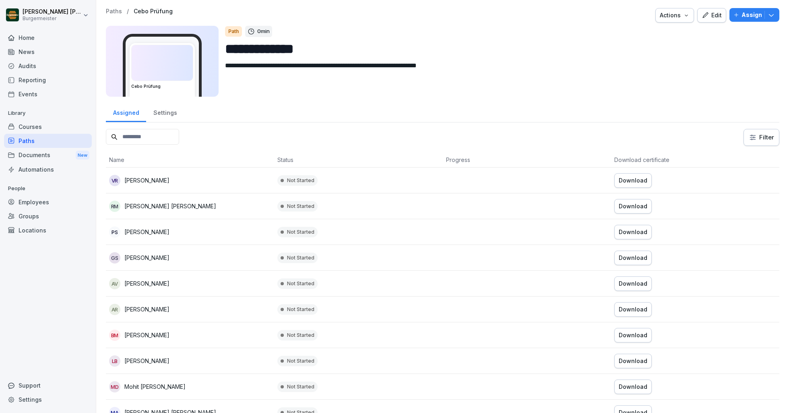
click at [111, 14] on p "Paths" at bounding box center [114, 11] width 16 height 7
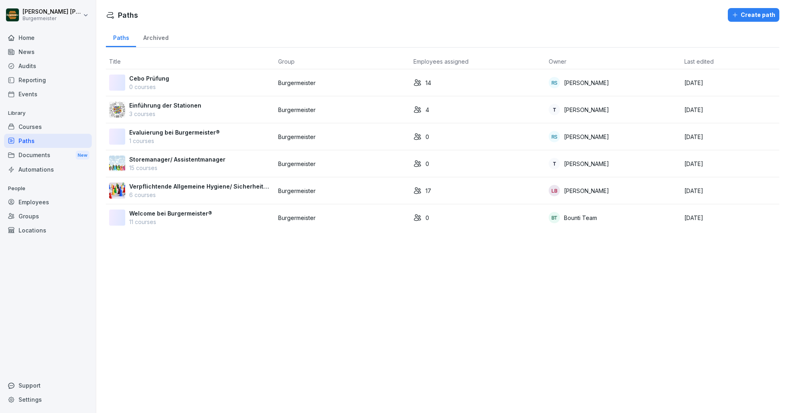
click at [192, 82] on div "Cebo Prüfung 0 courses" at bounding box center [190, 82] width 163 height 17
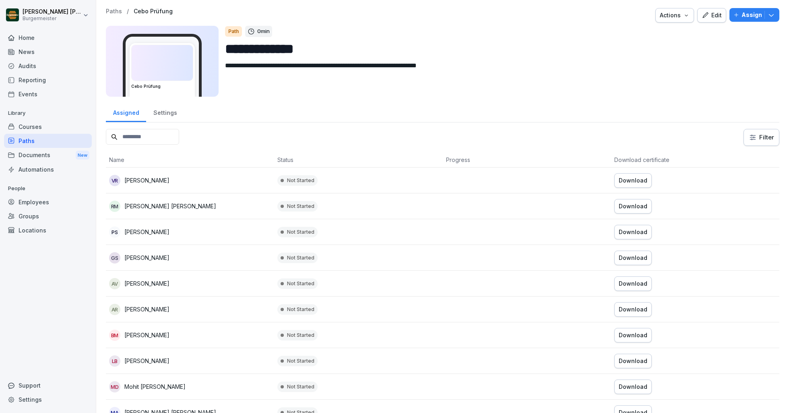
click at [712, 20] on button "Edit" at bounding box center [711, 15] width 29 height 14
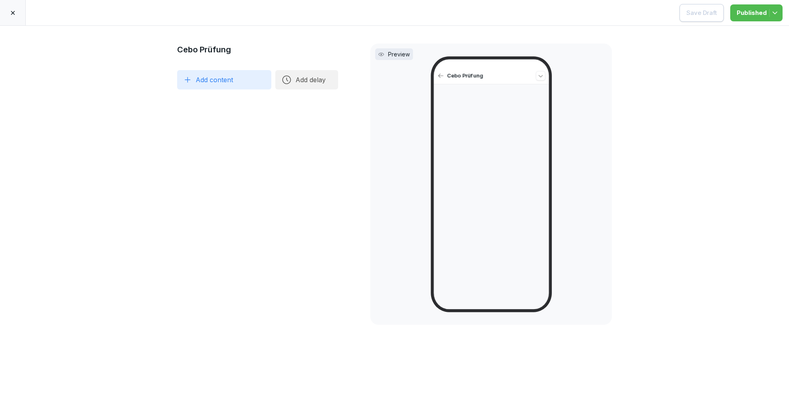
click at [11, 17] on div at bounding box center [13, 12] width 26 height 25
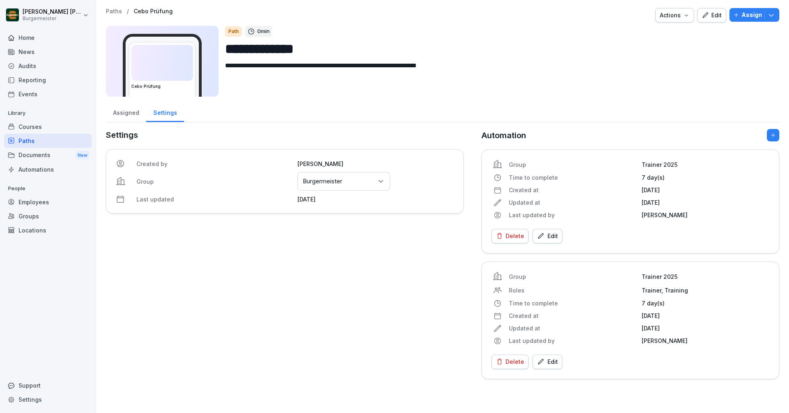
click at [115, 13] on p "Paths" at bounding box center [114, 11] width 16 height 7
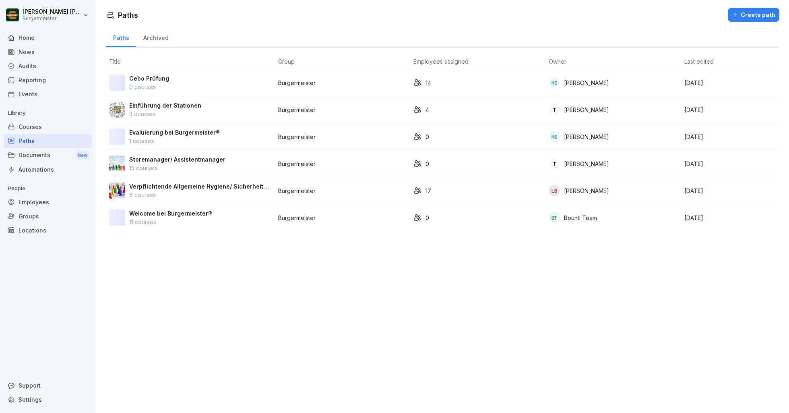
click at [37, 168] on div "Automations" at bounding box center [48, 169] width 88 height 14
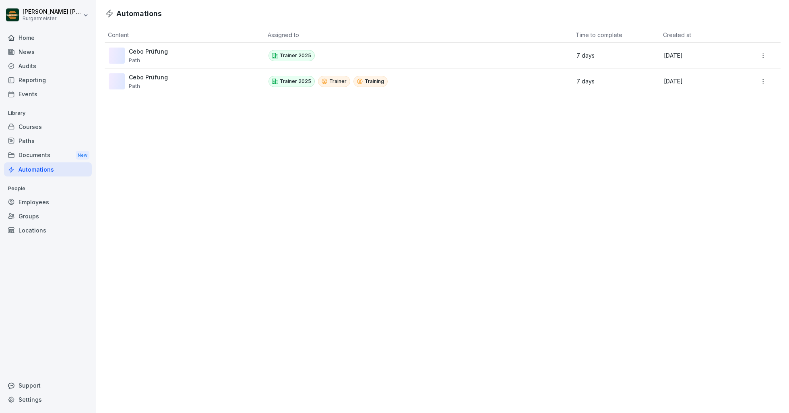
click at [198, 82] on div "Cebo Prüfung Path" at bounding box center [182, 81] width 146 height 16
click at [768, 83] on html "[PERSON_NAME] [PERSON_NAME] Home News Audits Reporting Events Library Courses P…" at bounding box center [394, 206] width 789 height 413
click at [39, 130] on html "[PERSON_NAME] [PERSON_NAME] Home News Audits Reporting Events Library Courses P…" at bounding box center [394, 206] width 789 height 413
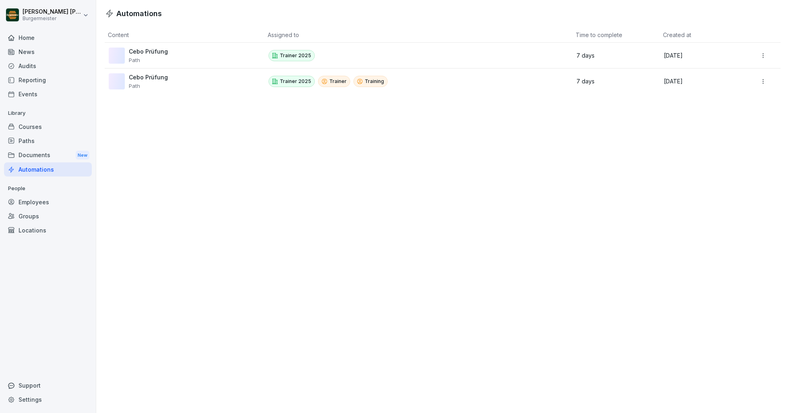
click at [32, 141] on div "Paths" at bounding box center [48, 141] width 88 height 14
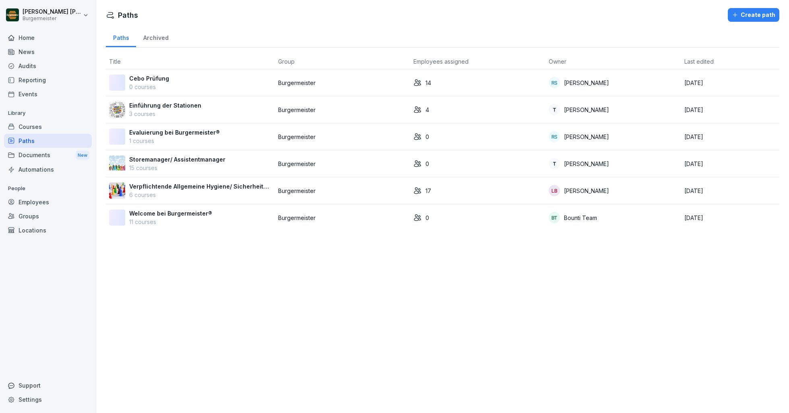
click at [186, 145] on td "Evaluierung bei Burgermeister® 1 courses" at bounding box center [190, 136] width 169 height 27
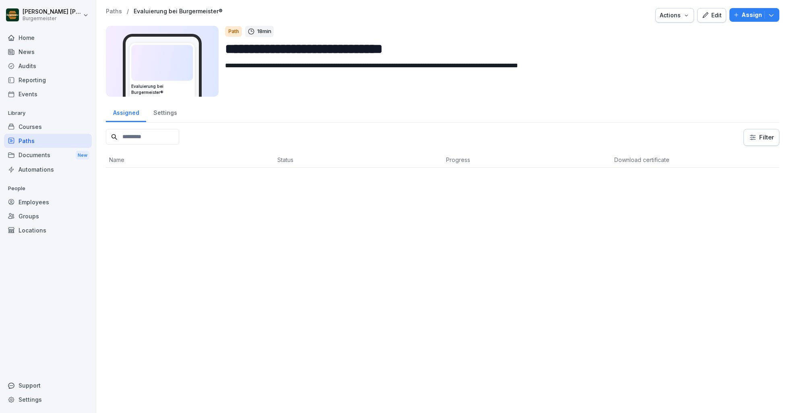
click at [719, 12] on div "Edit" at bounding box center [712, 15] width 20 height 9
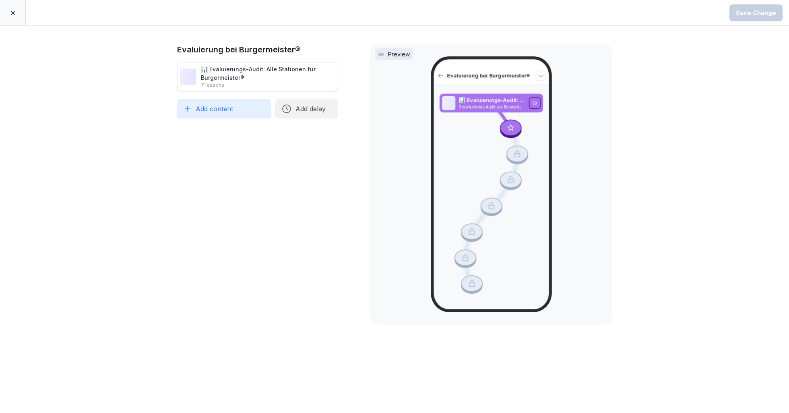
click at [8, 14] on div at bounding box center [13, 12] width 26 height 25
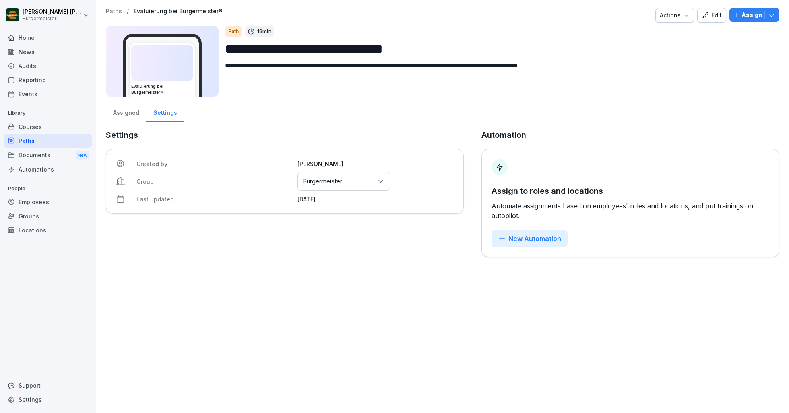
click at [107, 9] on p "Paths" at bounding box center [114, 11] width 16 height 7
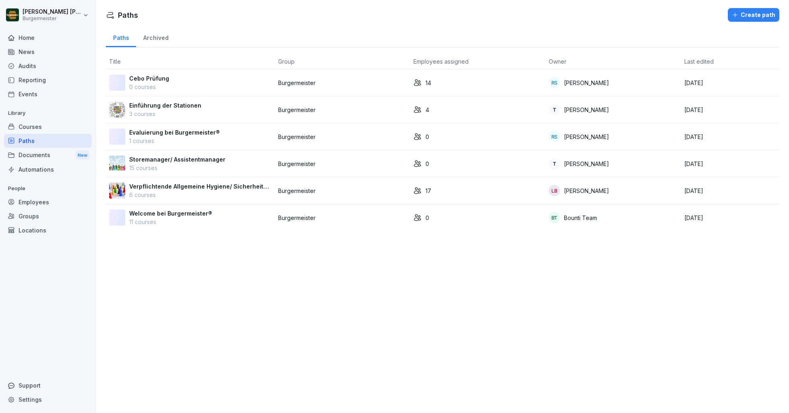
click at [430, 22] on div "Paths Create path Paths Archived Title Group Employees assigned Owner Last edit…" at bounding box center [442, 118] width 693 height 237
click at [32, 155] on div "Documents New" at bounding box center [48, 155] width 88 height 15
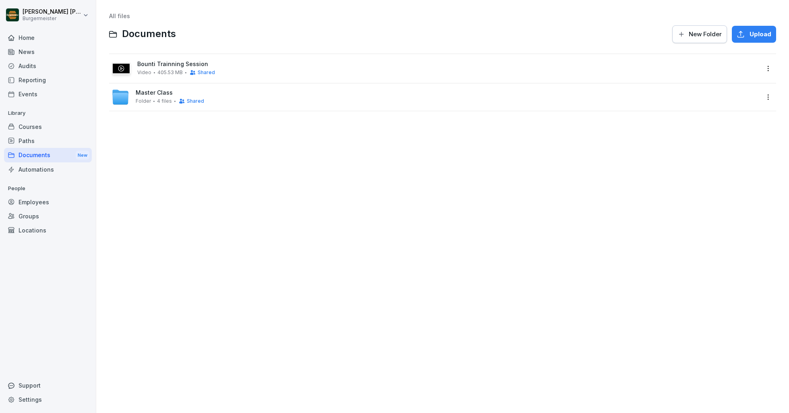
click at [39, 170] on div "Automations" at bounding box center [48, 169] width 88 height 14
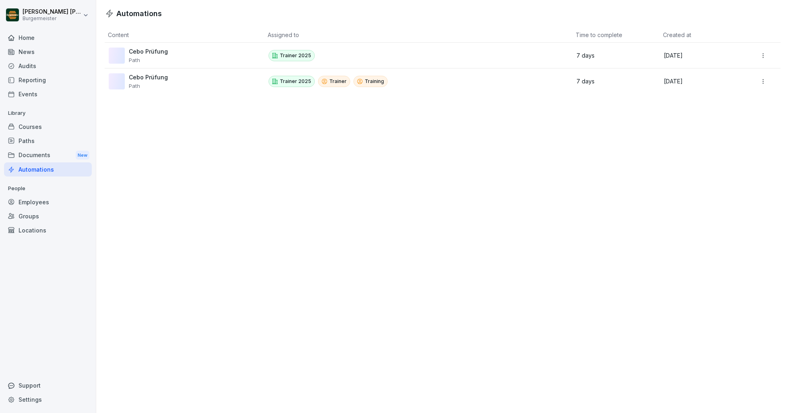
click at [25, 141] on div "Paths" at bounding box center [48, 141] width 88 height 14
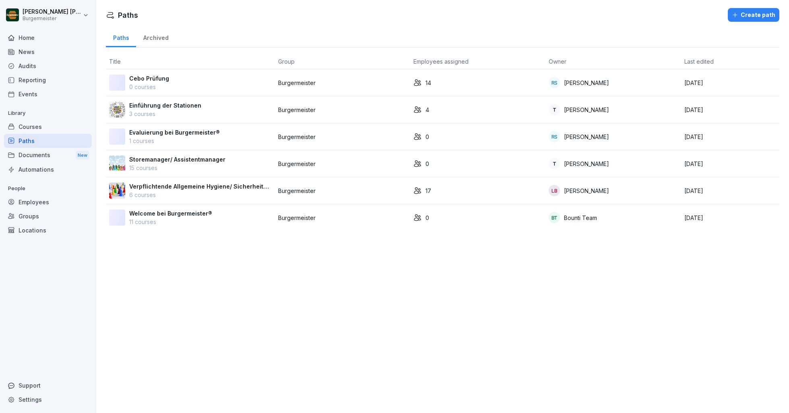
click at [34, 128] on div "Courses" at bounding box center [48, 127] width 88 height 14
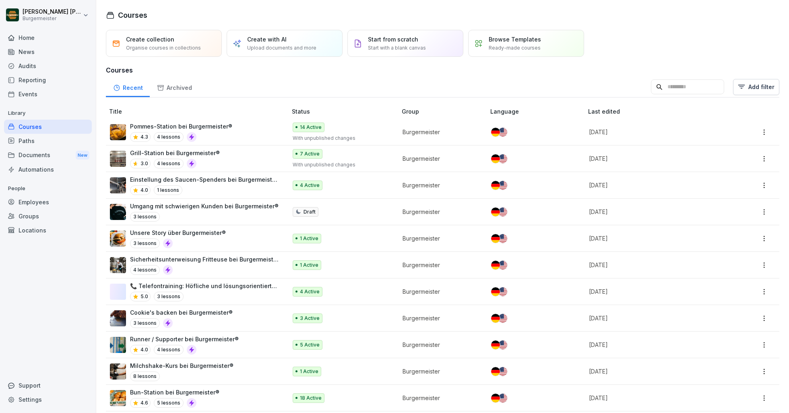
click at [717, 132] on p "[DATE]" at bounding box center [655, 132] width 132 height 8
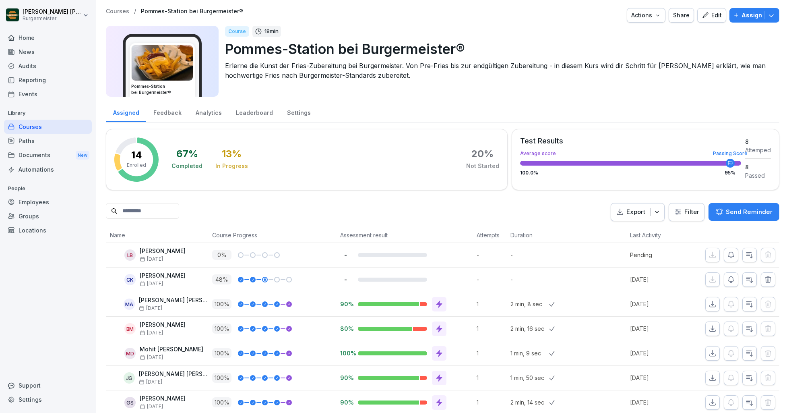
click at [686, 14] on div "Share" at bounding box center [681, 15] width 17 height 9
click at [501, 18] on div at bounding box center [434, 15] width 377 height 14
click at [684, 17] on div "Share" at bounding box center [681, 15] width 17 height 9
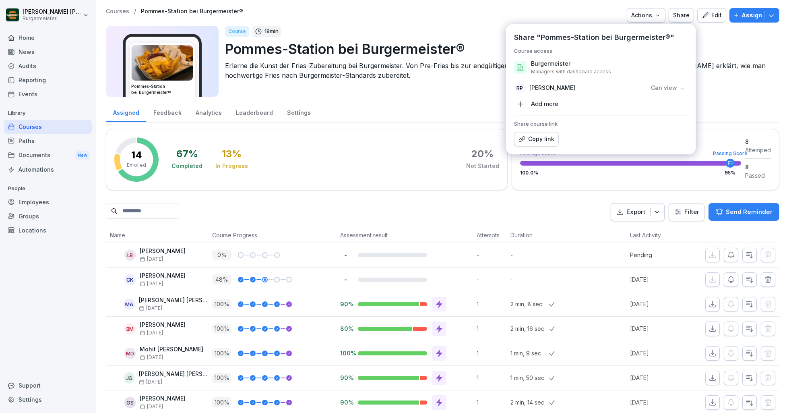
click at [553, 103] on div "Add more" at bounding box center [536, 103] width 44 height 13
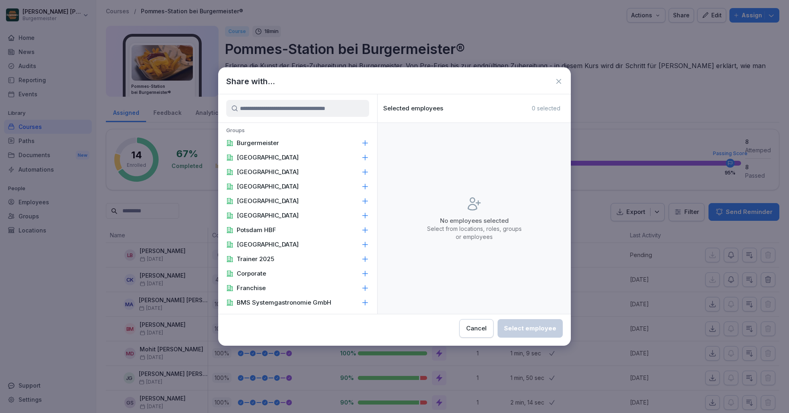
click at [307, 110] on input at bounding box center [297, 108] width 143 height 17
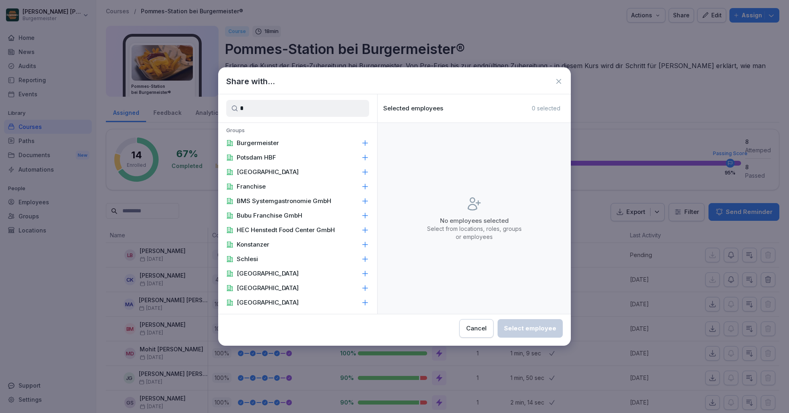
type input "*"
click at [559, 83] on icon at bounding box center [559, 81] width 8 height 8
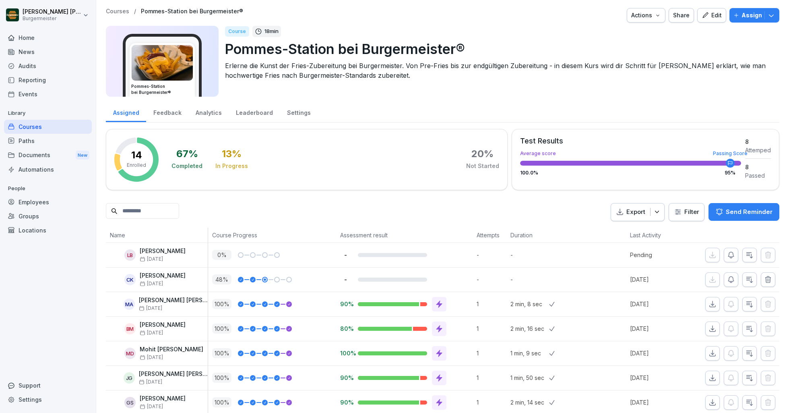
click at [766, 19] on div "Assign" at bounding box center [755, 15] width 42 height 9
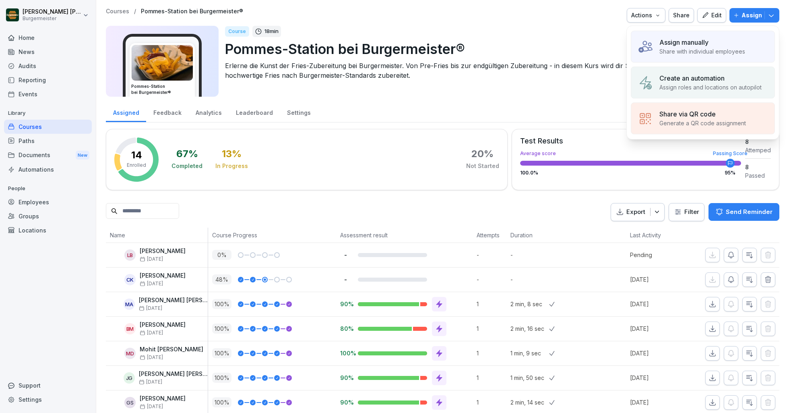
click at [753, 13] on p "Assign" at bounding box center [752, 15] width 21 height 9
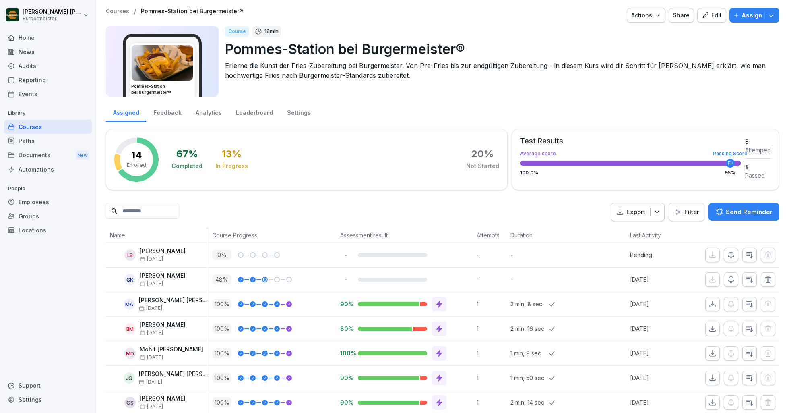
click at [753, 14] on p "Assign" at bounding box center [752, 15] width 21 height 9
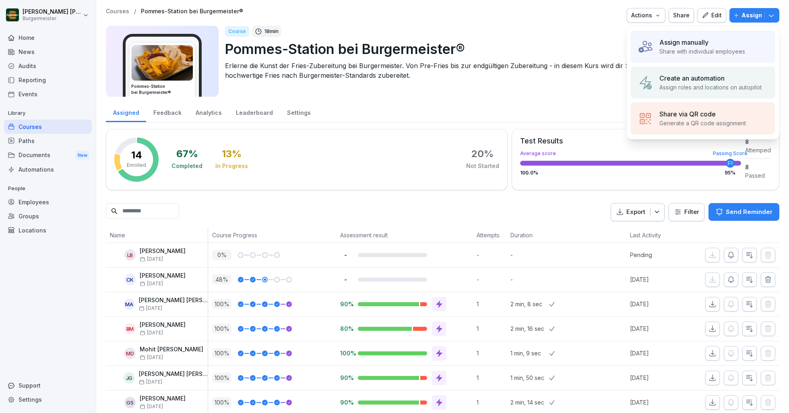
click at [682, 81] on p "Create an automation" at bounding box center [692, 78] width 65 height 10
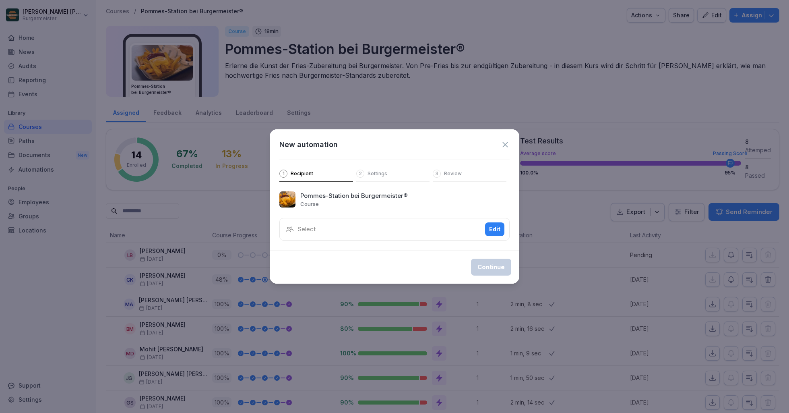
click at [320, 236] on div "Select Edit" at bounding box center [394, 229] width 230 height 23
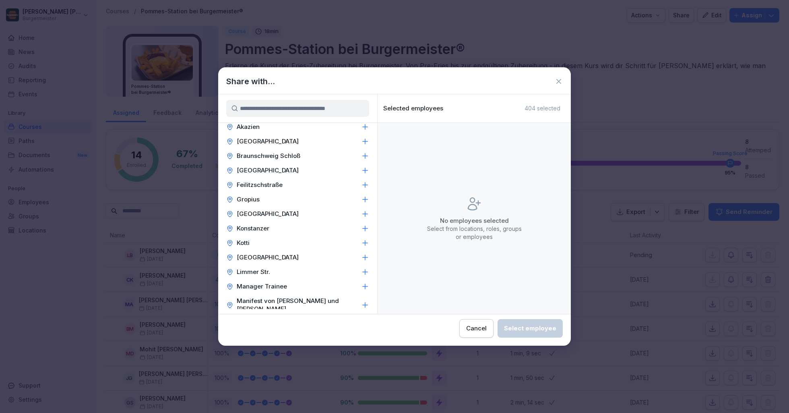
scroll to position [393, 0]
click at [272, 226] on div "Konstanzer" at bounding box center [297, 230] width 159 height 14
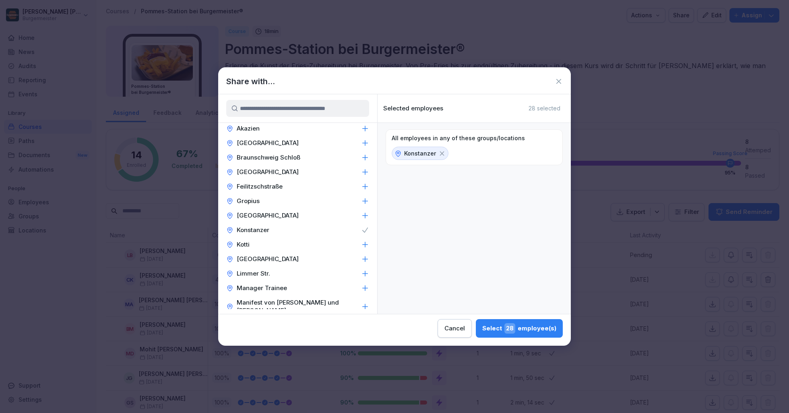
click at [455, 329] on div "Cancel" at bounding box center [455, 328] width 21 height 9
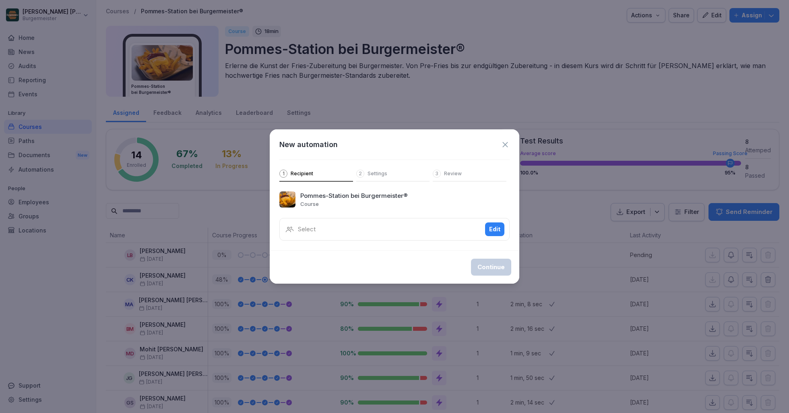
click at [506, 145] on icon at bounding box center [505, 144] width 5 height 5
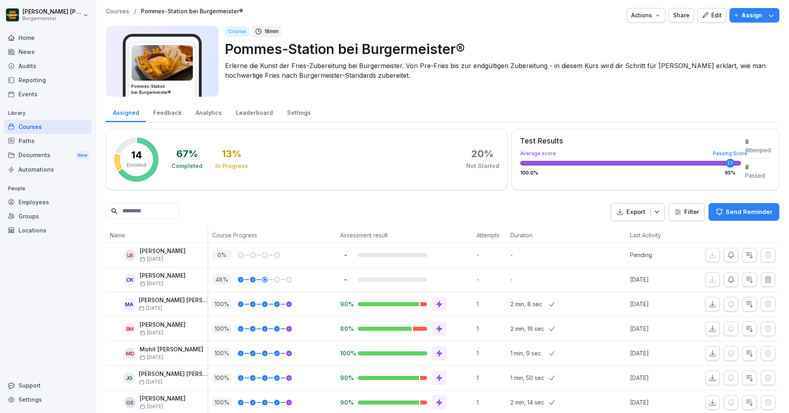
click at [493, 105] on div "Assigned Feedback Analytics Leaderboard Settings" at bounding box center [443, 111] width 674 height 21
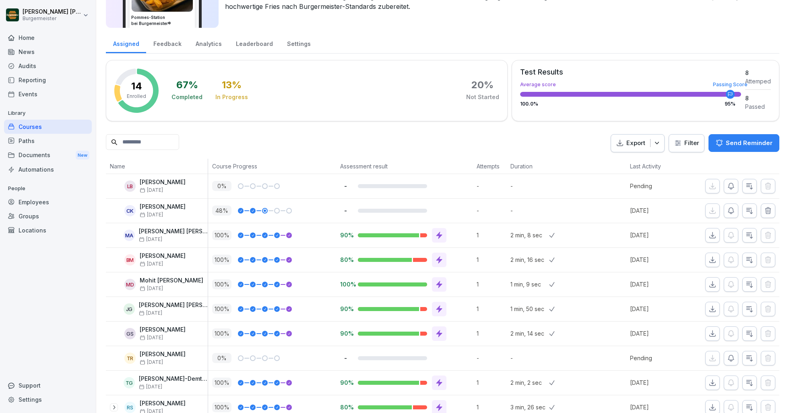
scroll to position [0, 0]
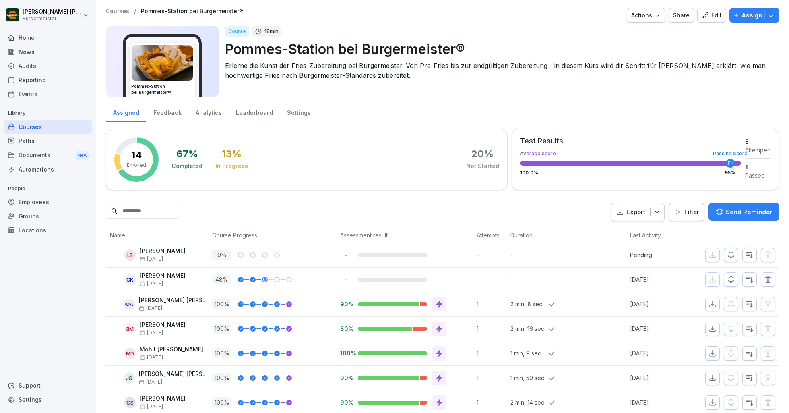
click at [28, 38] on div "Home" at bounding box center [48, 38] width 88 height 14
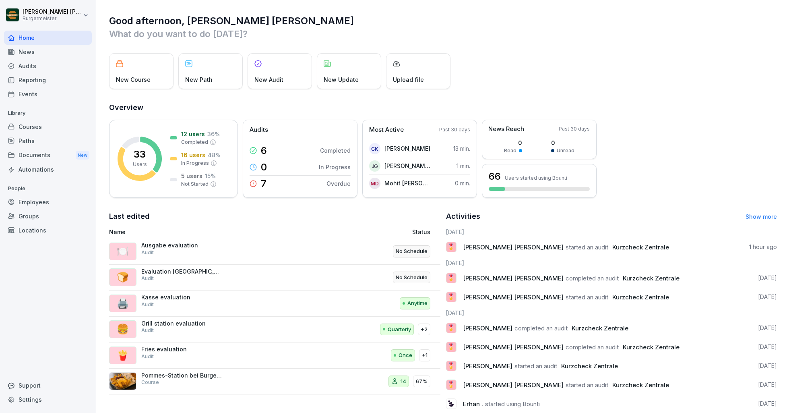
click at [27, 68] on div "Audits" at bounding box center [48, 66] width 88 height 14
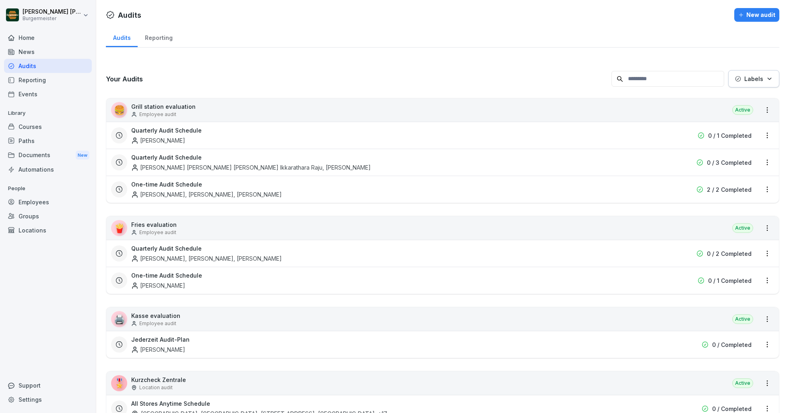
click at [157, 42] on div "Reporting" at bounding box center [159, 37] width 42 height 21
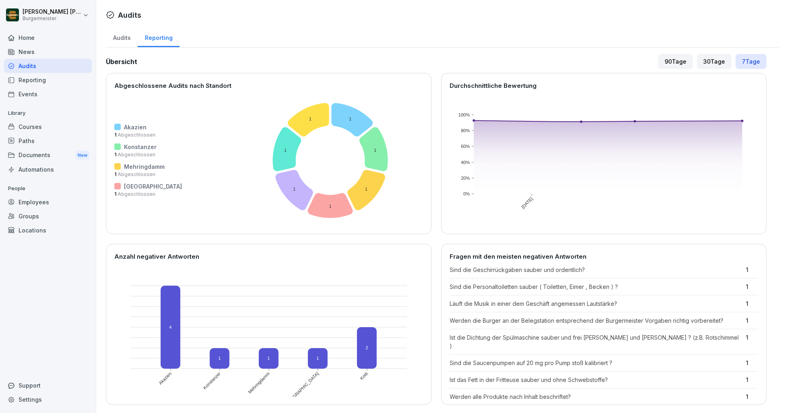
click at [261, 36] on div "Audits Reporting" at bounding box center [443, 37] width 674 height 21
click at [120, 31] on div "Audits" at bounding box center [122, 37] width 32 height 21
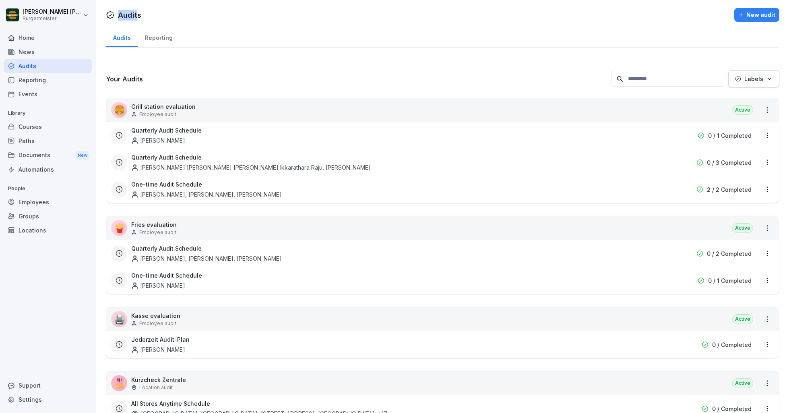
drag, startPoint x: 105, startPoint y: 14, endPoint x: 137, endPoint y: 14, distance: 32.2
click at [137, 14] on div "Audits New audit Audits Reporting Your Audits Labels 🍔 Grill station evaluation…" at bounding box center [442, 340] width 693 height 681
click at [162, 17] on div at bounding box center [438, 15] width 587 height 14
click at [34, 49] on div "News" at bounding box center [48, 52] width 88 height 14
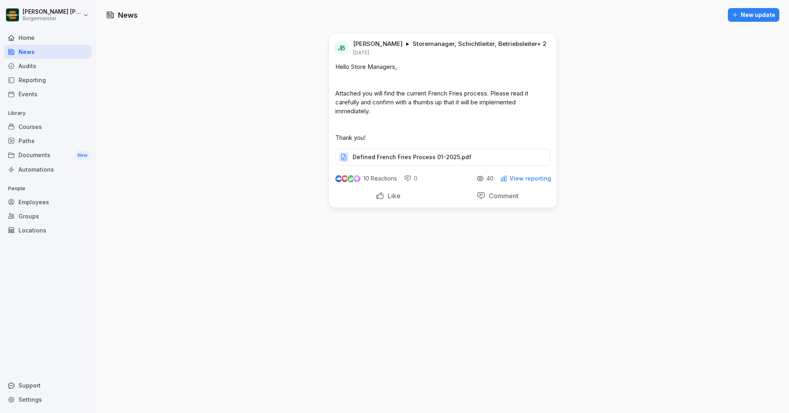
click at [31, 41] on div "Home" at bounding box center [48, 38] width 88 height 14
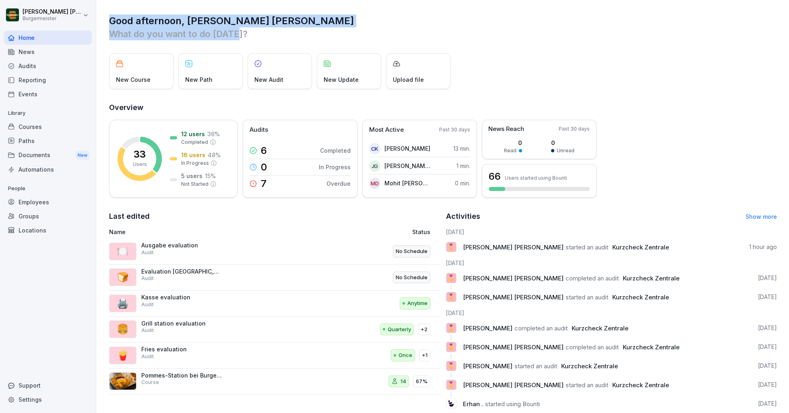
drag, startPoint x: 108, startPoint y: 21, endPoint x: 235, endPoint y: 39, distance: 128.0
click at [235, 39] on div "Good afternoon, Juan Jose What do you want to do today? New Course New Path New…" at bounding box center [442, 215] width 693 height 430
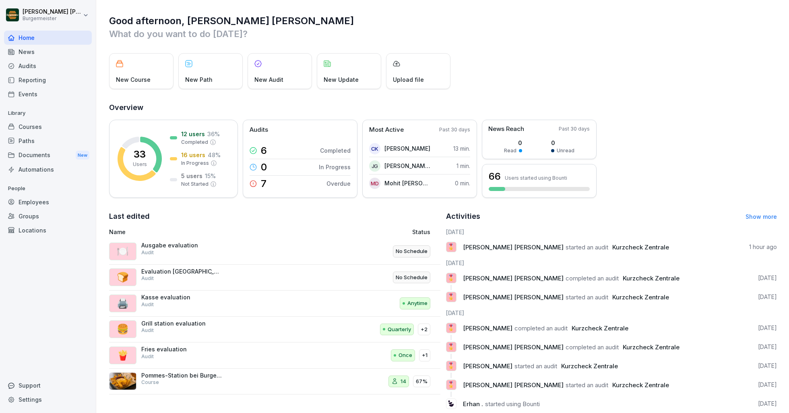
click at [264, 39] on p "What do you want to do today?" at bounding box center [443, 33] width 668 height 13
click at [25, 124] on div "Courses" at bounding box center [48, 127] width 88 height 14
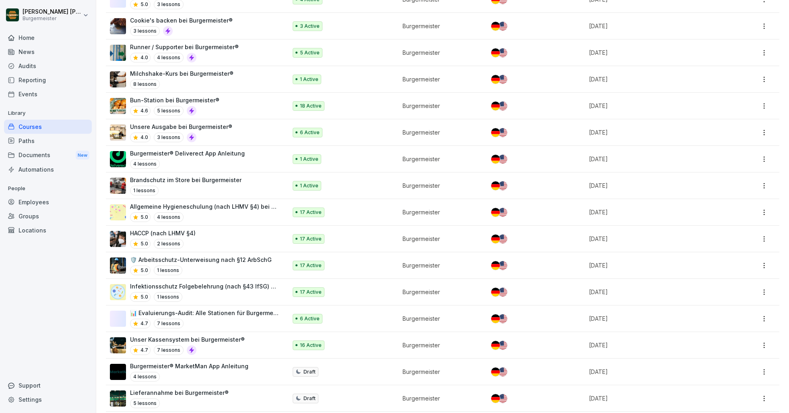
scroll to position [245, 0]
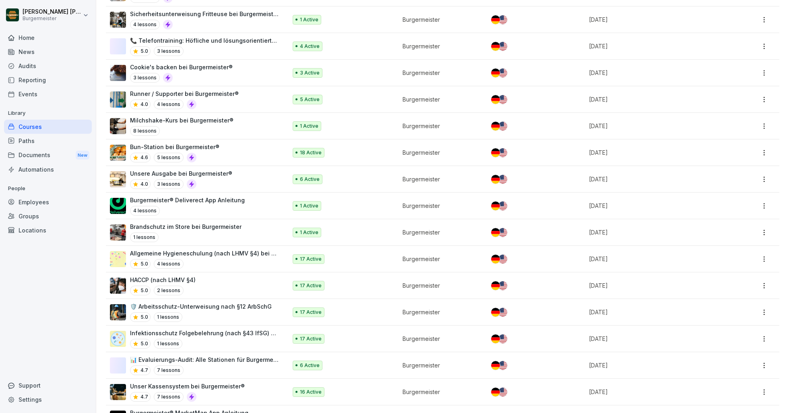
click at [241, 100] on div "Runner / Supporter bei Burgermeister® 4.0 4 lessons" at bounding box center [194, 99] width 169 height 20
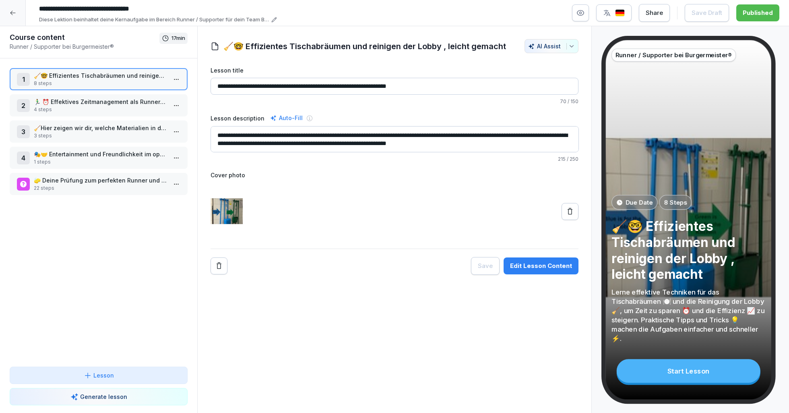
click at [72, 81] on p "8 steps" at bounding box center [100, 83] width 133 height 7
click at [101, 80] on p "8 steps" at bounding box center [100, 83] width 133 height 7
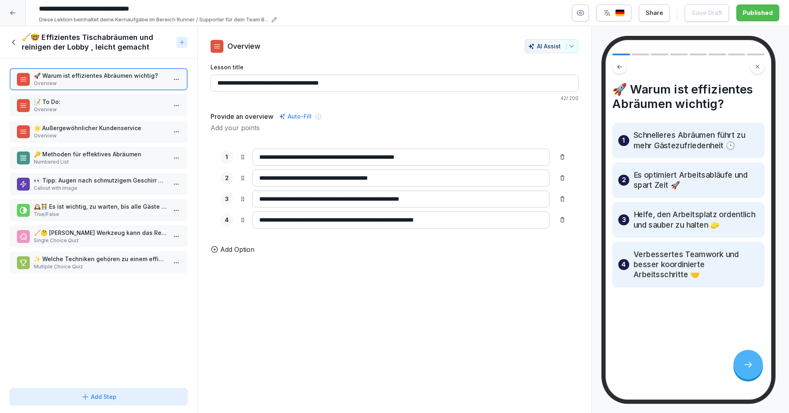
click at [85, 100] on p "📝 To Do:" at bounding box center [100, 101] width 133 height 8
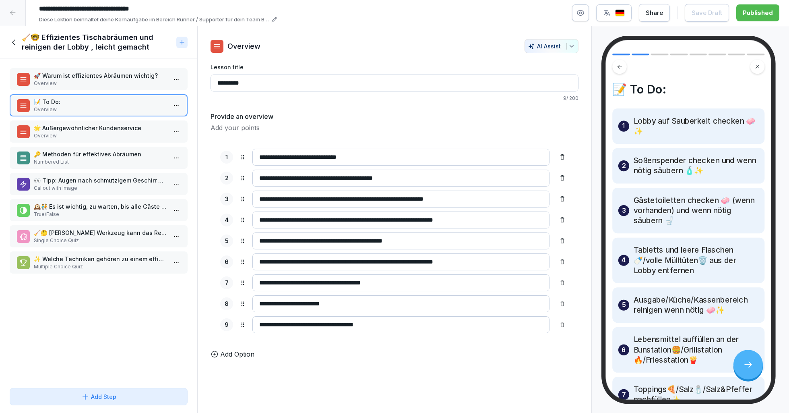
click at [91, 131] on p "🌟 Außergewöhnlicher Kundenservice" at bounding box center [100, 128] width 133 height 8
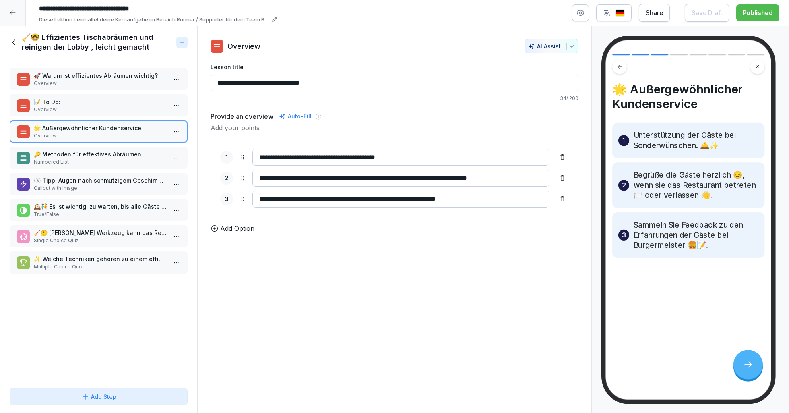
click at [92, 160] on p "Numbered List" at bounding box center [100, 161] width 133 height 7
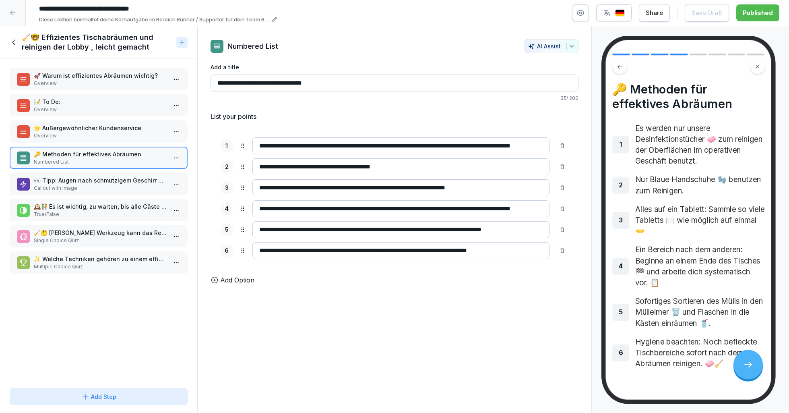
click at [93, 180] on p "👀 Tipp: Augen nach schmutzigem Geschirr offen halten!" at bounding box center [100, 180] width 133 height 8
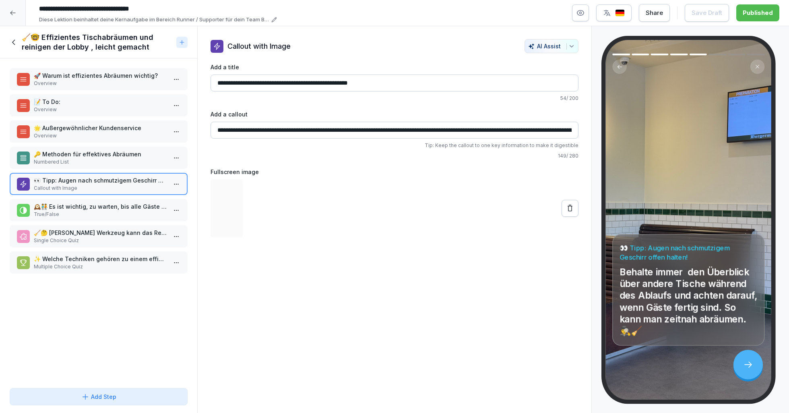
click at [93, 209] on p "🕰️🧑‍🤝‍🧑 Es ist wichtig, zu warten, bis alle Gäste den Tisch verlassen haben, be…" at bounding box center [100, 206] width 133 height 8
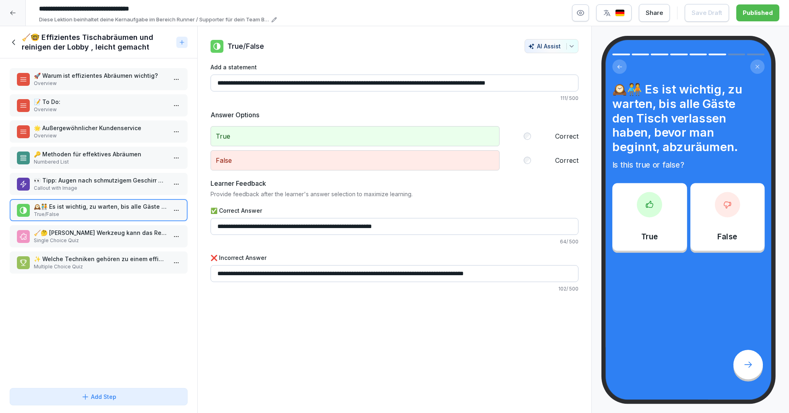
click at [100, 231] on p "🧹🤔 Welches Werkzeug kann das Reinigen der Tische erleichtern?" at bounding box center [100, 232] width 133 height 8
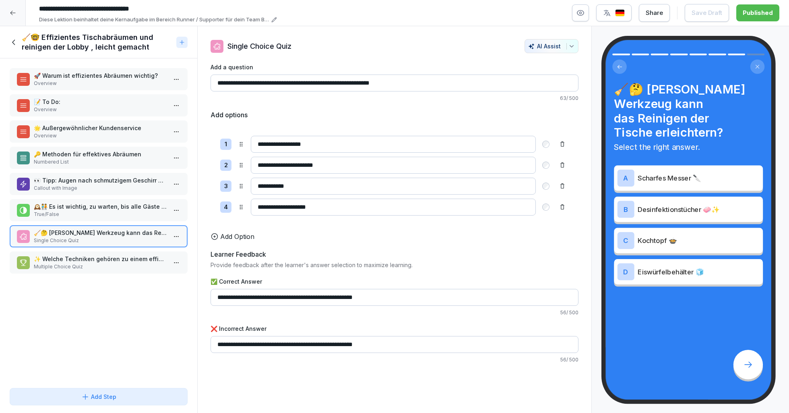
click at [104, 263] on p "Multiple Choice Quiz" at bounding box center [100, 266] width 133 height 7
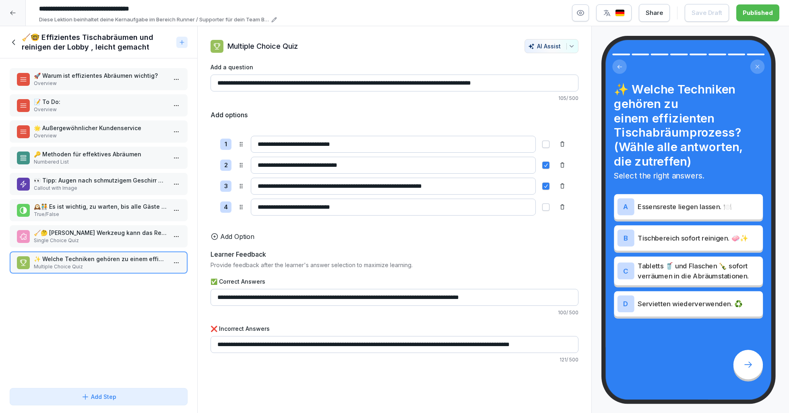
click at [13, 46] on icon at bounding box center [14, 42] width 9 height 9
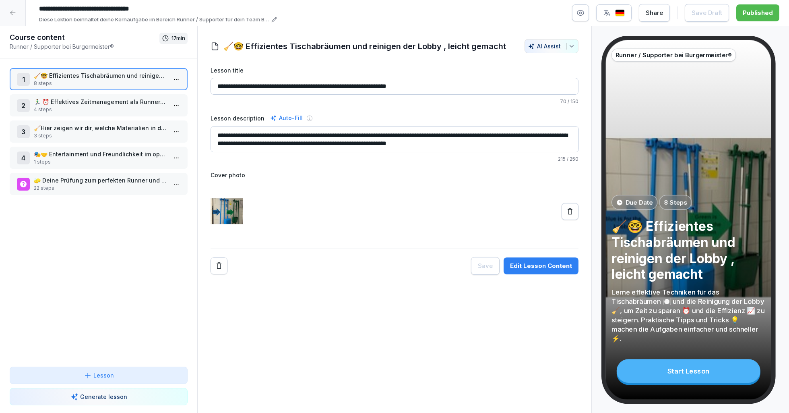
click at [64, 110] on p "4 steps" at bounding box center [100, 109] width 133 height 7
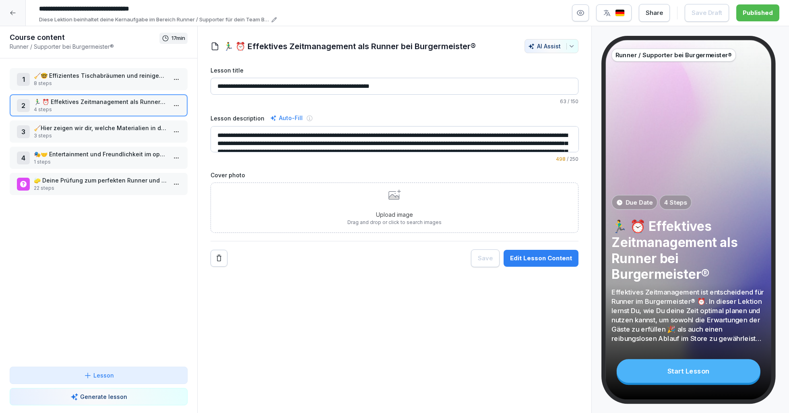
click at [123, 112] on p "4 steps" at bounding box center [100, 109] width 133 height 7
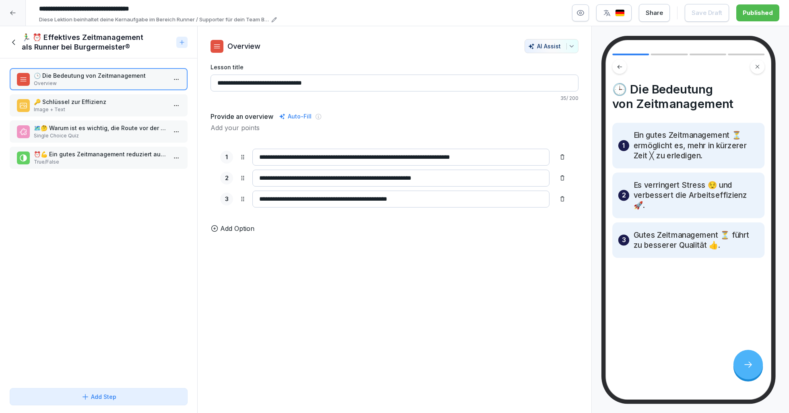
click at [91, 109] on p "Image + Text" at bounding box center [100, 109] width 133 height 7
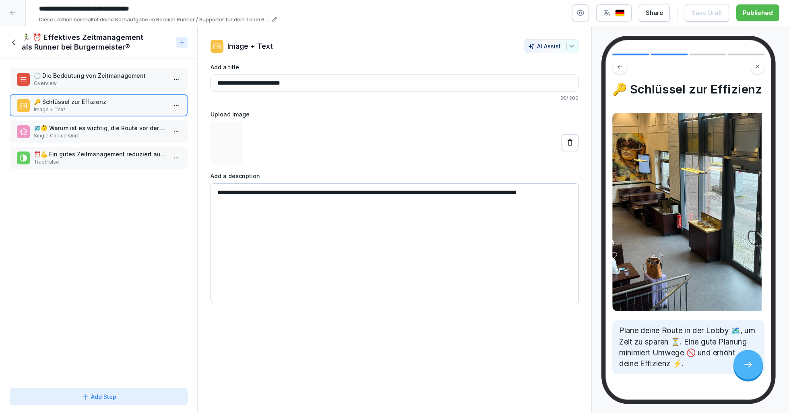
click at [86, 129] on p "🗺️🤔 Warum ist es wichtig, die Route vor der Auslieferung zu planen?" at bounding box center [100, 128] width 133 height 8
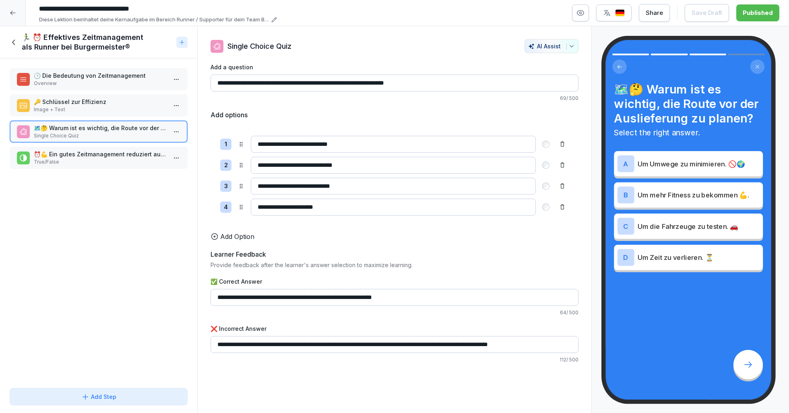
click at [81, 160] on p "True/False" at bounding box center [100, 161] width 133 height 7
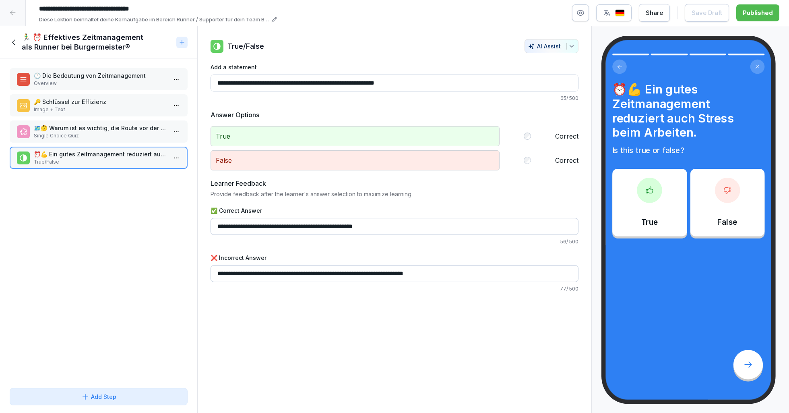
click at [14, 12] on icon at bounding box center [12, 13] width 5 height 4
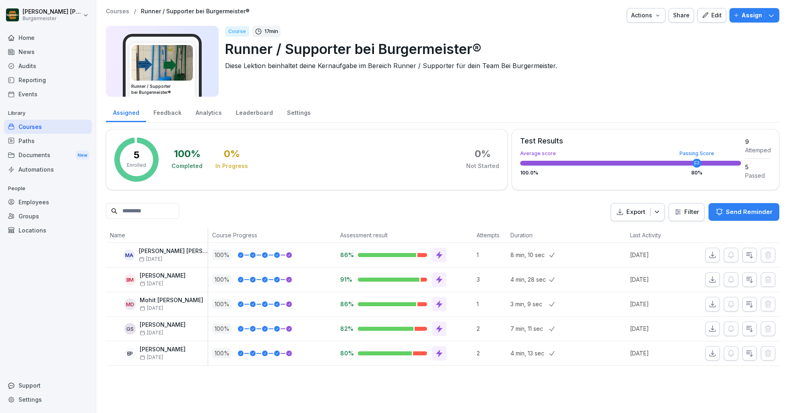
click at [23, 129] on div "Courses" at bounding box center [48, 127] width 88 height 14
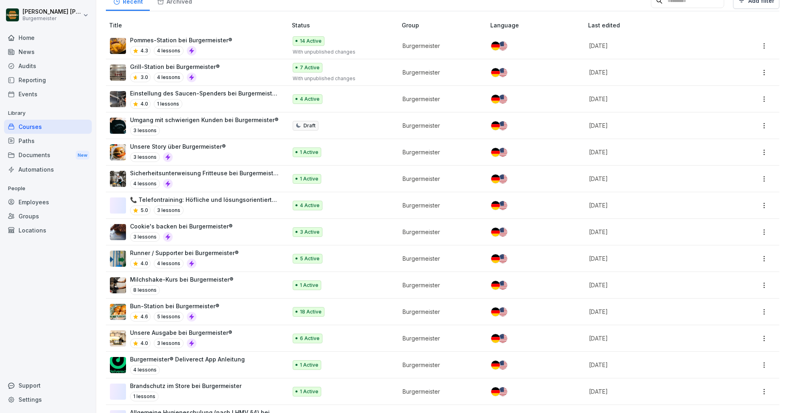
scroll to position [86, 0]
click at [45, 156] on div "Documents New" at bounding box center [48, 155] width 88 height 15
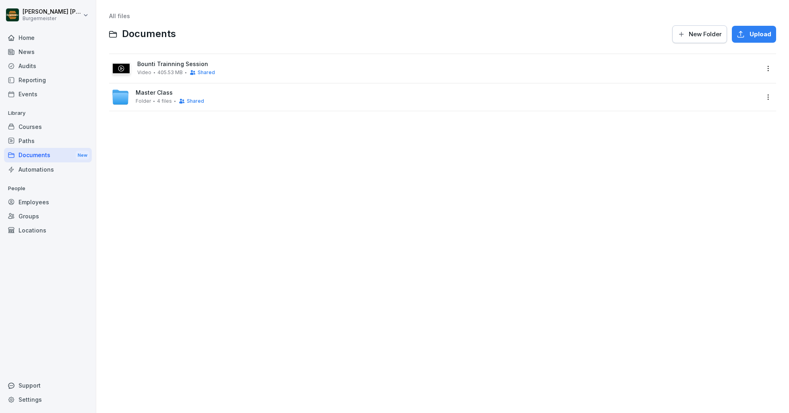
click at [24, 139] on div "Paths" at bounding box center [48, 141] width 88 height 14
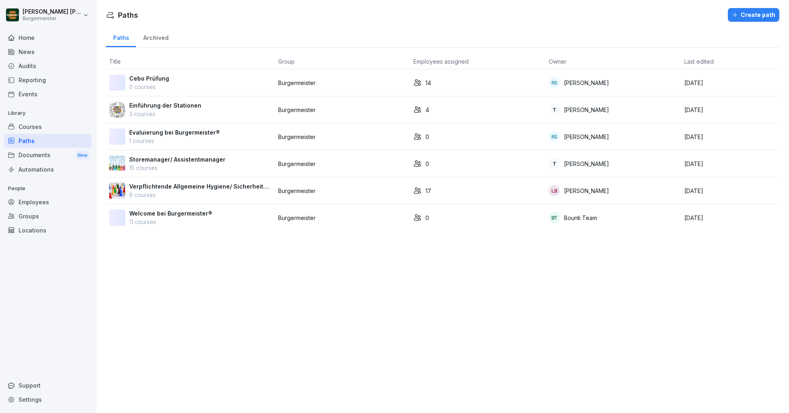
click at [32, 157] on div "Documents New" at bounding box center [48, 155] width 88 height 15
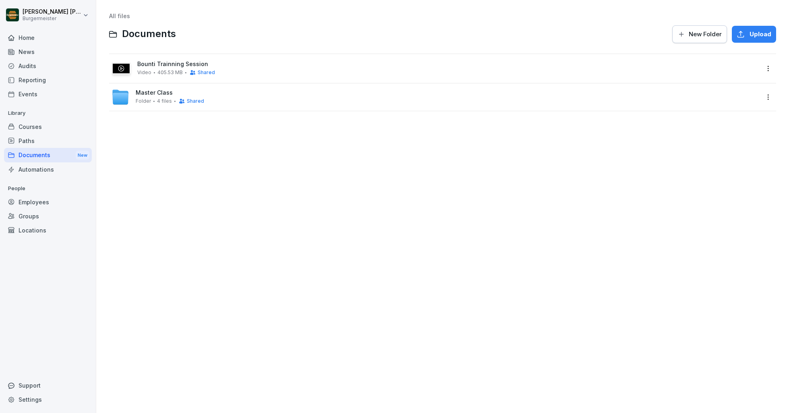
click at [745, 40] on button "Upload" at bounding box center [754, 34] width 44 height 17
click at [31, 129] on div "Courses" at bounding box center [48, 127] width 88 height 14
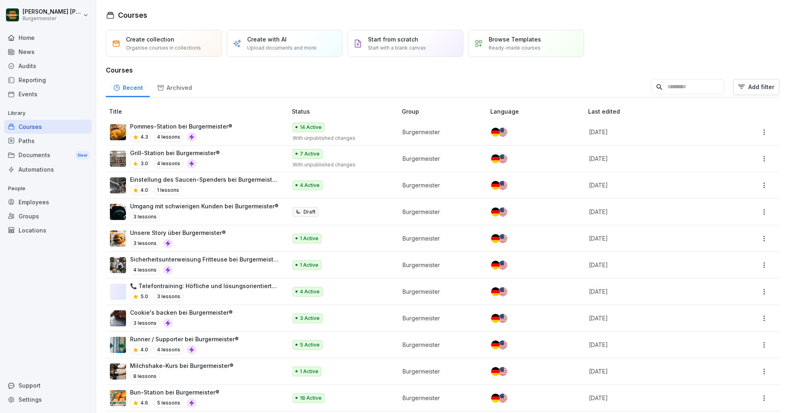
click at [228, 137] on div "Pommes-Station bei Burgermeister® 4.3 4 lessons" at bounding box center [194, 132] width 169 height 20
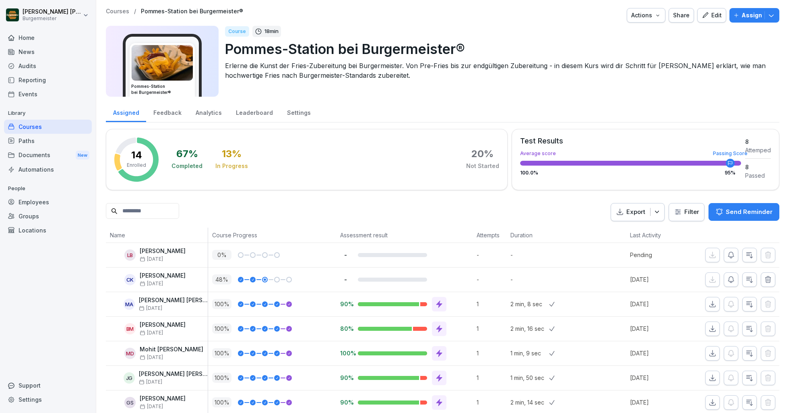
click at [712, 13] on div "Edit" at bounding box center [712, 15] width 20 height 9
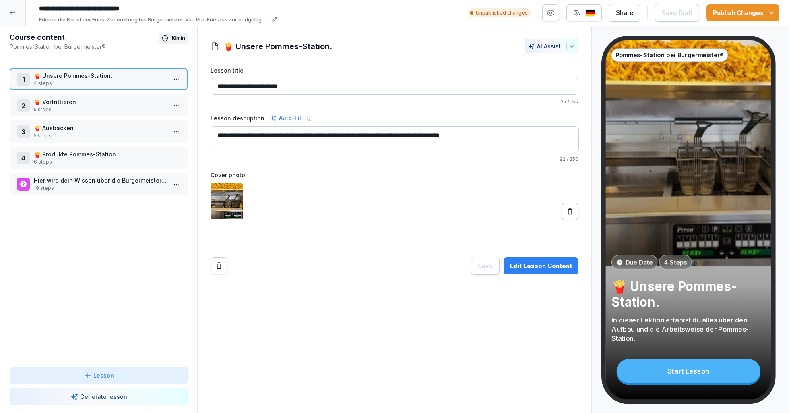
click at [70, 191] on p "19 steps" at bounding box center [100, 187] width 133 height 7
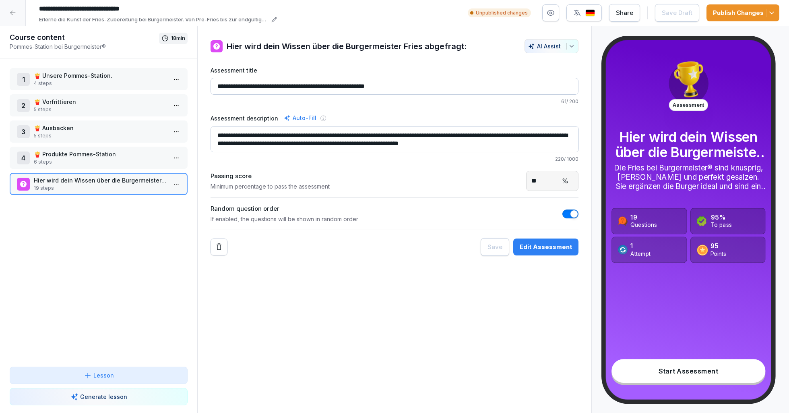
click at [94, 186] on p "19 steps" at bounding box center [100, 187] width 133 height 7
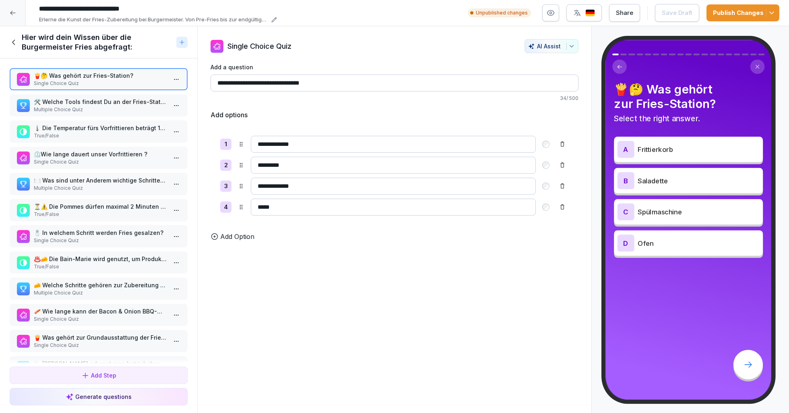
click at [116, 112] on p "Multiple Choice Quiz" at bounding box center [100, 109] width 133 height 7
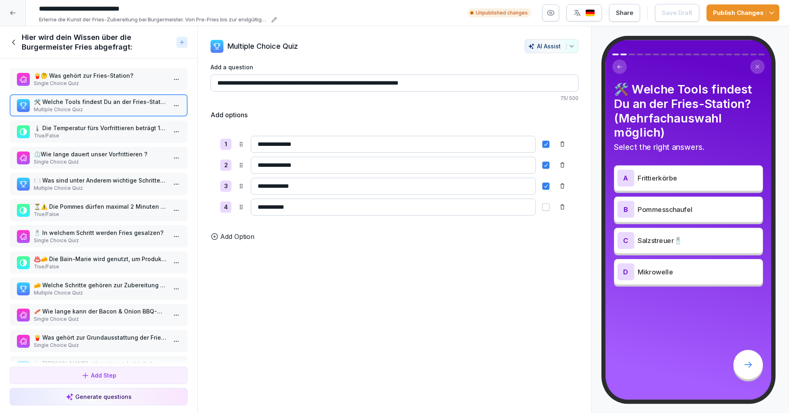
click at [112, 135] on p "True/False" at bounding box center [100, 135] width 133 height 7
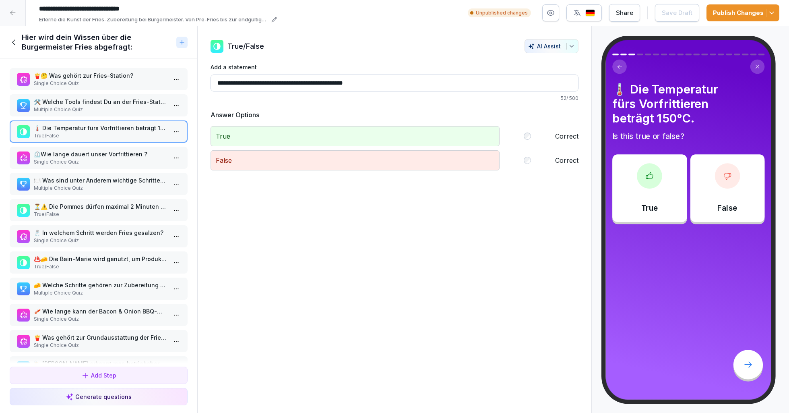
click at [112, 159] on p "Single Choice Quiz" at bounding box center [100, 161] width 133 height 7
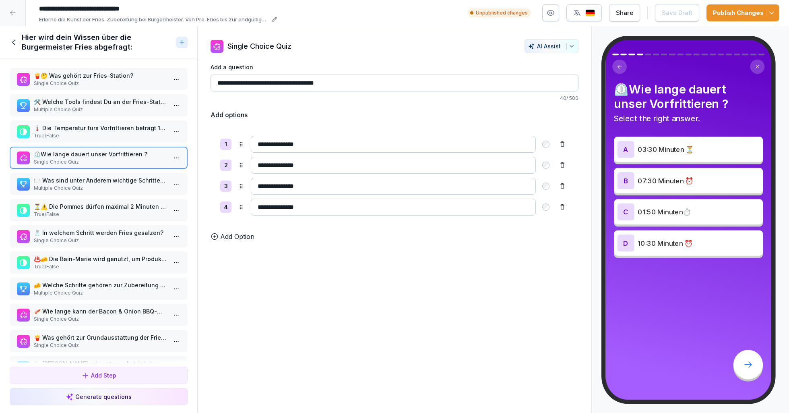
click at [110, 182] on p "🍽️ Was sind unter Anderem wichtige Schritte beim Vorfrittieren ? (Mehrfachauswa…" at bounding box center [100, 180] width 133 height 8
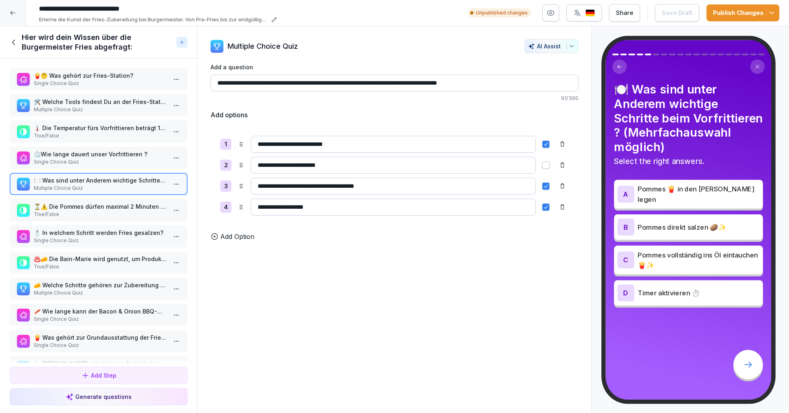
click at [108, 207] on p "⏳⚠️ Die Pommes dürfen maximal 2 Minuten in der Box bleiben." at bounding box center [100, 206] width 133 height 8
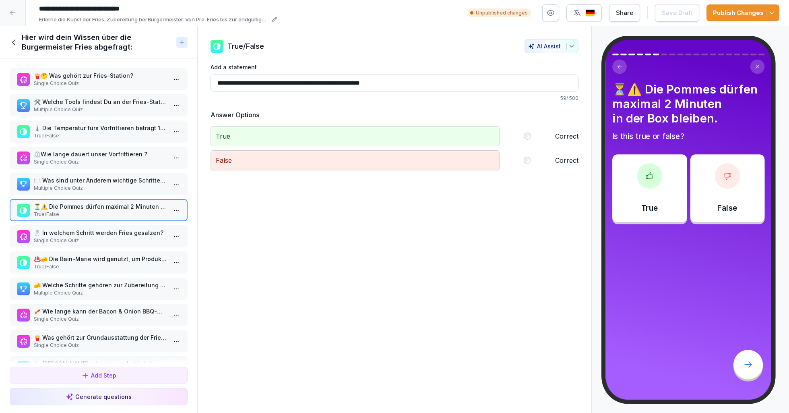
click at [105, 233] on p "🧂 In welchem Schritt werden Fries gesalzen?" at bounding box center [100, 232] width 133 height 8
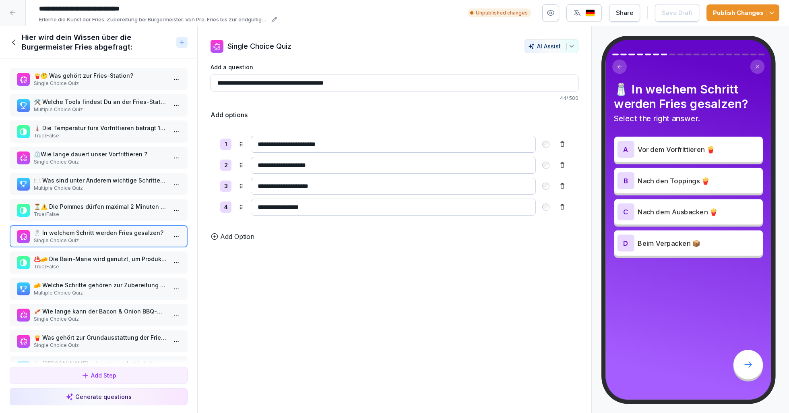
click at [103, 263] on p "♨️🧀 Die Bain-Marie wird genutzt, um Produkte wie Cheese-Sauce oder Toppings war…" at bounding box center [100, 258] width 133 height 8
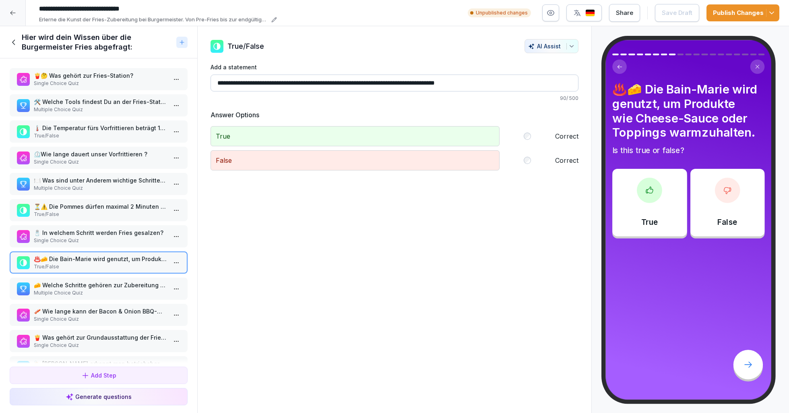
click at [107, 299] on div "🧀 Welche Schritte gehören zur Zubereitung der Pommes mit Cheese-Sauce? Multiple…" at bounding box center [99, 288] width 178 height 22
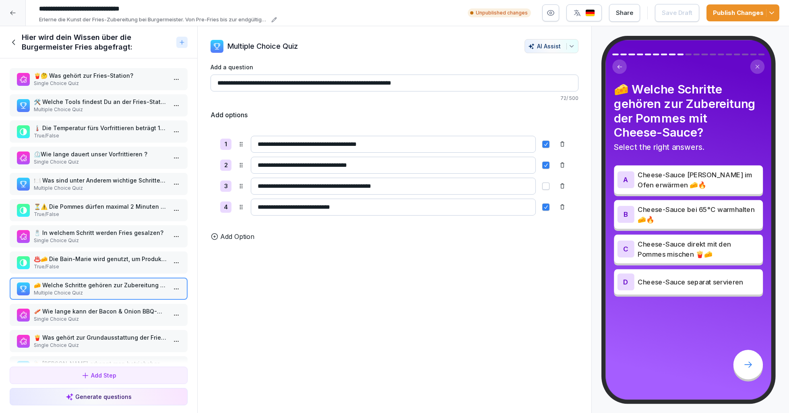
click at [109, 321] on p "Single Choice Quiz" at bounding box center [100, 318] width 133 height 7
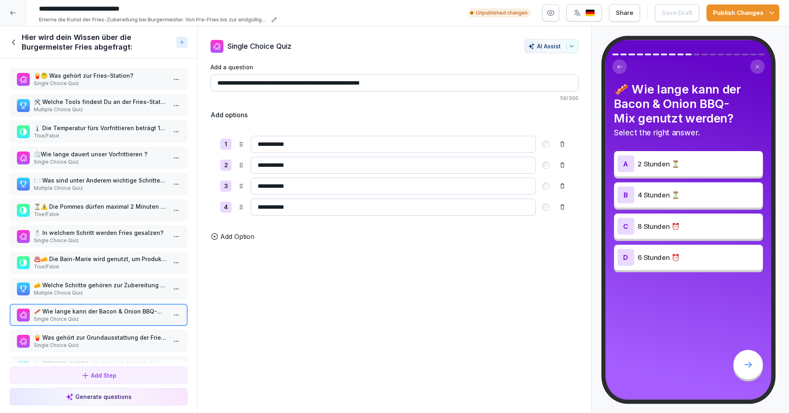
click at [8, 15] on div at bounding box center [13, 13] width 26 height 26
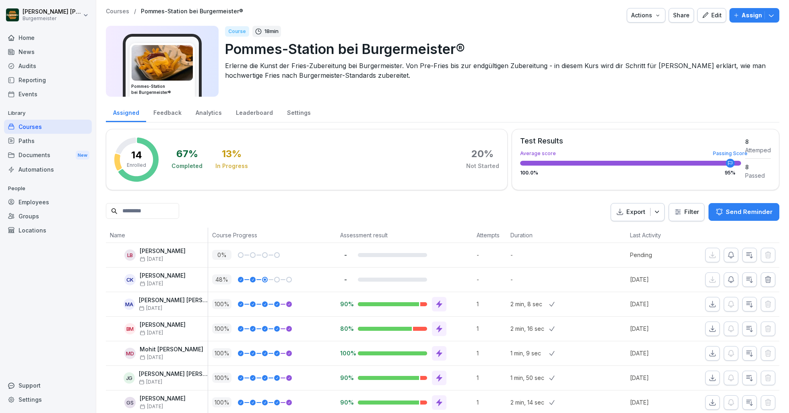
click at [427, 14] on div at bounding box center [434, 15] width 377 height 14
click at [537, 21] on div at bounding box center [434, 15] width 377 height 14
click at [109, 10] on p "Courses" at bounding box center [117, 11] width 23 height 7
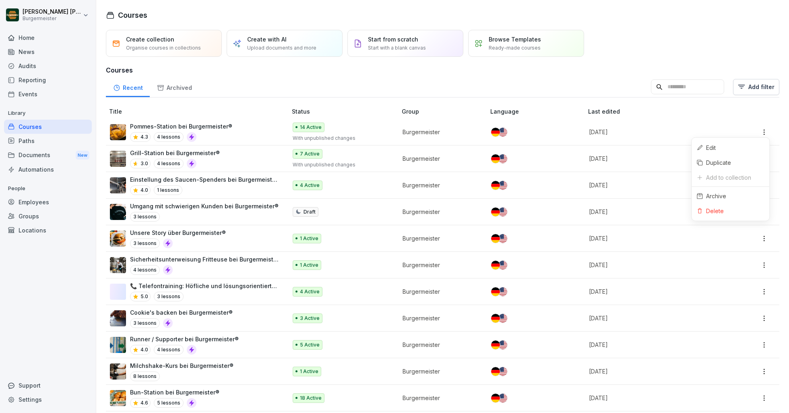
click at [761, 132] on html "[PERSON_NAME] [PERSON_NAME] Home News Audits Reporting Events Library Courses P…" at bounding box center [394, 206] width 789 height 413
click at [638, 133] on html "Juan Jose Leonardi Gonzalez Burgermeister Home News Audits Reporting Events Lib…" at bounding box center [394, 206] width 789 height 413
click at [633, 133] on p "[DATE]" at bounding box center [655, 132] width 132 height 8
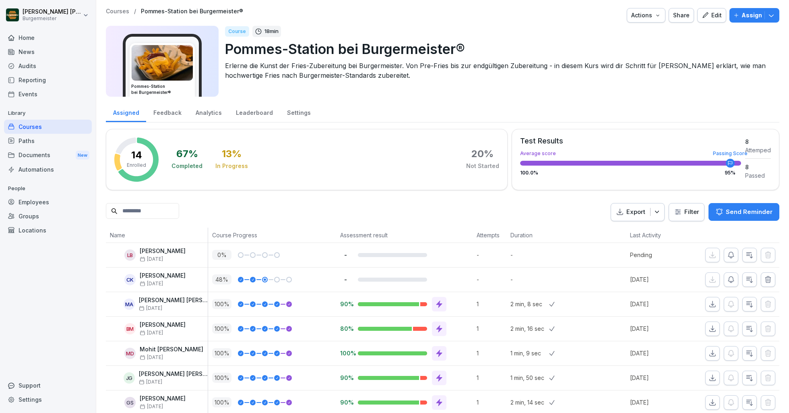
click at [747, 14] on p "Assign" at bounding box center [752, 15] width 21 height 9
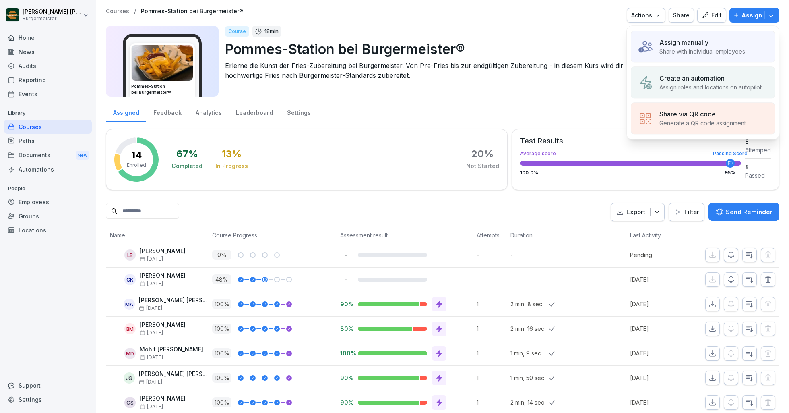
click at [663, 49] on p "Share with individual employees" at bounding box center [703, 51] width 86 height 8
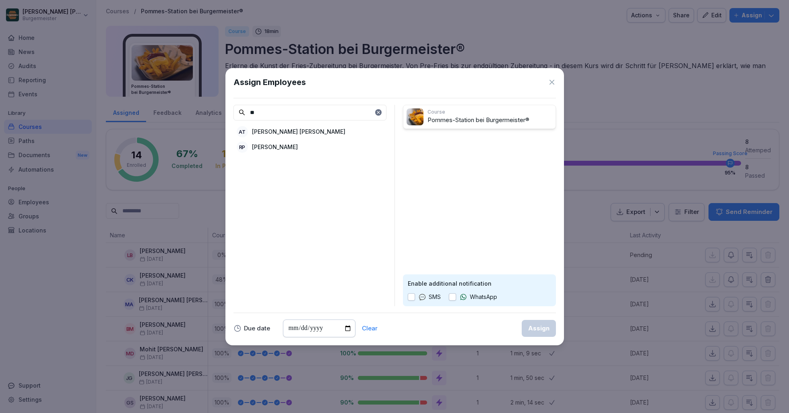
type input "**"
click at [272, 145] on p "[PERSON_NAME]" at bounding box center [275, 147] width 46 height 8
click at [535, 330] on div "Assign" at bounding box center [538, 328] width 21 height 9
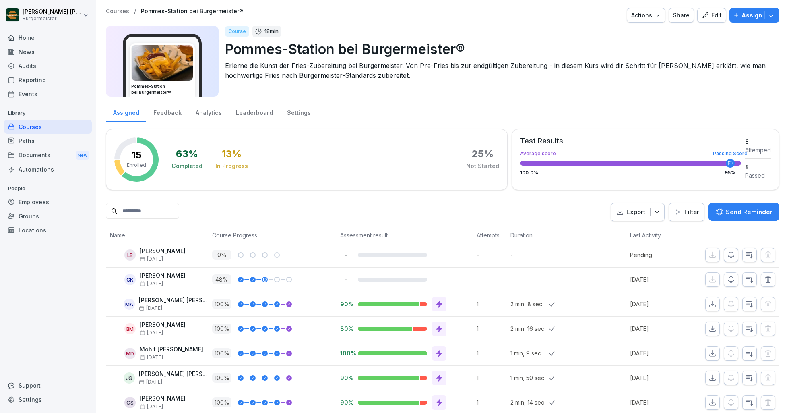
click at [491, 109] on div "Assigned Feedback Analytics Leaderboard Settings" at bounding box center [443, 111] width 674 height 21
click at [32, 157] on div "Documents New" at bounding box center [48, 155] width 88 height 15
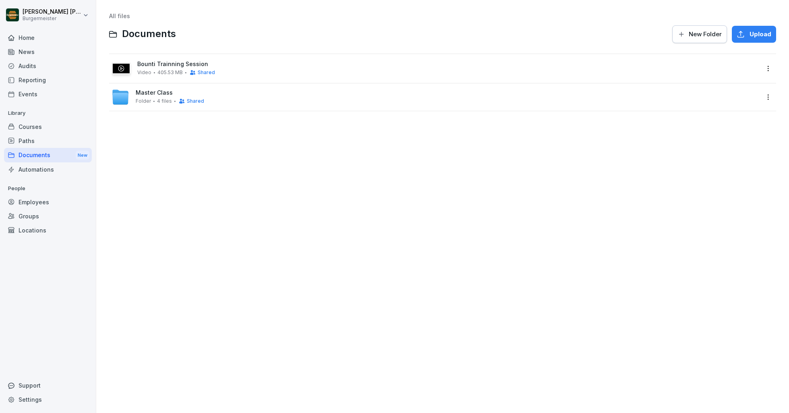
click at [31, 67] on div "Audits" at bounding box center [48, 66] width 88 height 14
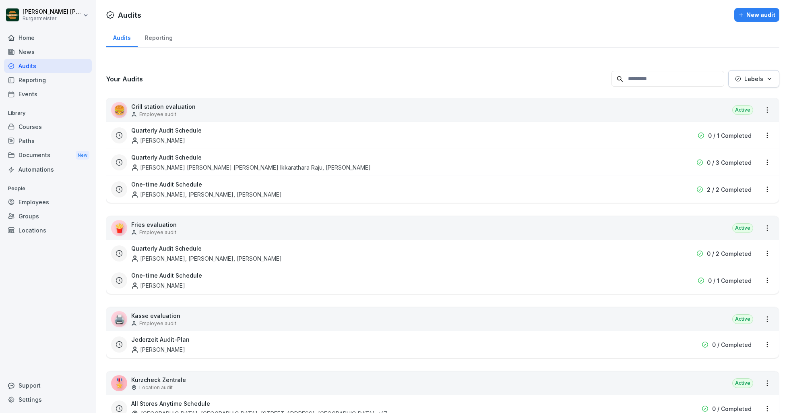
scroll to position [263, 0]
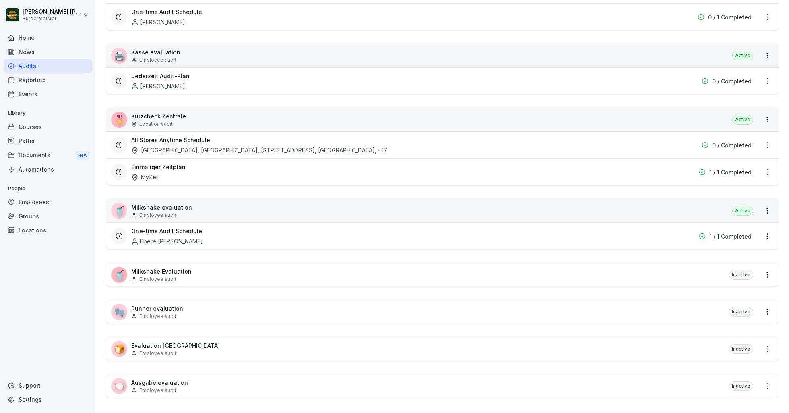
click at [172, 120] on div "Location audit" at bounding box center [158, 123] width 55 height 7
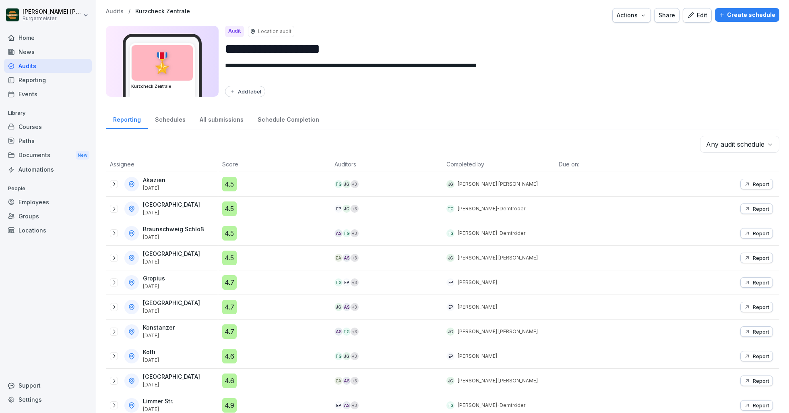
click at [662, 14] on button "Share" at bounding box center [666, 15] width 25 height 14
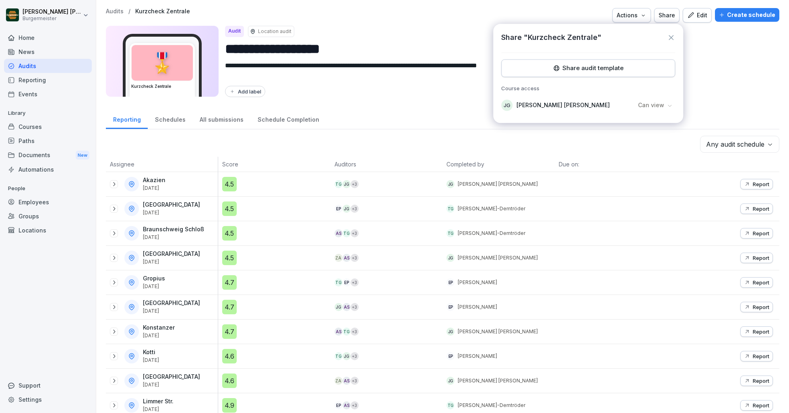
click at [669, 39] on icon at bounding box center [671, 37] width 5 height 5
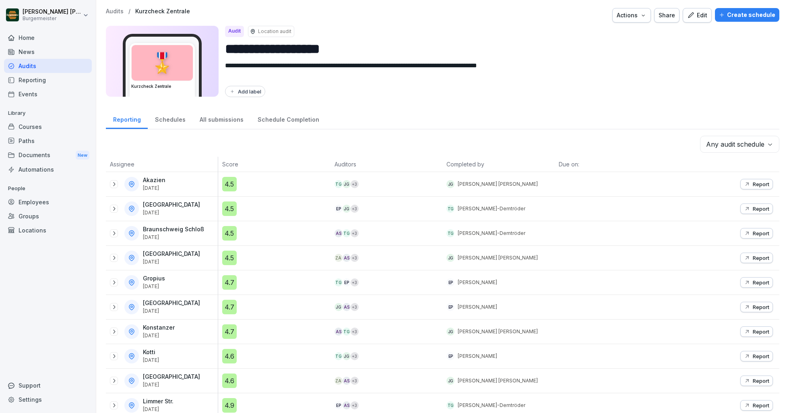
click at [630, 11] on div "Actions" at bounding box center [632, 15] width 30 height 9
click at [708, 14] on div "Edit" at bounding box center [697, 15] width 20 height 9
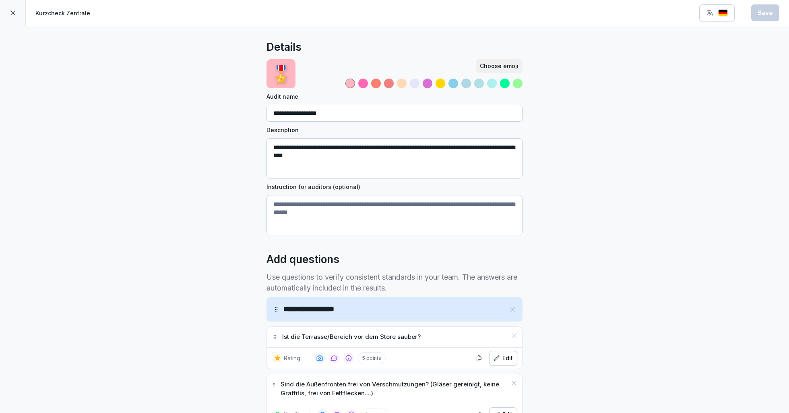
click at [11, 14] on icon at bounding box center [12, 12] width 5 height 5
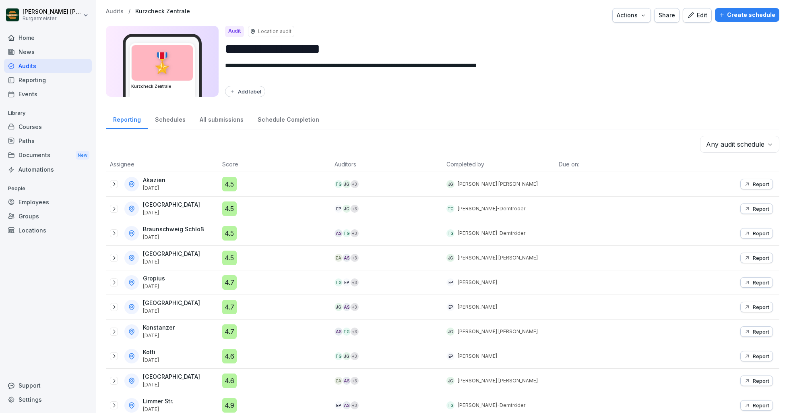
click at [747, 15] on div "Create schedule" at bounding box center [747, 14] width 56 height 9
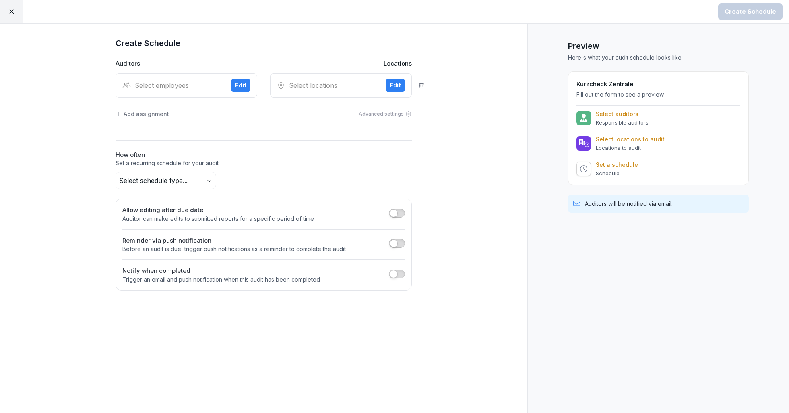
click at [7, 10] on div at bounding box center [11, 11] width 23 height 23
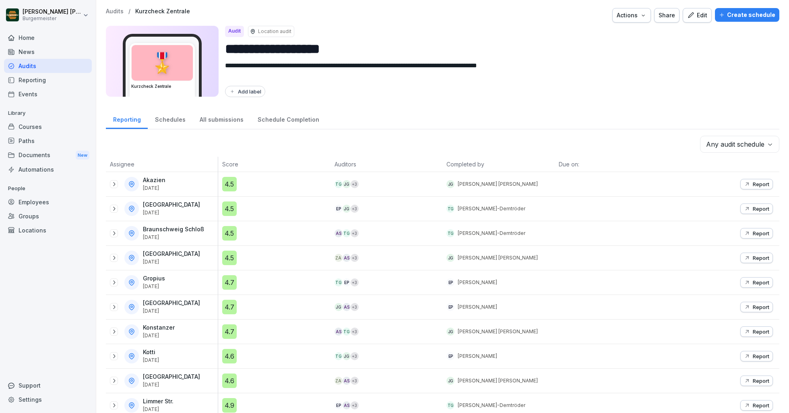
click at [158, 121] on div "Schedules" at bounding box center [170, 118] width 45 height 21
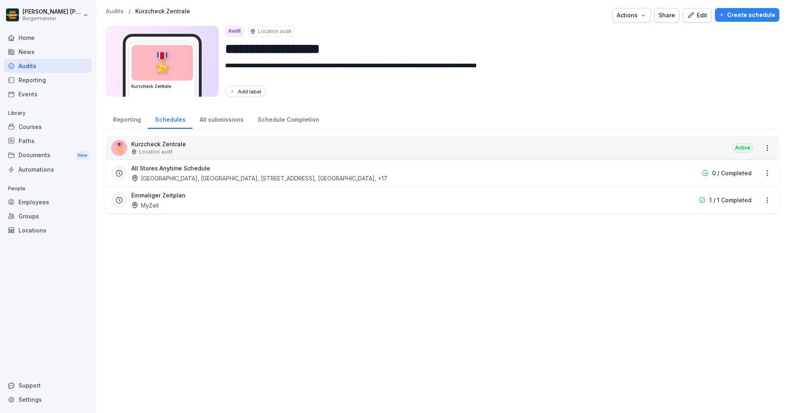
click at [228, 118] on div "All submissions" at bounding box center [221, 118] width 58 height 21
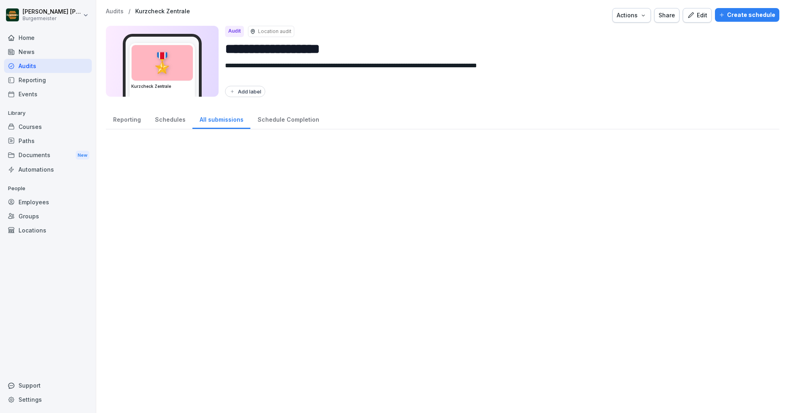
click at [283, 120] on div "Schedule Completion" at bounding box center [288, 118] width 76 height 21
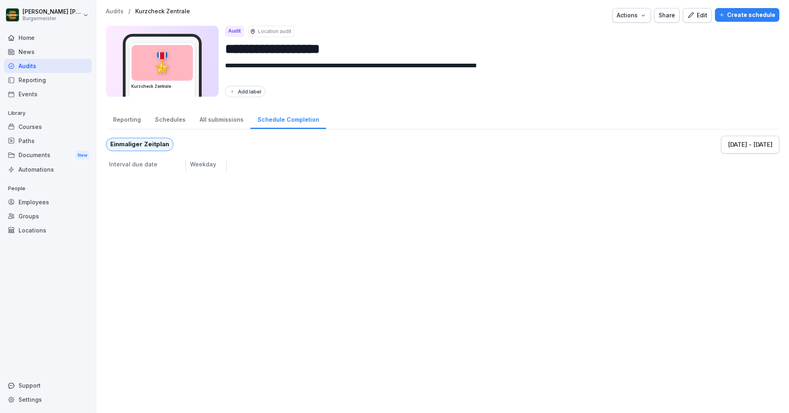
click at [130, 121] on div "Reporting" at bounding box center [127, 118] width 42 height 21
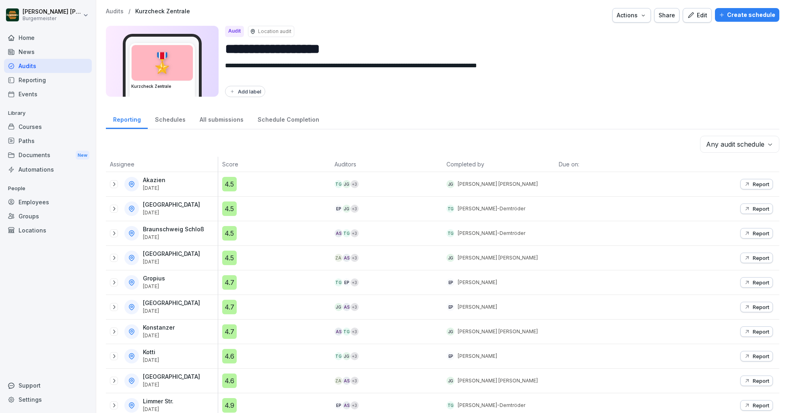
click at [108, 13] on p "Audits" at bounding box center [115, 11] width 18 height 7
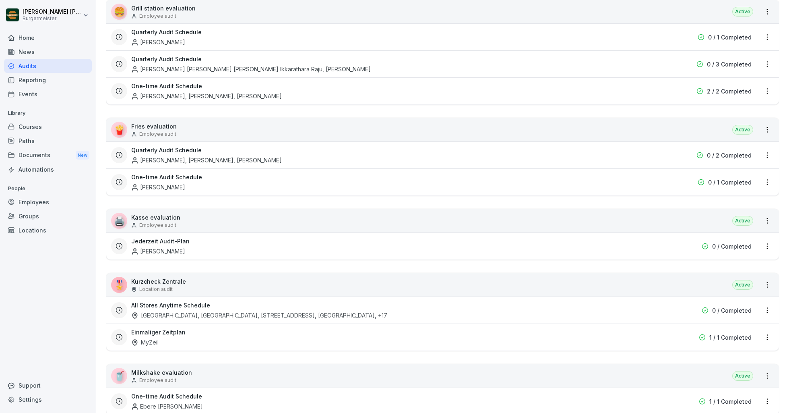
scroll to position [263, 0]
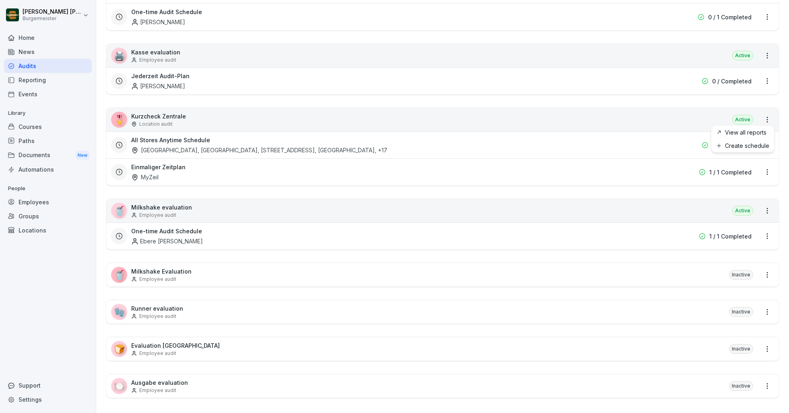
click at [766, 115] on html "[PERSON_NAME] [PERSON_NAME] Home News Audits Reporting Events Library Courses P…" at bounding box center [394, 206] width 789 height 413
click at [0, 0] on link "Create schedule" at bounding box center [0, 0] width 0 height 0
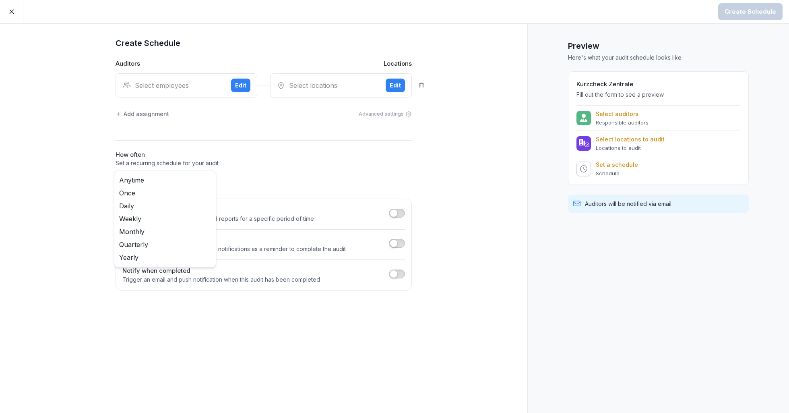
click at [171, 175] on body "Create Schedule Create Schedule Auditors Locations Select employees Edit Select…" at bounding box center [394, 206] width 789 height 413
click at [65, 117] on html "Create Schedule Create Schedule Auditors Locations Select employees Edit Select…" at bounding box center [394, 206] width 789 height 413
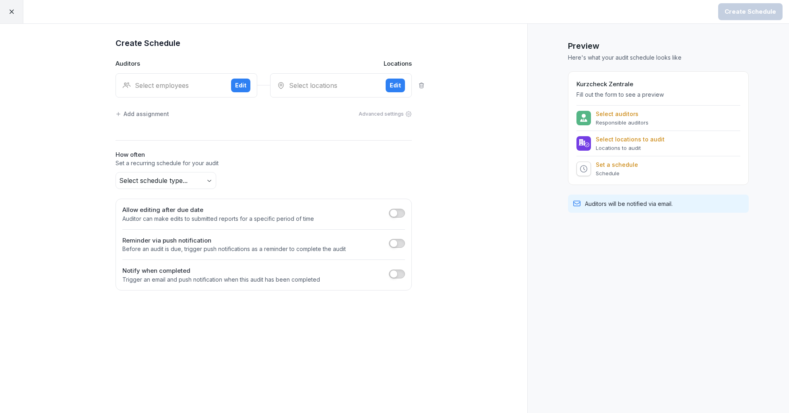
click at [17, 8] on div at bounding box center [11, 11] width 23 height 23
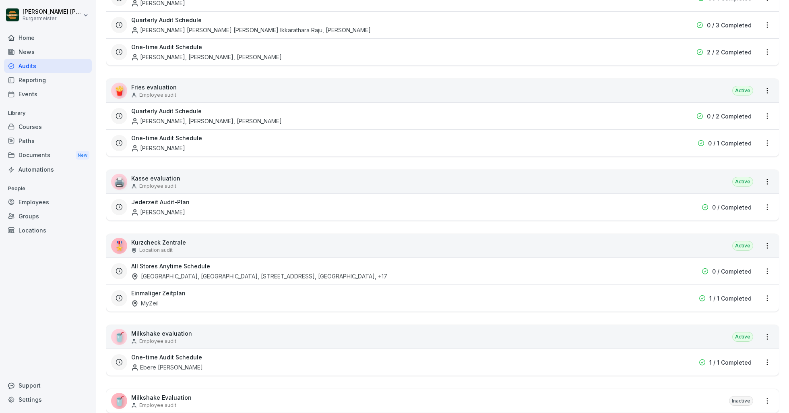
click at [168, 246] on p "Location audit" at bounding box center [155, 249] width 33 height 7
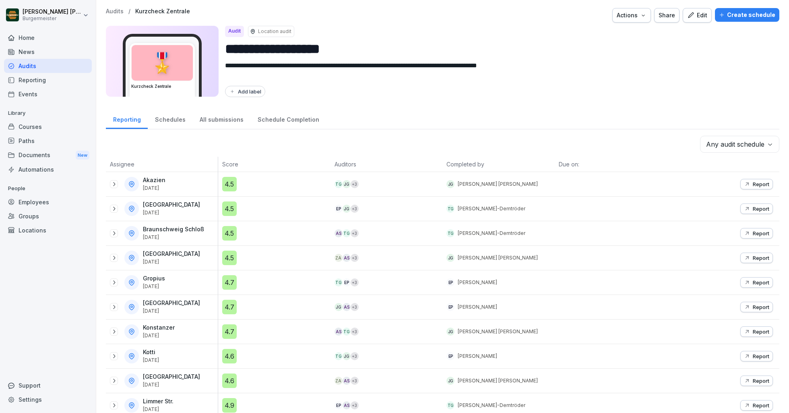
click at [728, 14] on div "Create schedule" at bounding box center [747, 14] width 56 height 9
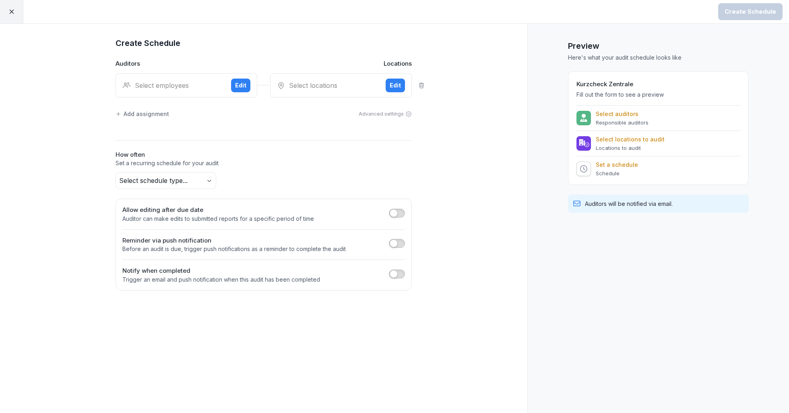
click at [16, 9] on div at bounding box center [11, 11] width 23 height 23
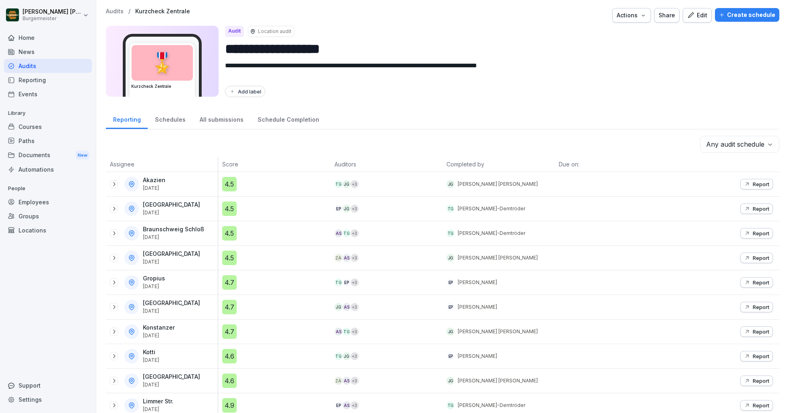
click at [273, 120] on div "Schedule Completion" at bounding box center [288, 118] width 76 height 21
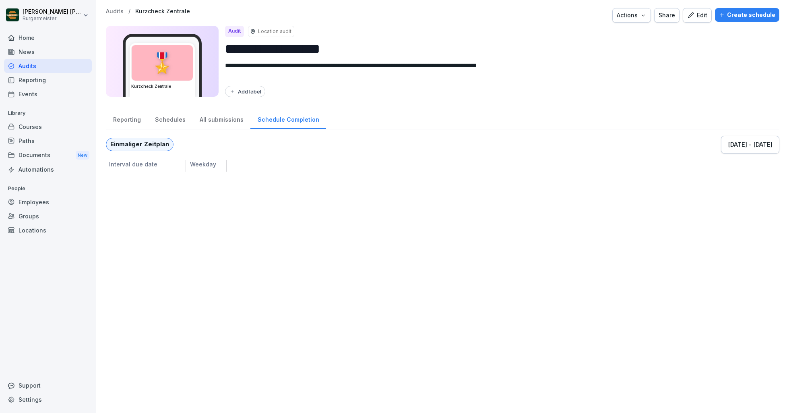
click at [216, 122] on div "All submissions" at bounding box center [221, 118] width 58 height 21
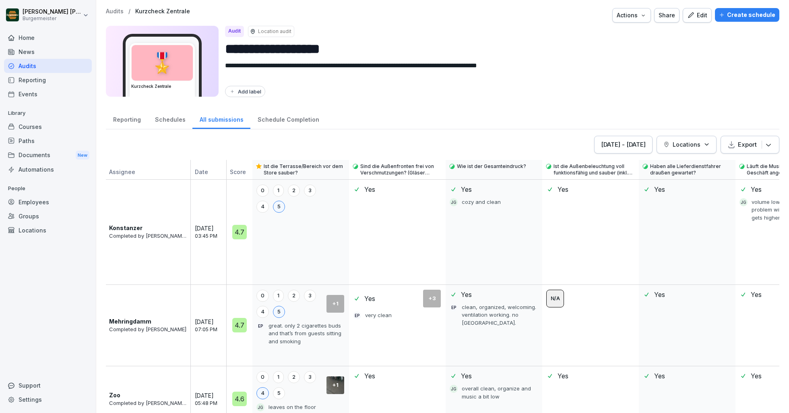
click at [170, 119] on div "Schedules" at bounding box center [170, 118] width 45 height 21
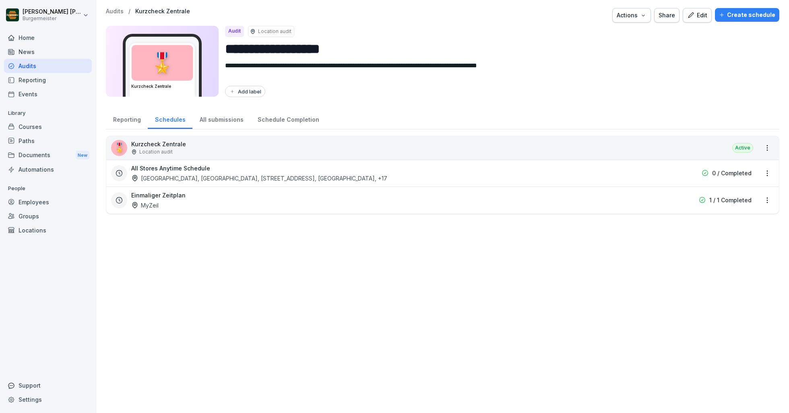
click at [115, 116] on div "Reporting" at bounding box center [127, 118] width 42 height 21
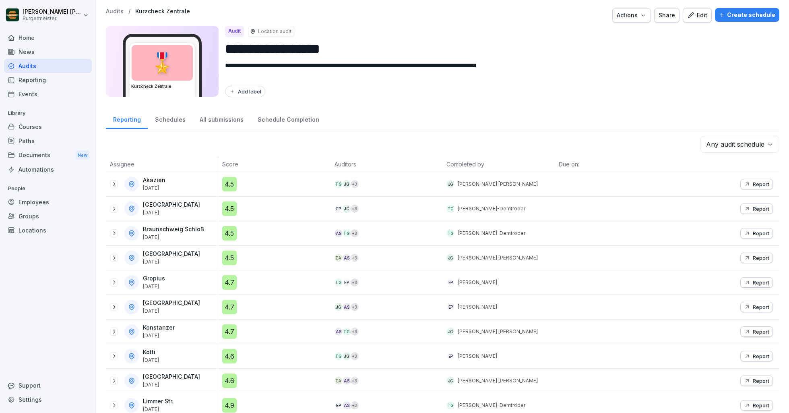
scroll to position [246, 0]
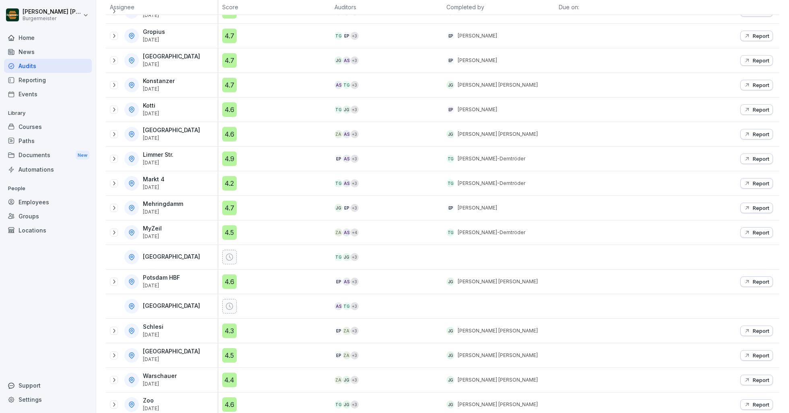
click at [115, 328] on icon at bounding box center [114, 330] width 6 height 6
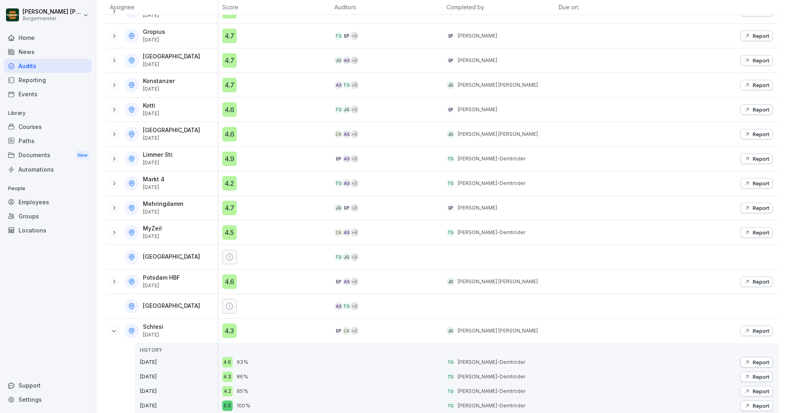
click at [757, 327] on p "Report" at bounding box center [761, 330] width 17 height 6
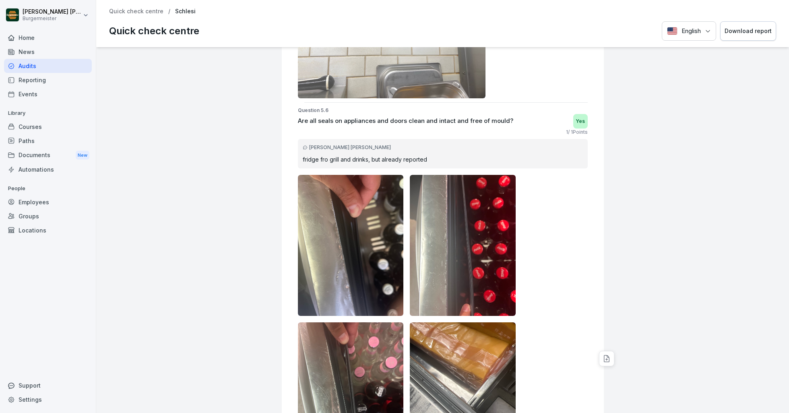
scroll to position [4973, 0]
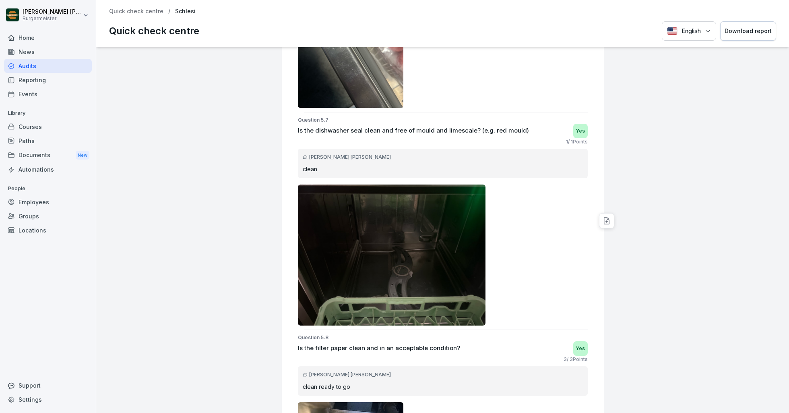
click at [132, 13] on p "Quick check centre" at bounding box center [136, 11] width 54 height 7
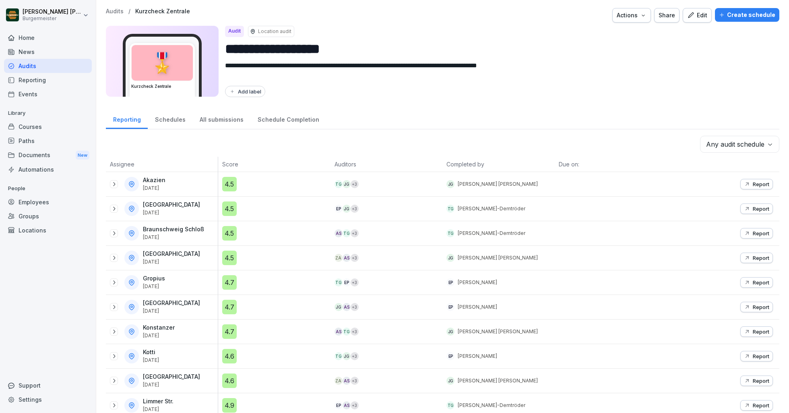
click at [670, 14] on div "Share" at bounding box center [667, 15] width 17 height 9
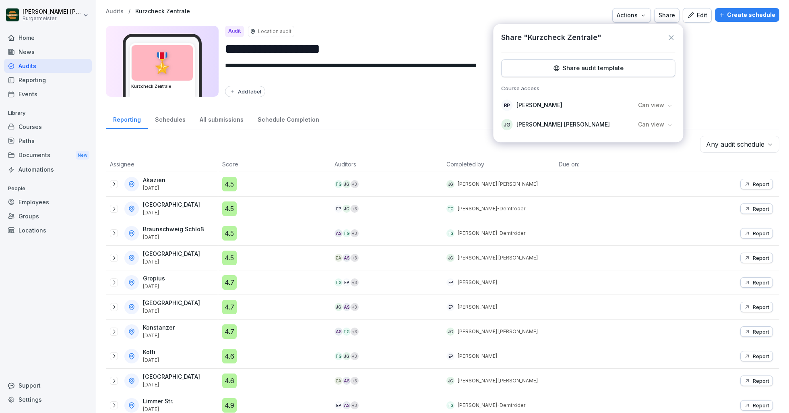
click at [674, 36] on icon at bounding box center [671, 37] width 8 height 8
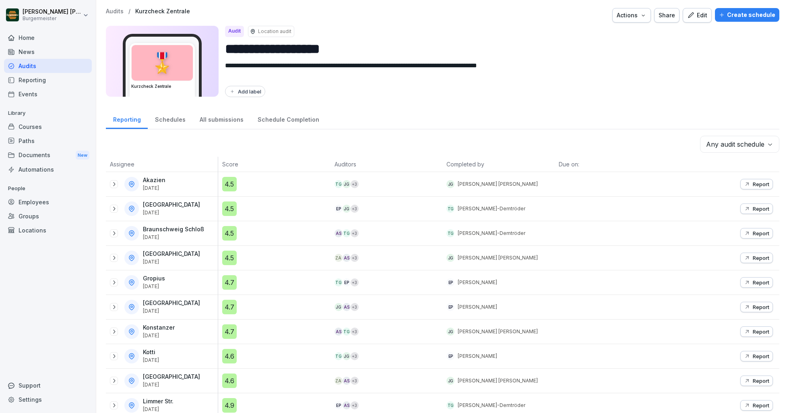
click at [736, 15] on div "Create schedule" at bounding box center [747, 14] width 56 height 9
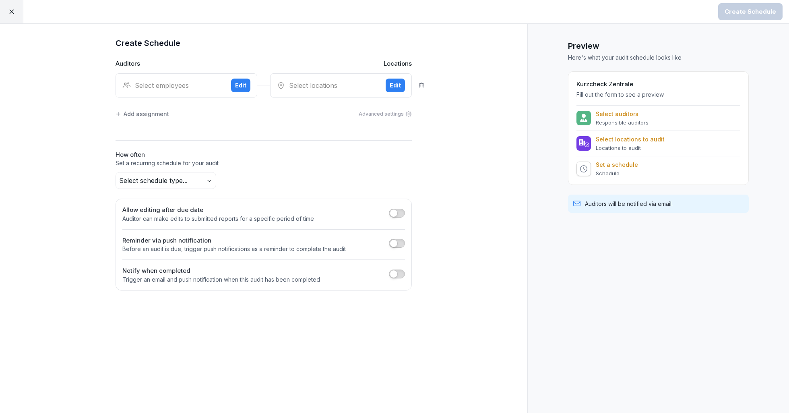
click at [2, 11] on div at bounding box center [11, 11] width 23 height 23
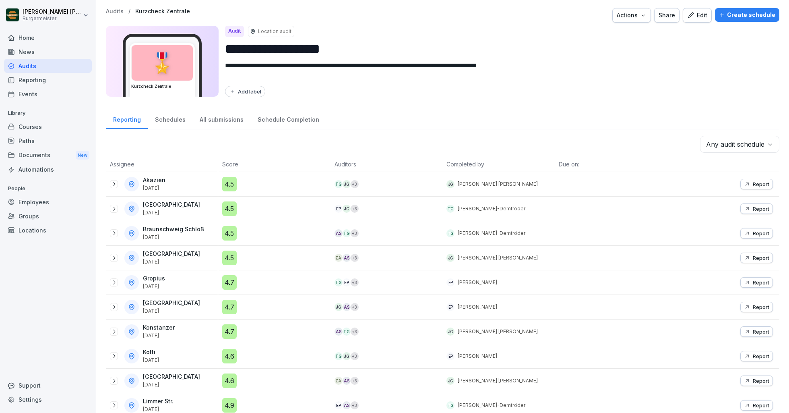
click at [169, 119] on div "Schedules" at bounding box center [170, 118] width 45 height 21
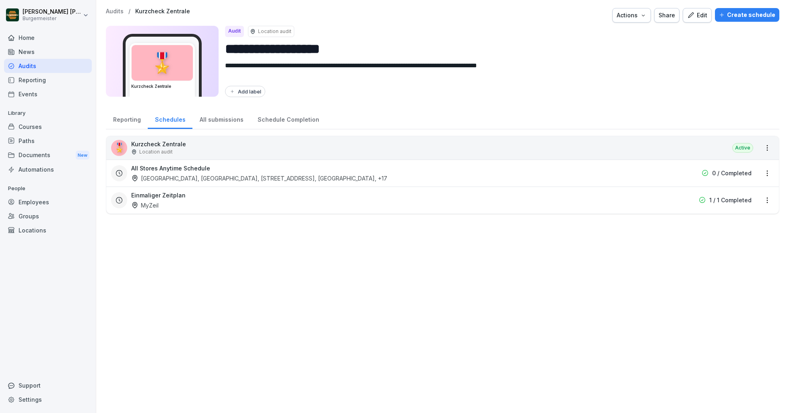
click at [216, 118] on div "All submissions" at bounding box center [221, 118] width 58 height 21
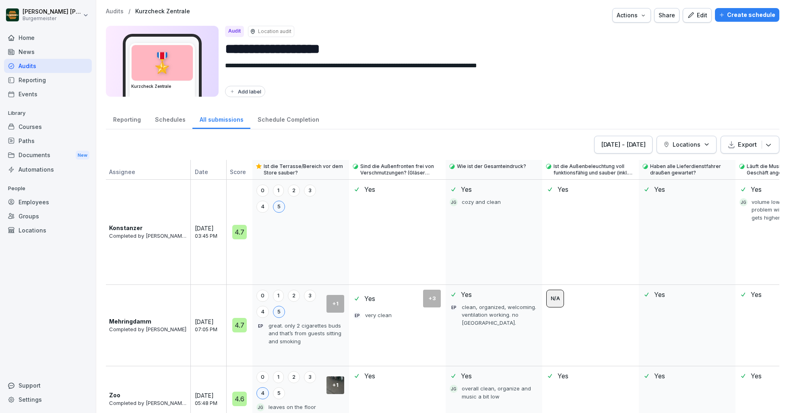
click at [265, 125] on div "Schedule Completion" at bounding box center [288, 118] width 76 height 21
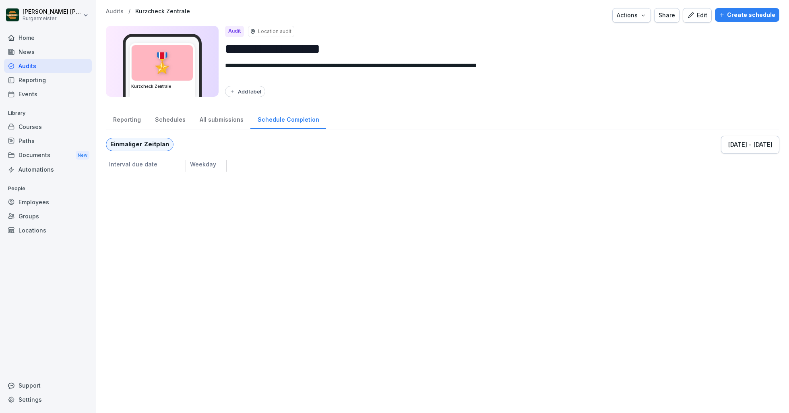
click at [128, 117] on div "Reporting" at bounding box center [127, 118] width 42 height 21
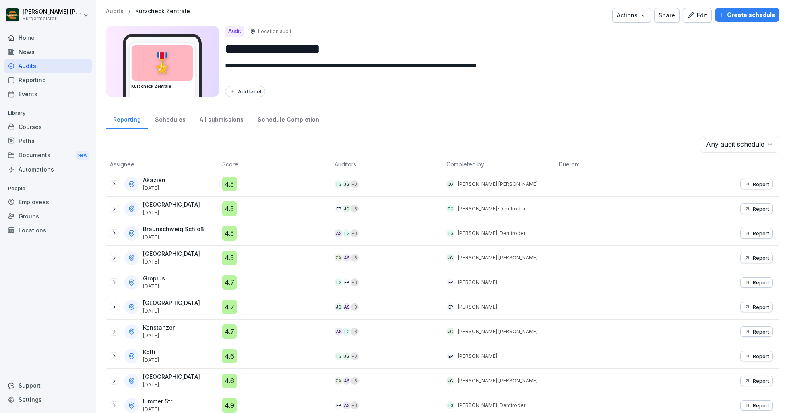
click at [37, 199] on div "Employees" at bounding box center [48, 202] width 88 height 14
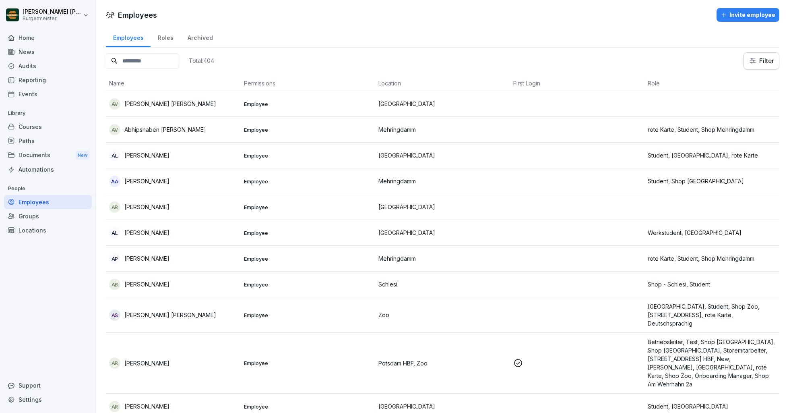
click at [33, 224] on div "Locations" at bounding box center [48, 230] width 88 height 14
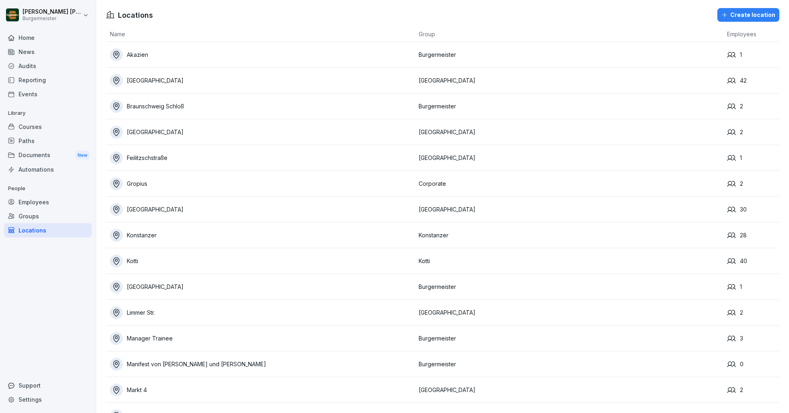
click at [35, 211] on div "Groups" at bounding box center [48, 216] width 88 height 14
